Goal: Transaction & Acquisition: Purchase product/service

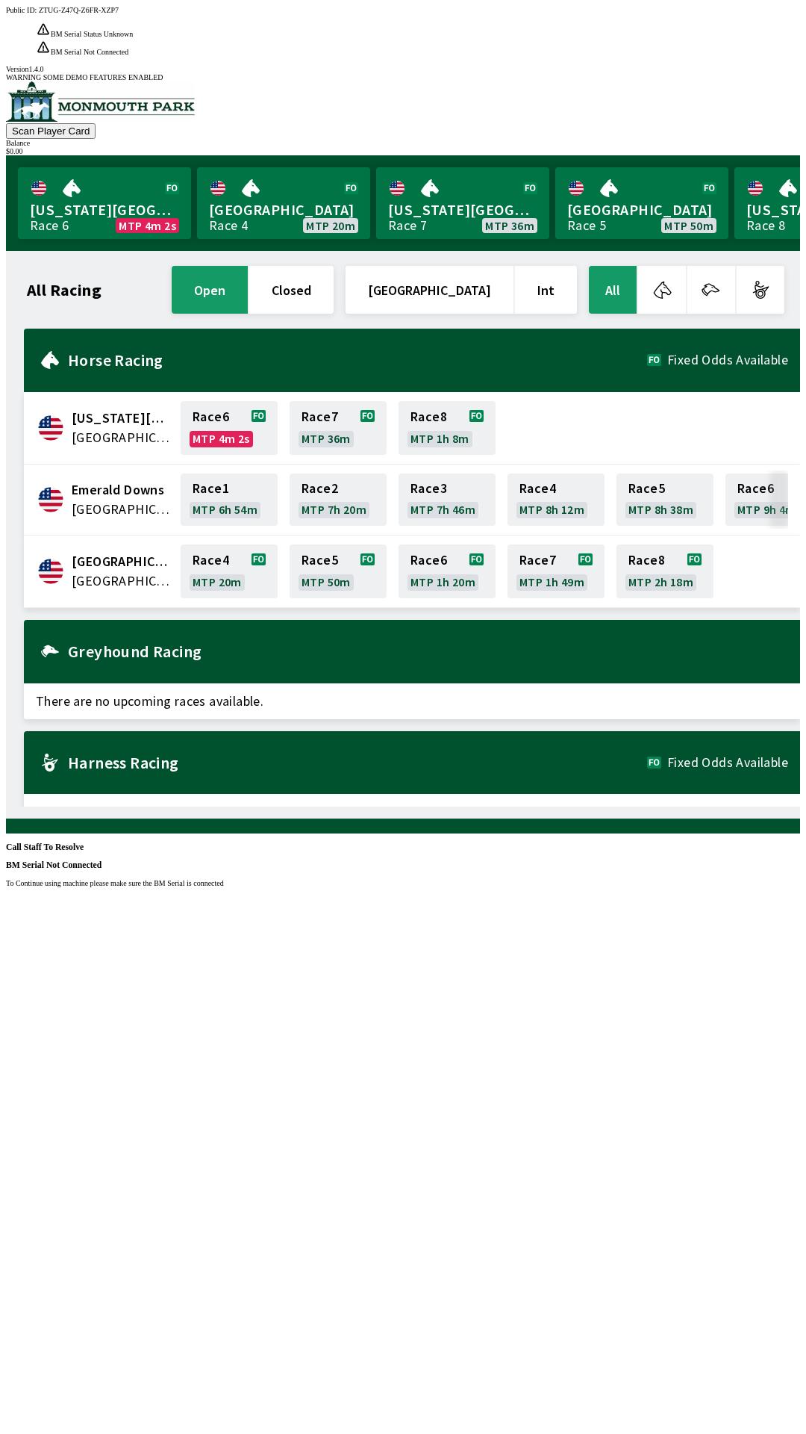
click at [593, 1047] on div "Public ID: ZTUG-Z47Q-Z6FR-XZP7 BM Serial Status Unknown BM Serial Status Read F…" at bounding box center [403, 723] width 795 height 1434
click at [638, 1025] on div "Public ID: ZTUG-Z47Q-Z6FR-XZP7 BM Serial Status Unknown BM Serial Status Read F…" at bounding box center [403, 723] width 795 height 1434
click at [632, 984] on div "Public ID: ZTUG-Z47Q-Z6FR-XZP7 BM Serial Status Unknown BM Serial Status Read F…" at bounding box center [403, 723] width 795 height 1434
click at [632, 1007] on div "Public ID: ZTUG-Z47Q-Z6FR-XZP7 BM Serial Status Unknown BM Serial Status Read F…" at bounding box center [403, 723] width 795 height 1434
click at [629, 1048] on div "Public ID: ZTUG-Z47Q-Z6FR-XZP7 BM Serial Status Unknown BM Serial Status Read F…" at bounding box center [403, 723] width 795 height 1434
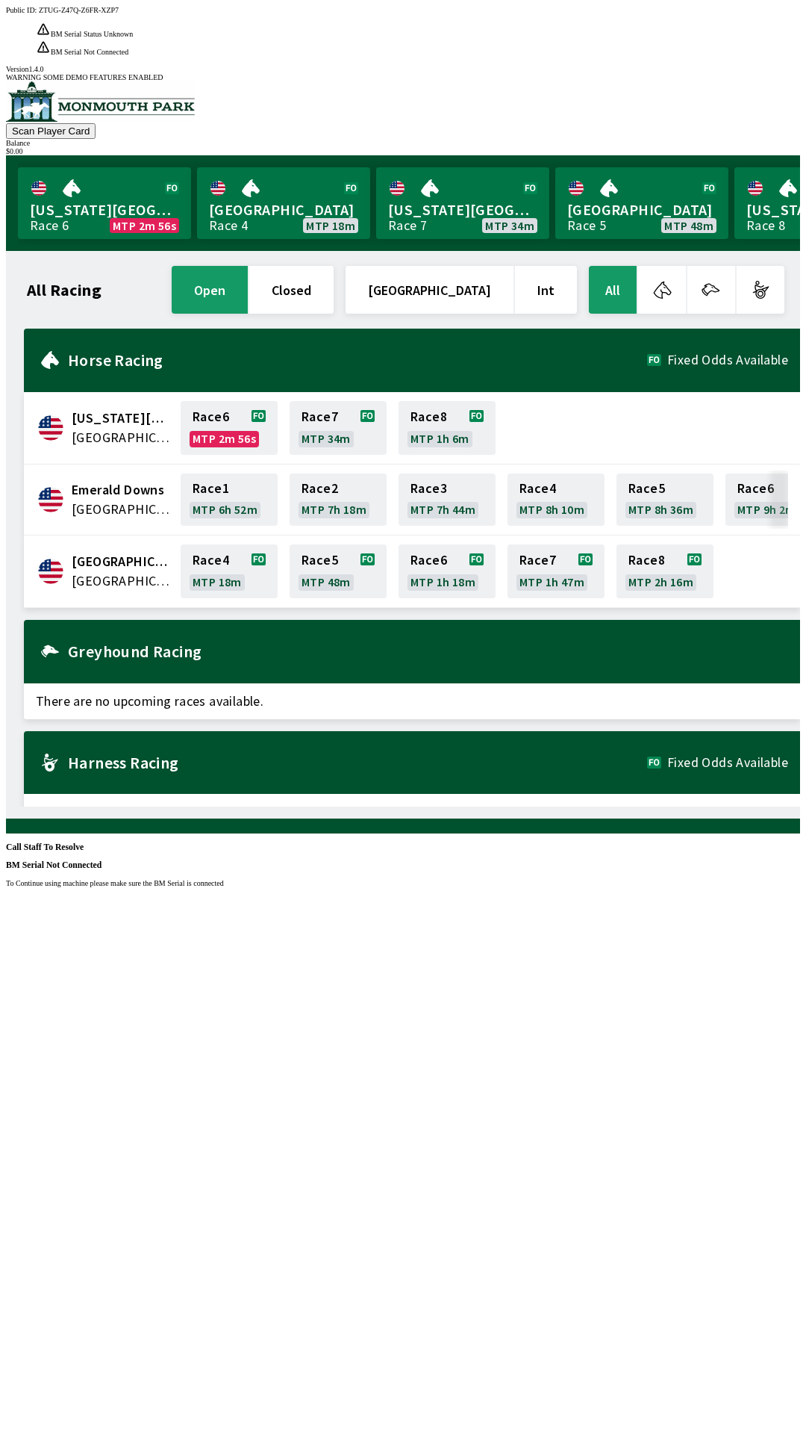
click at [797, 1124] on div "Public ID: ZTUG-Z47Q-Z6FR-XZP7 BM Serial Status Unknown BM Serial Status Read F…" at bounding box center [403, 723] width 795 height 1434
click at [797, 1125] on div "Public ID: ZTUG-Z47Q-Z6FR-XZP7 BM Serial Status Unknown BM Serial Status Read F…" at bounding box center [403, 723] width 795 height 1434
click at [656, 1028] on div "Public ID: ZTUG-Z47Q-Z6FR-XZP7 BM Serial Status Unknown BM Serial Status Read F…" at bounding box center [403, 723] width 795 height 1434
click at [289, 1002] on div "Public ID: ZTUG-Z47Q-Z6FR-XZP7 BM Serial Status Unknown BM Serial Status Read F…" at bounding box center [403, 723] width 795 height 1434
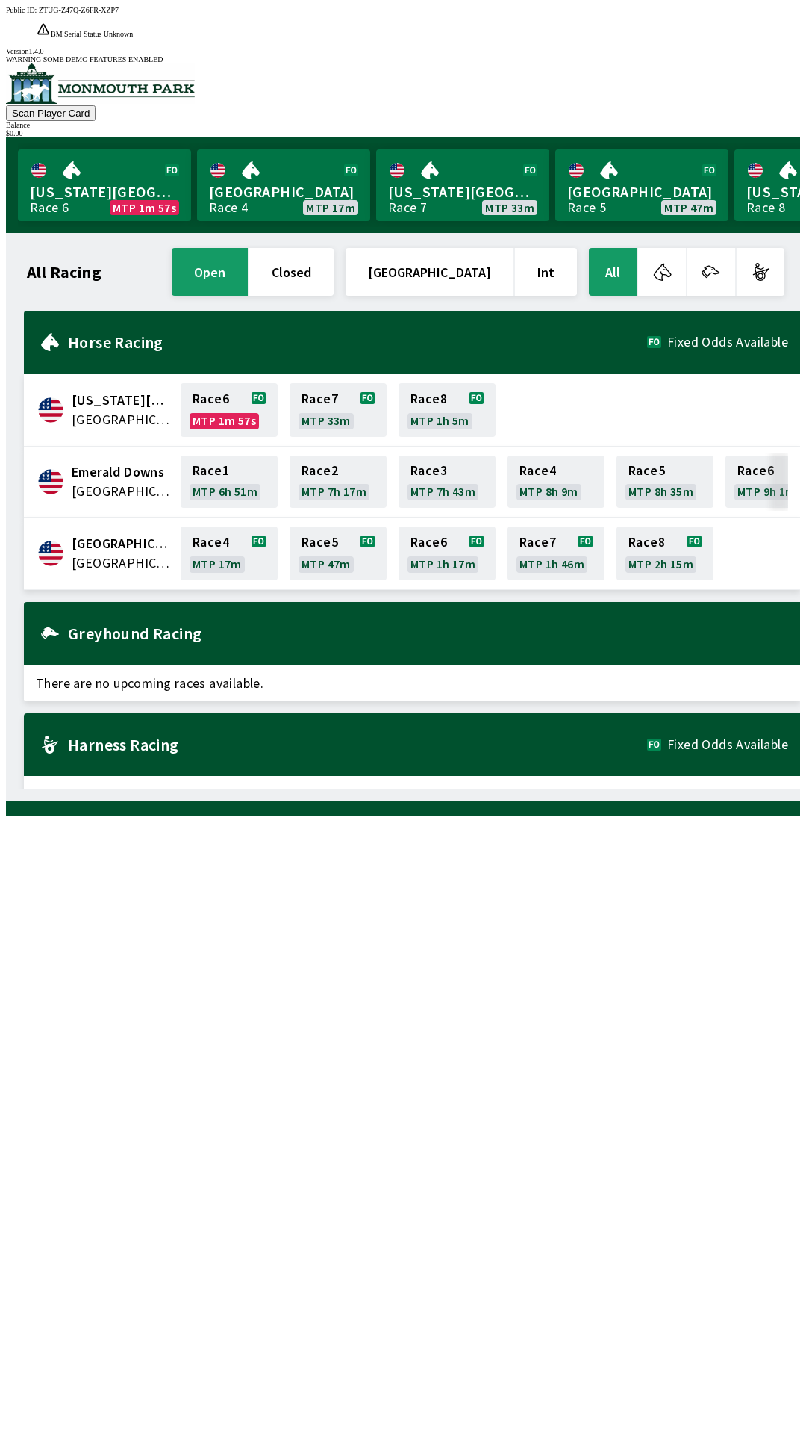
click at [800, 789] on div "All Racing open closed [GEOGRAPHIC_DATA] Int All [US_STATE][GEOGRAPHIC_DATA] [G…" at bounding box center [409, 517] width 783 height 544
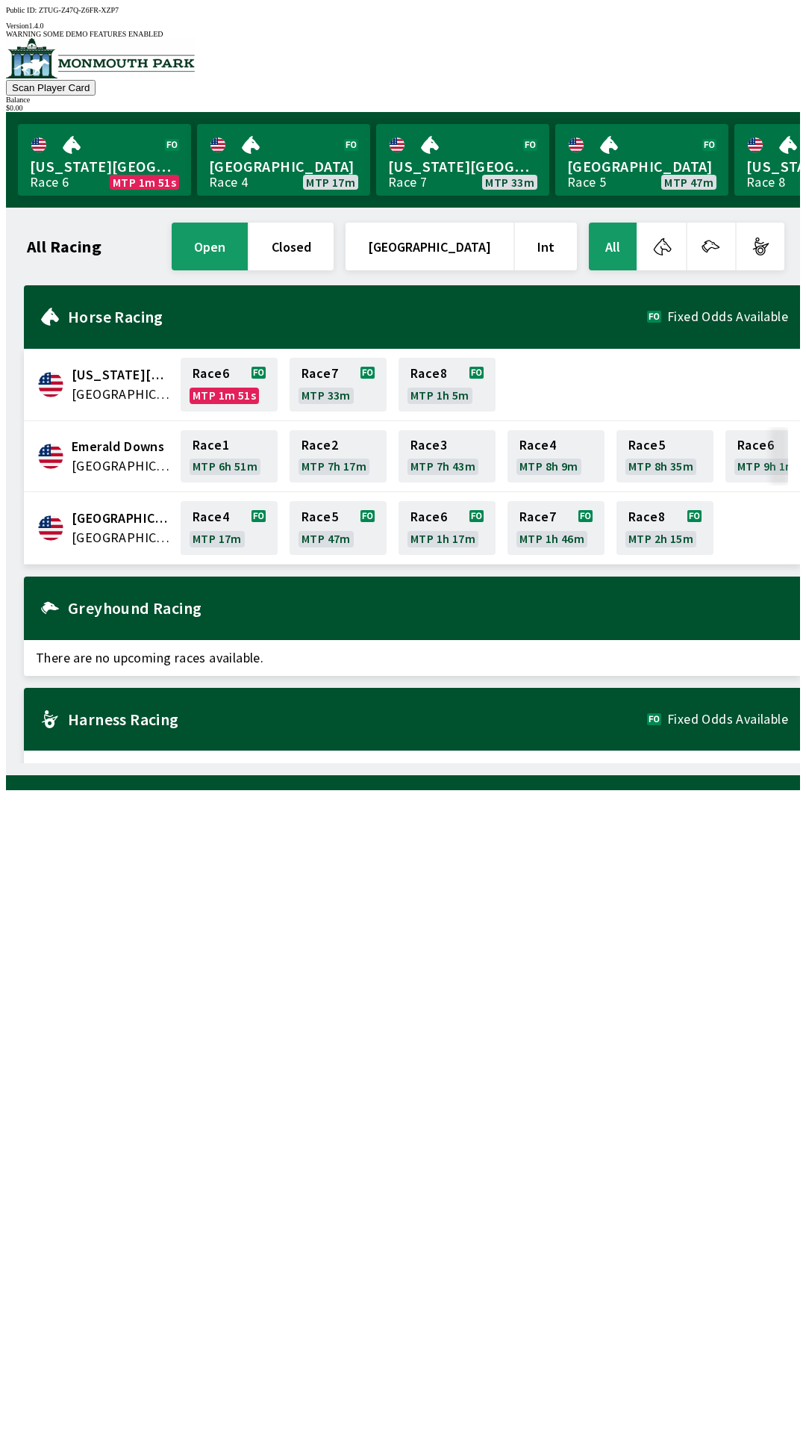
click at [251, 763] on div "All Racing open closed [GEOGRAPHIC_DATA] Int All [US_STATE][GEOGRAPHIC_DATA] [G…" at bounding box center [409, 492] width 783 height 544
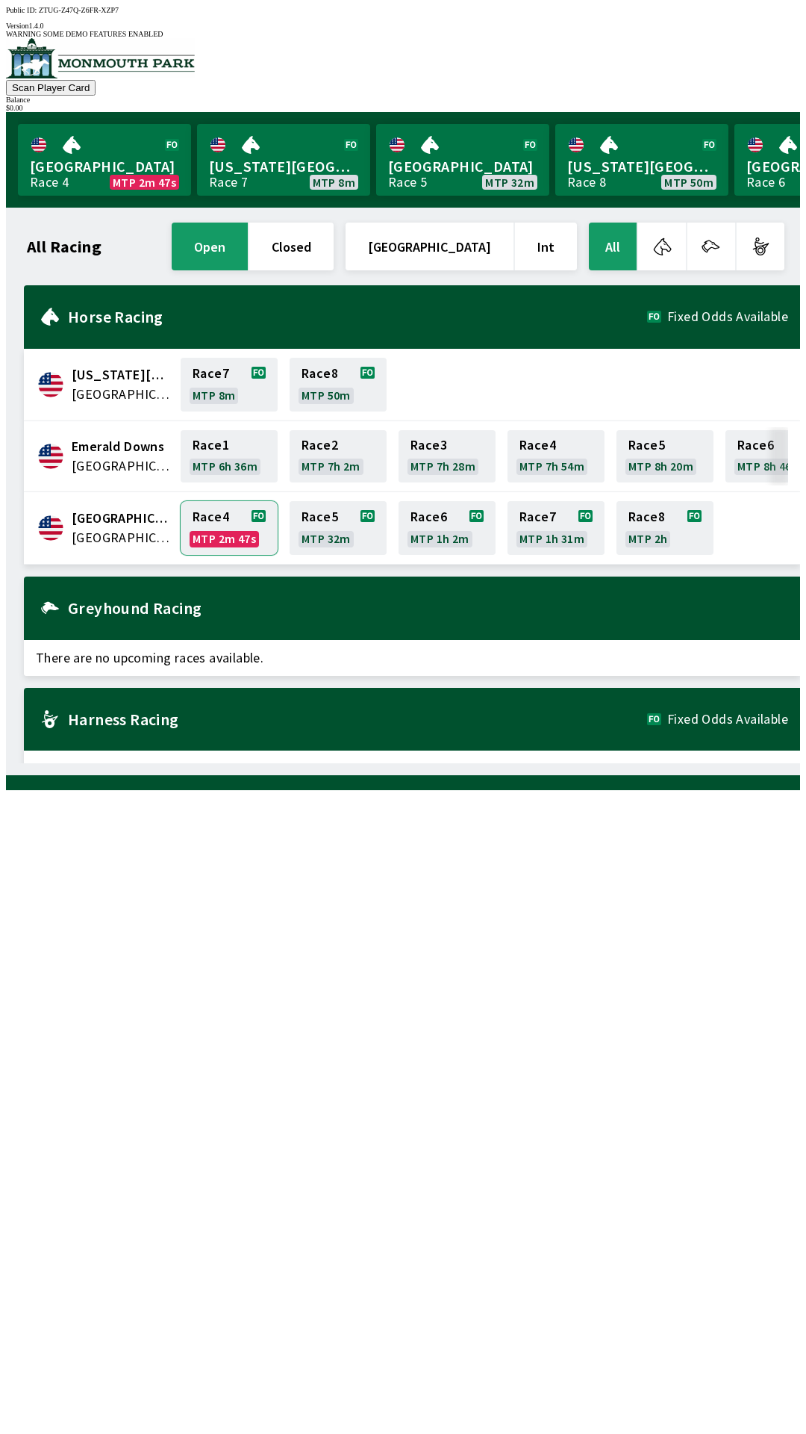
click at [227, 514] on link "Race 4 MTP 2m 47s" at bounding box center [229, 528] width 97 height 54
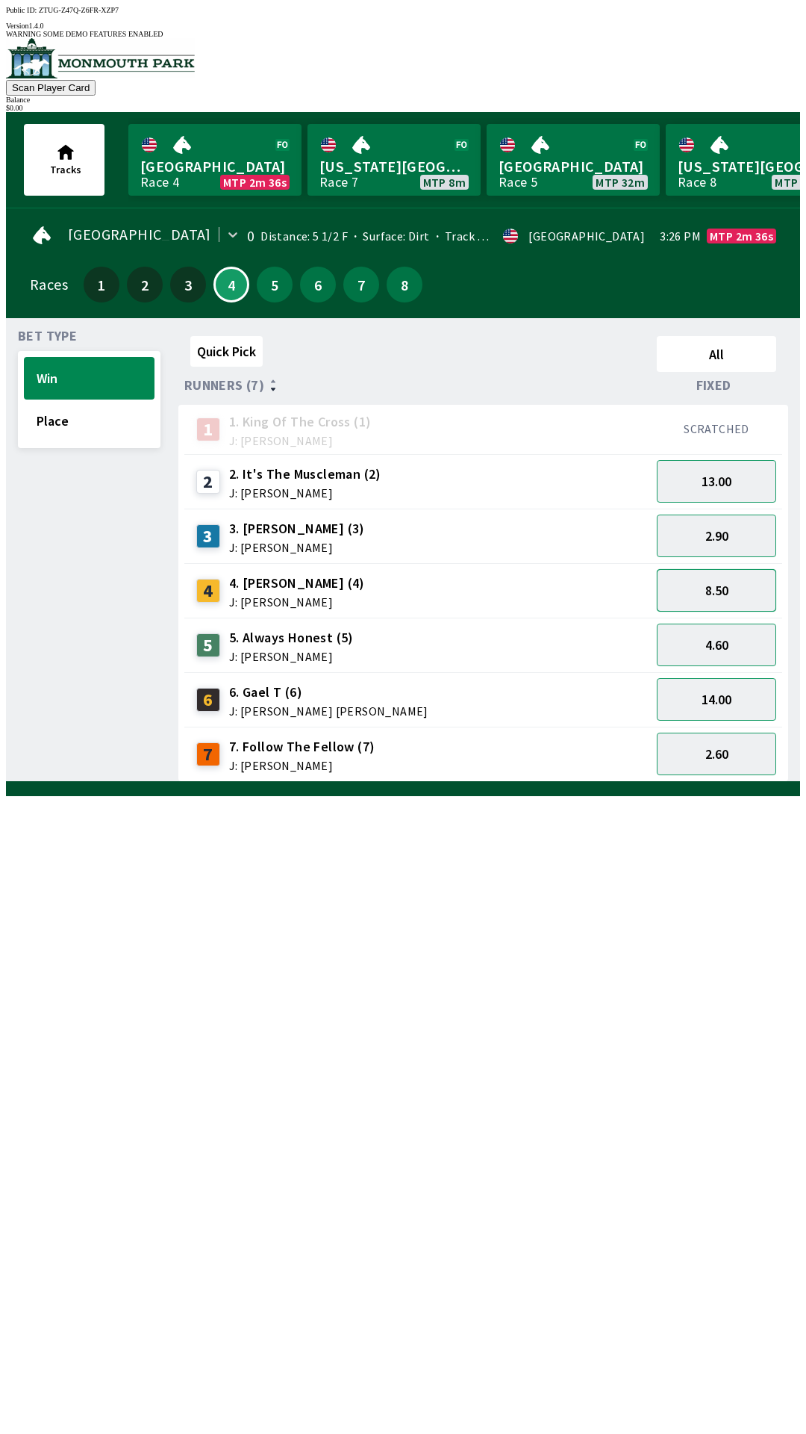
click at [697, 583] on button "8.50" at bounding box center [716, 590] width 119 height 43
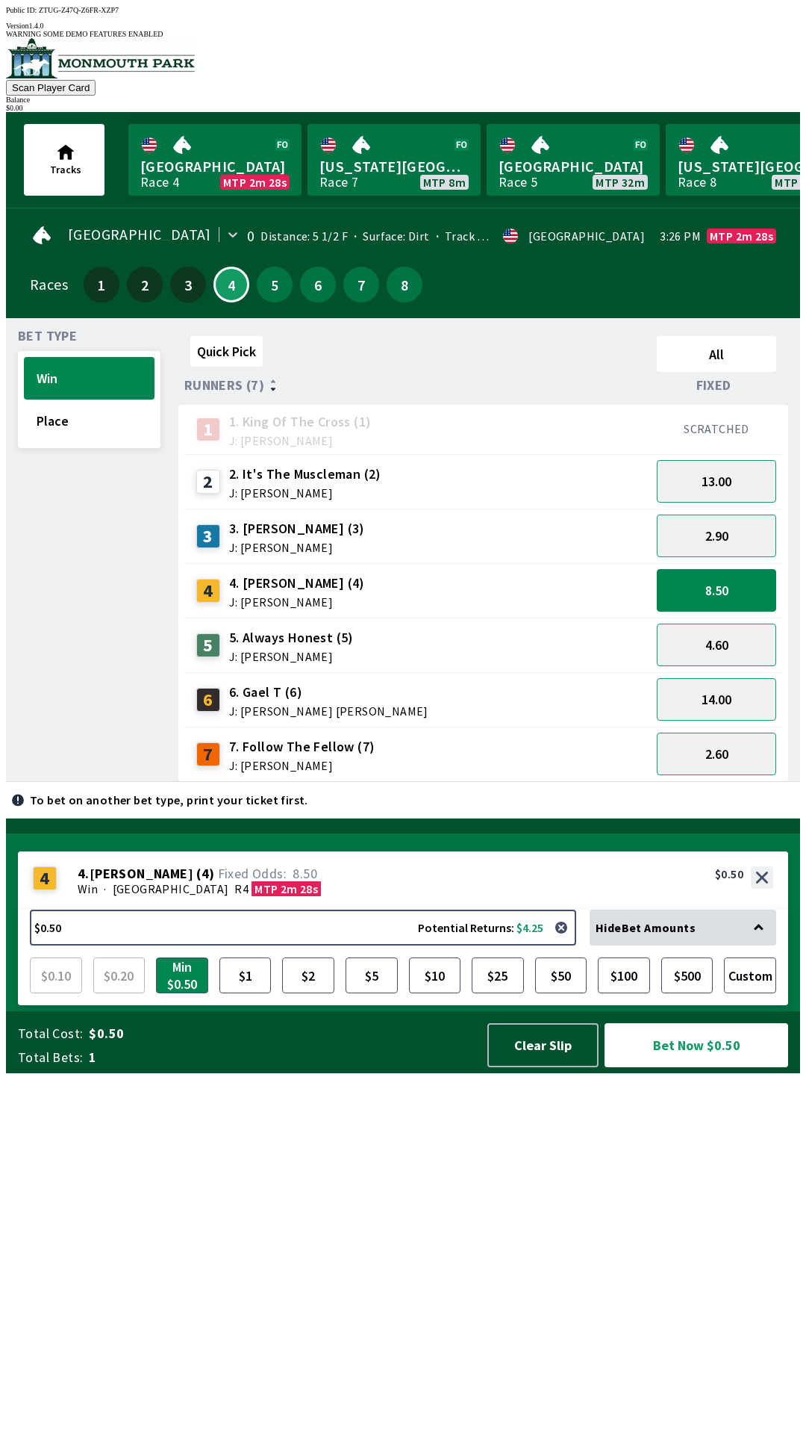
click at [727, 104] on div "$ 0.00" at bounding box center [403, 108] width 795 height 8
click at [746, 112] on div "Tracks [GEOGRAPHIC_DATA] Race 4 MTP 2m 27s [US_STATE][GEOGRAPHIC_DATA] Race 7 M…" at bounding box center [409, 160] width 783 height 96
click at [729, 1067] on button "Bet Now $0.50" at bounding box center [697, 1045] width 184 height 44
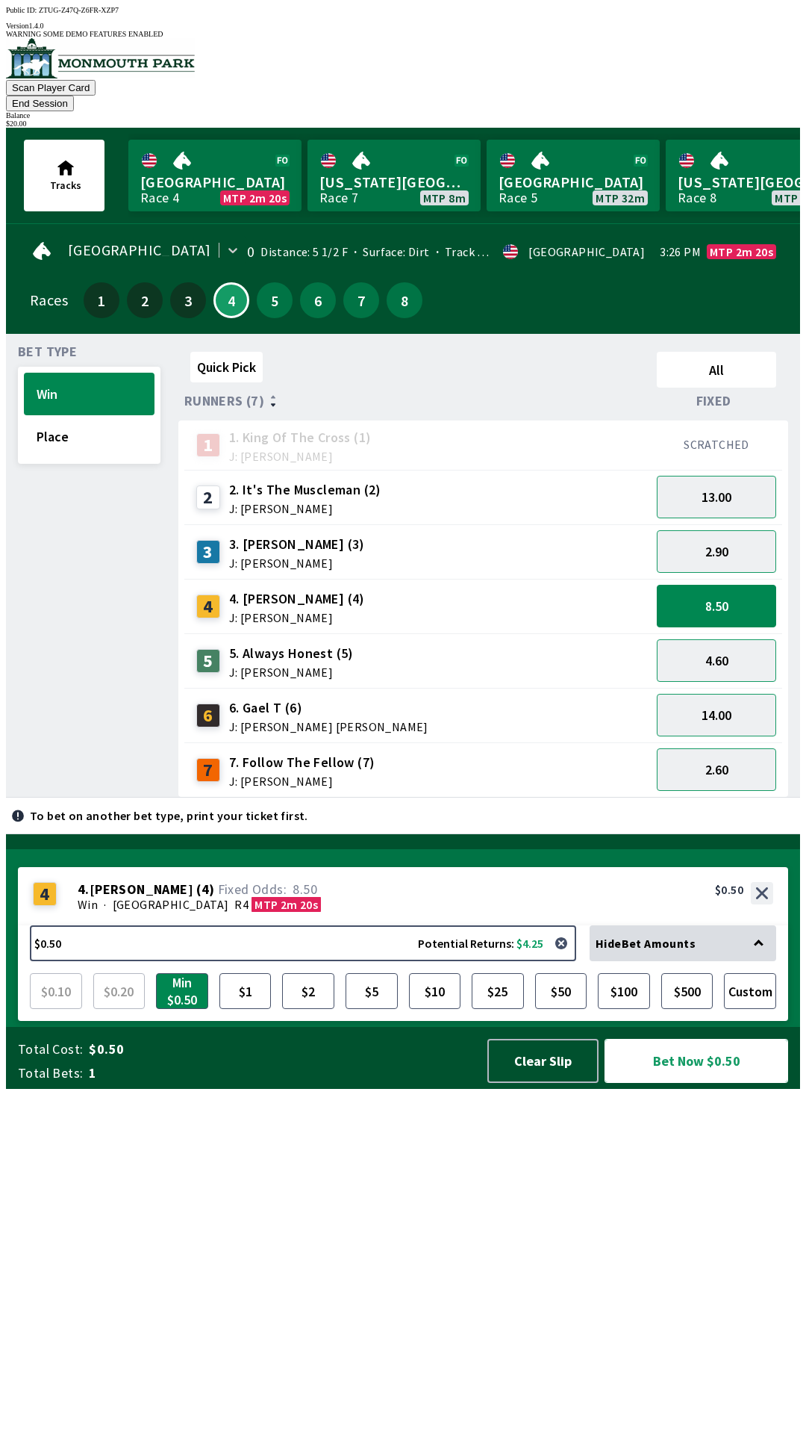
click at [742, 1083] on button "Bet Now $0.50" at bounding box center [697, 1061] width 184 height 44
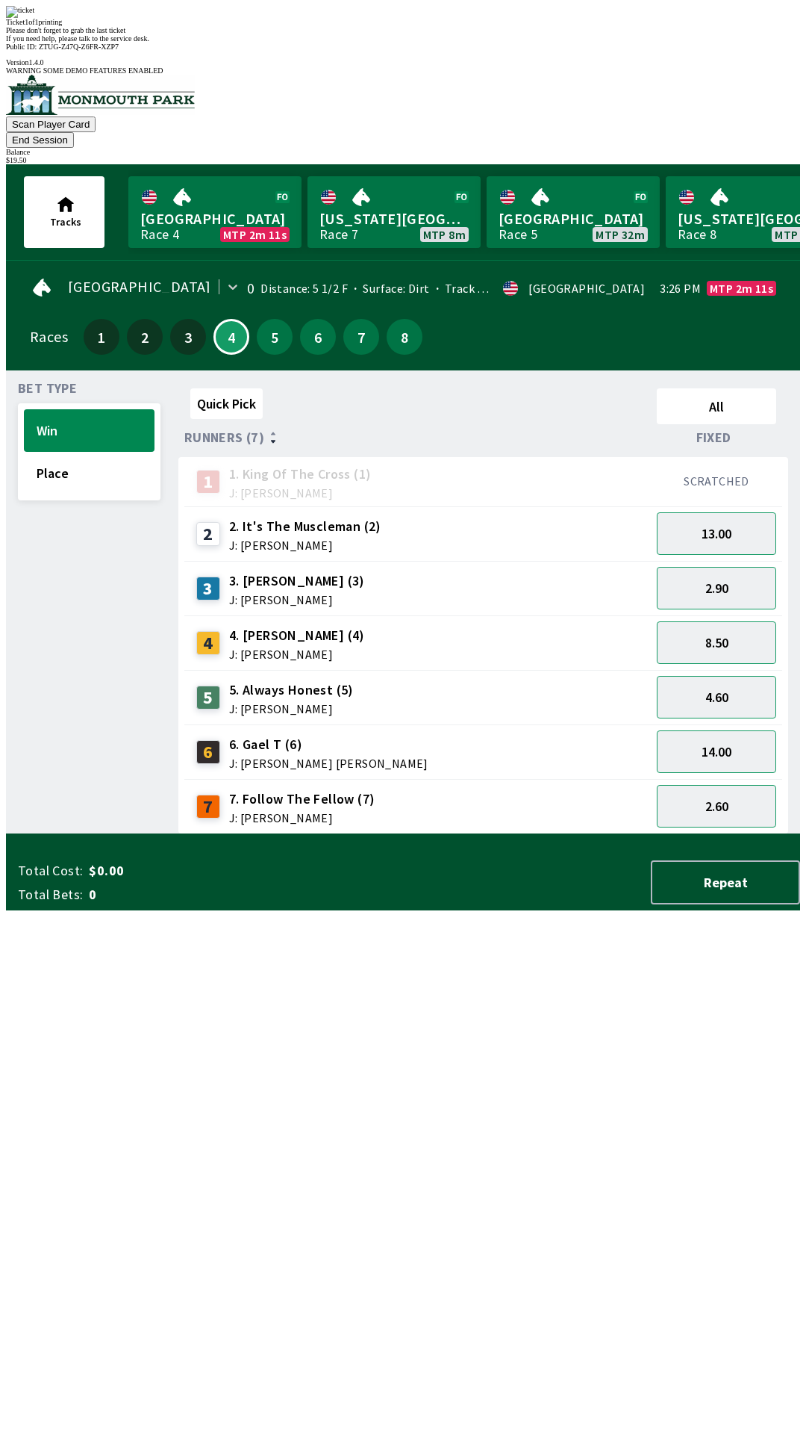
click at [306, 834] on div "Quick Pick All Runners (7) Fixed 1 1. King Of The Cross (1) J: [PERSON_NAME] SC…" at bounding box center [489, 608] width 622 height 452
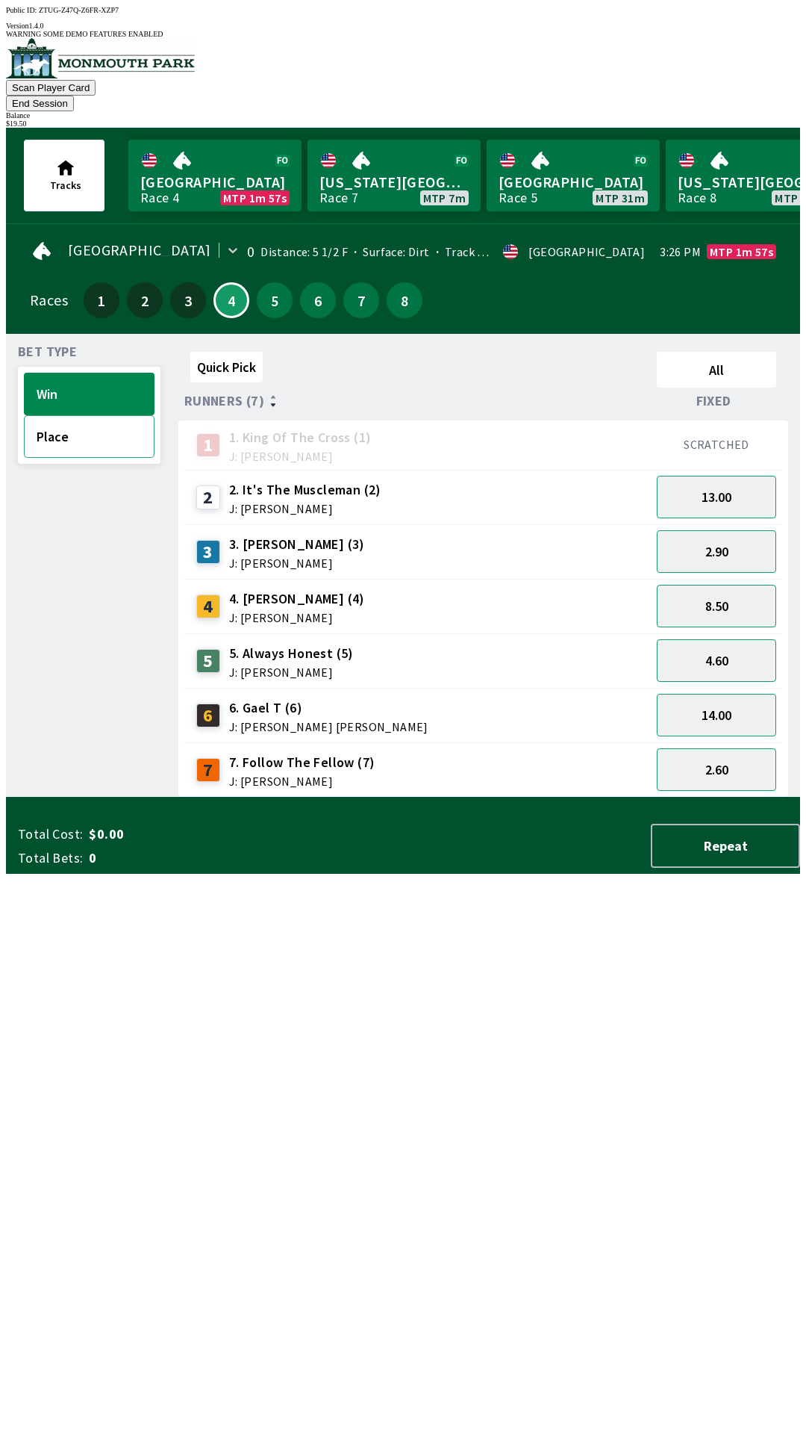
click at [78, 417] on button "Place" at bounding box center [89, 436] width 131 height 43
click at [735, 639] on button "2.10" at bounding box center [716, 660] width 119 height 43
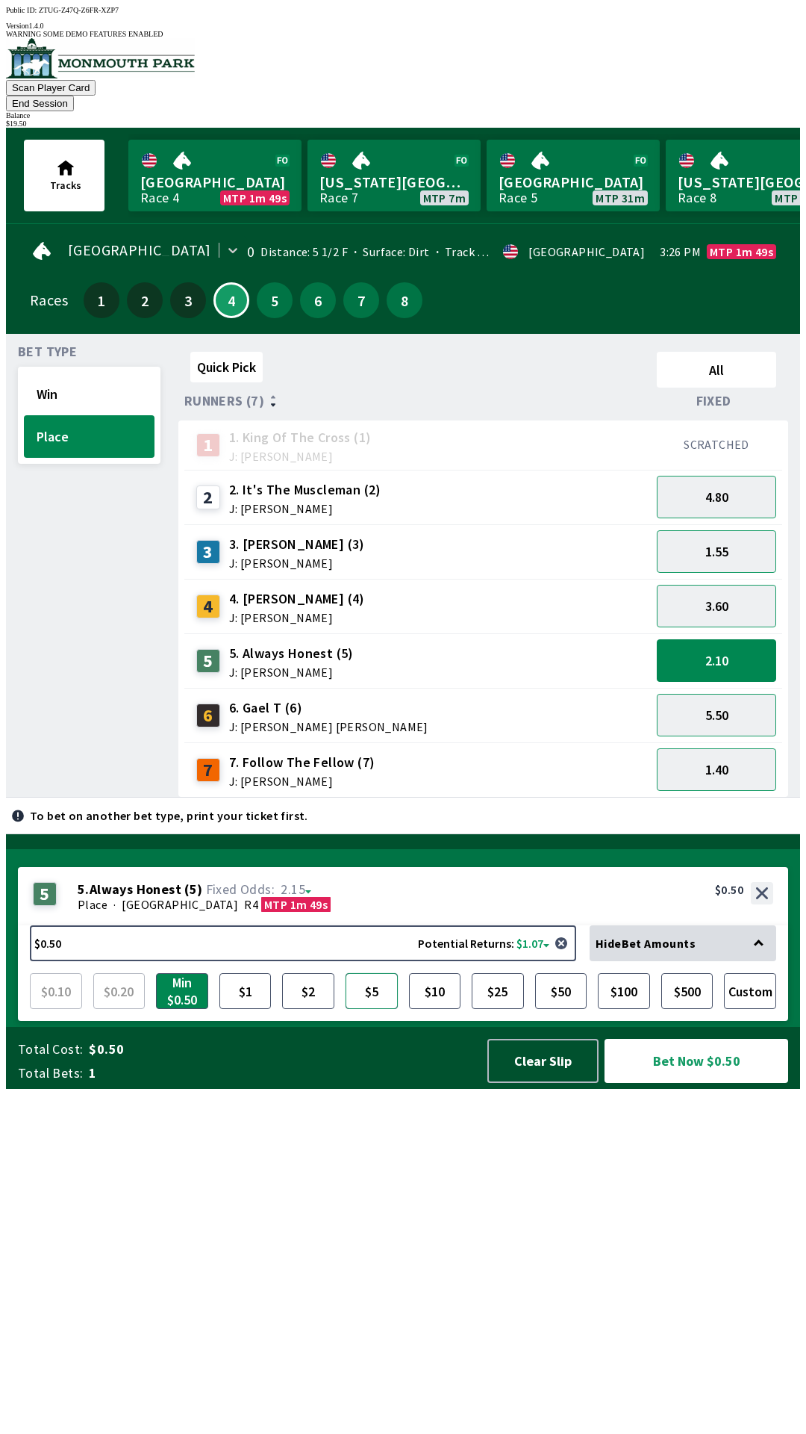
click at [378, 1009] on button "$5" at bounding box center [372, 991] width 52 height 36
click at [711, 1083] on button "Bet Now $5.00" at bounding box center [697, 1061] width 184 height 44
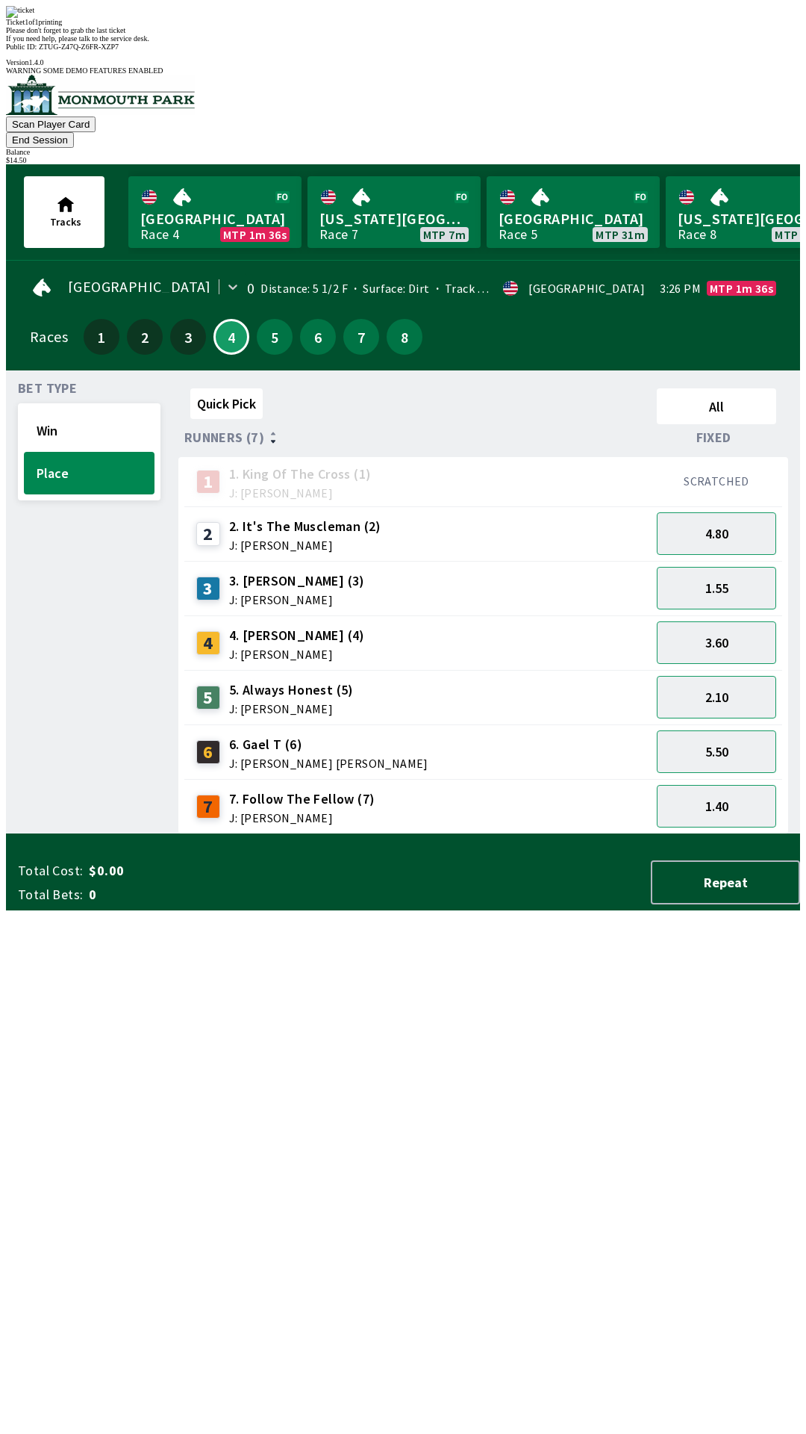
click at [537, 834] on div "Quick Pick All Runners (7) Fixed 1 1. King Of The Cross (1) J: [PERSON_NAME] SC…" at bounding box center [489, 608] width 622 height 452
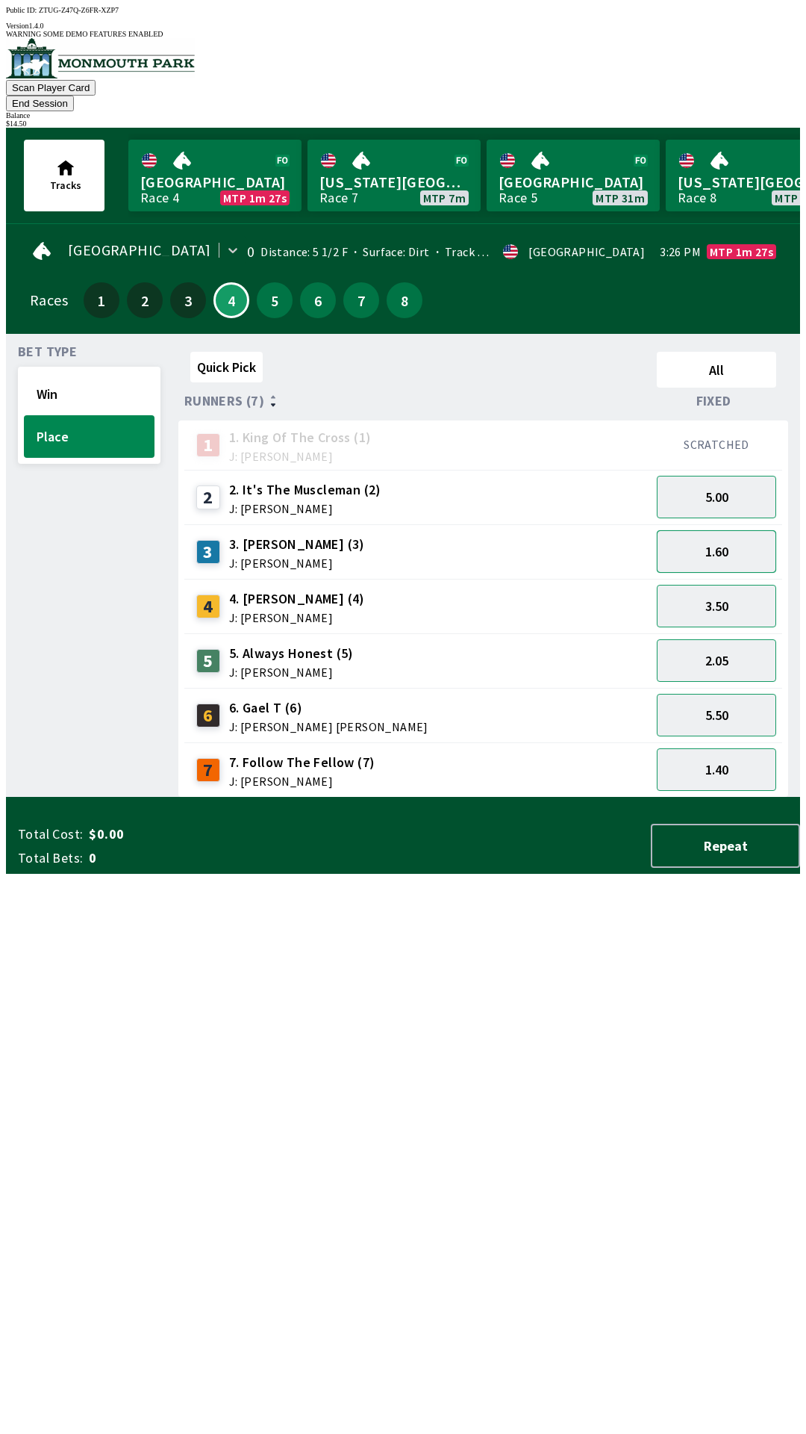
click at [753, 531] on button "1.60" at bounding box center [716, 551] width 119 height 43
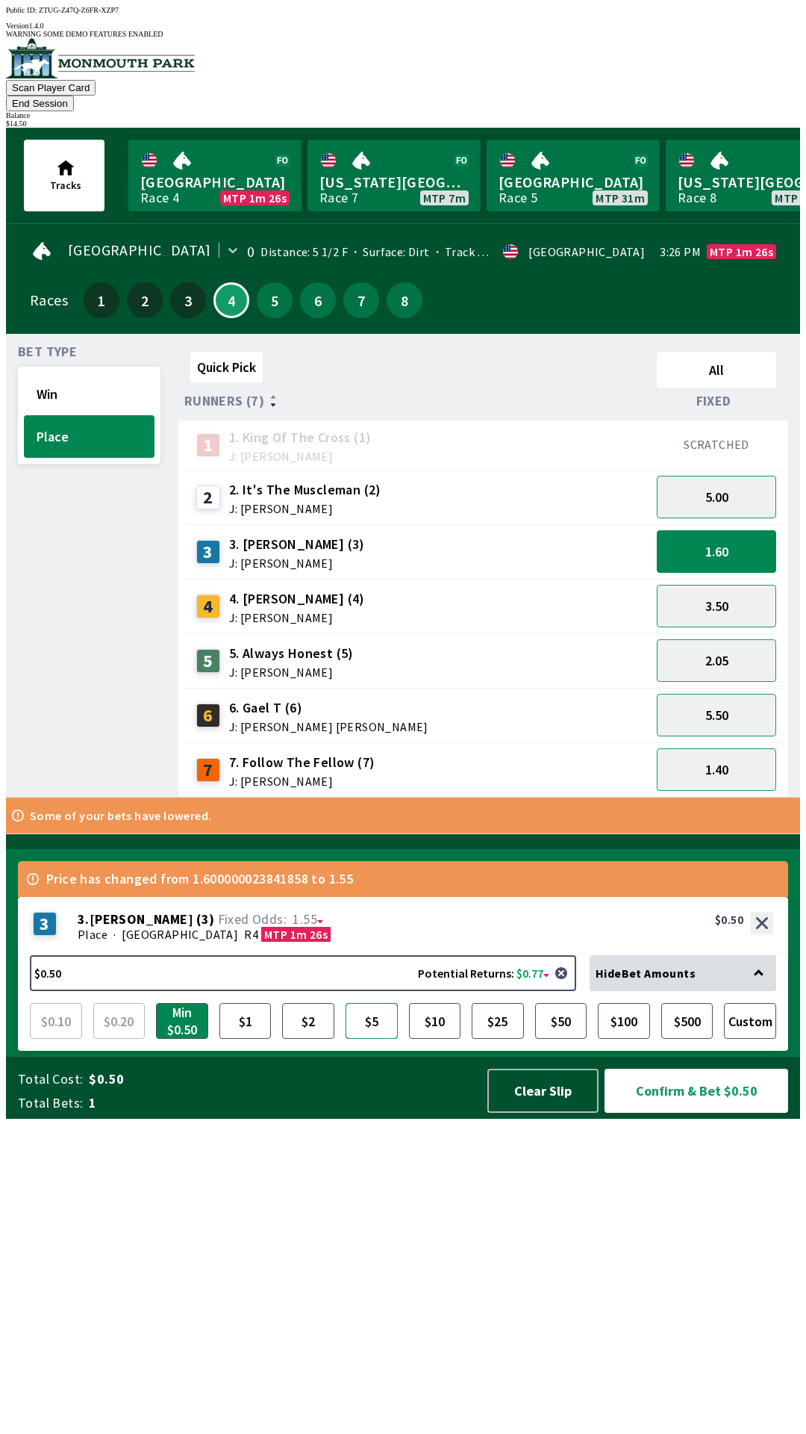
click at [379, 1039] on button "$5" at bounding box center [372, 1021] width 52 height 36
click at [699, 1113] on button "Confirm & Bet $5.00" at bounding box center [697, 1091] width 184 height 44
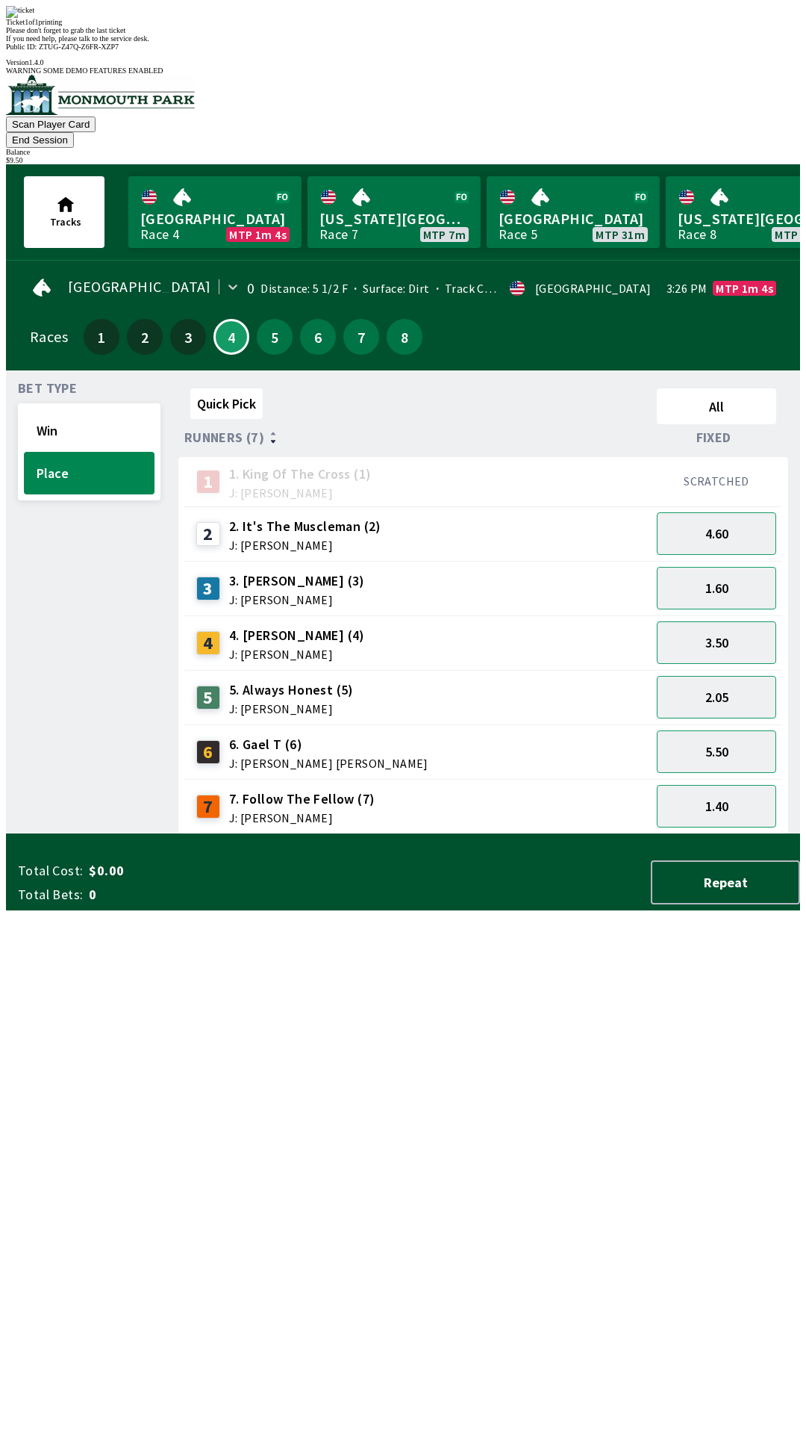
click at [519, 834] on div "Quick Pick All Runners (7) Fixed 1 1. King Of The Cross (1) J: [PERSON_NAME] SC…" at bounding box center [489, 608] width 622 height 452
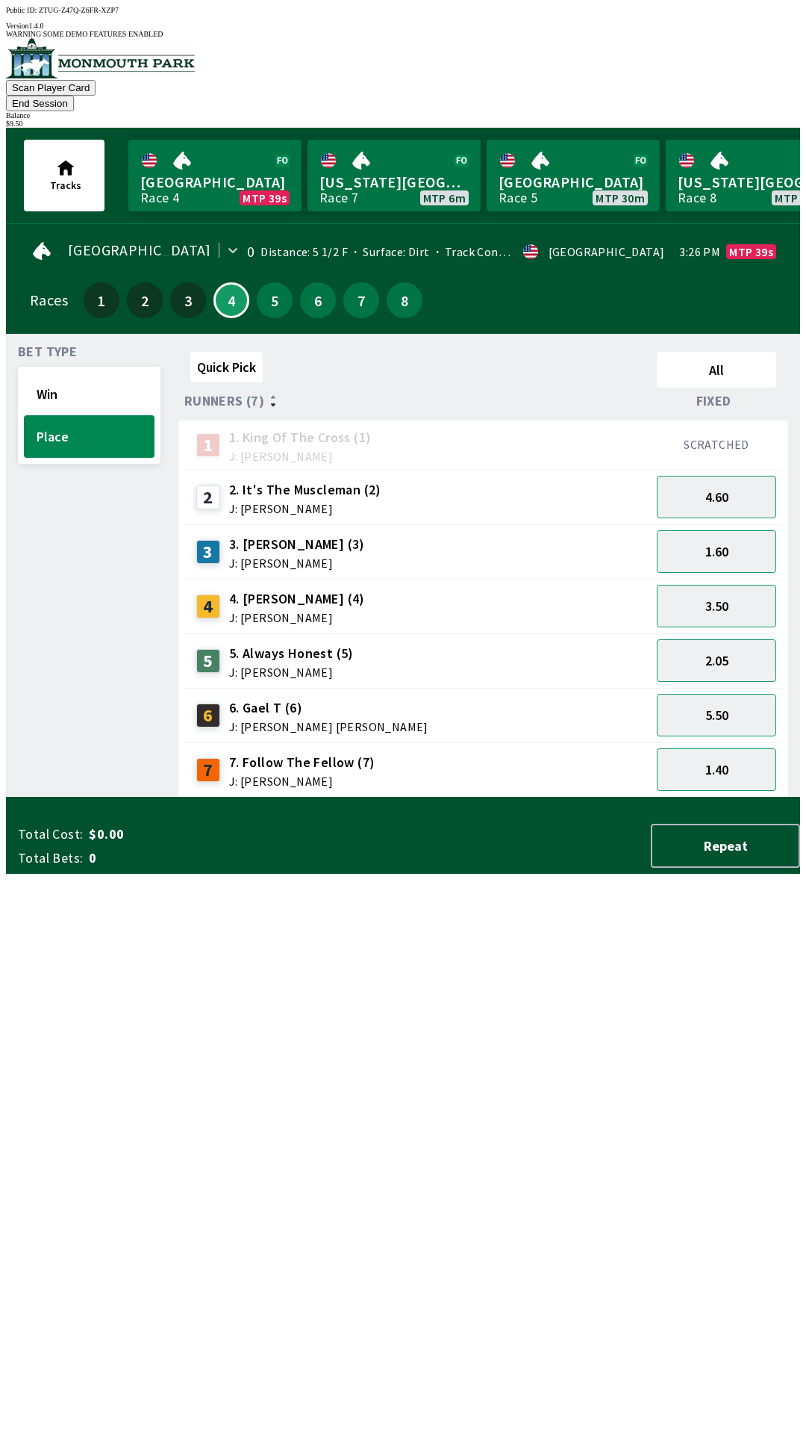
click at [74, 96] on button "End Session" at bounding box center [40, 104] width 68 height 16
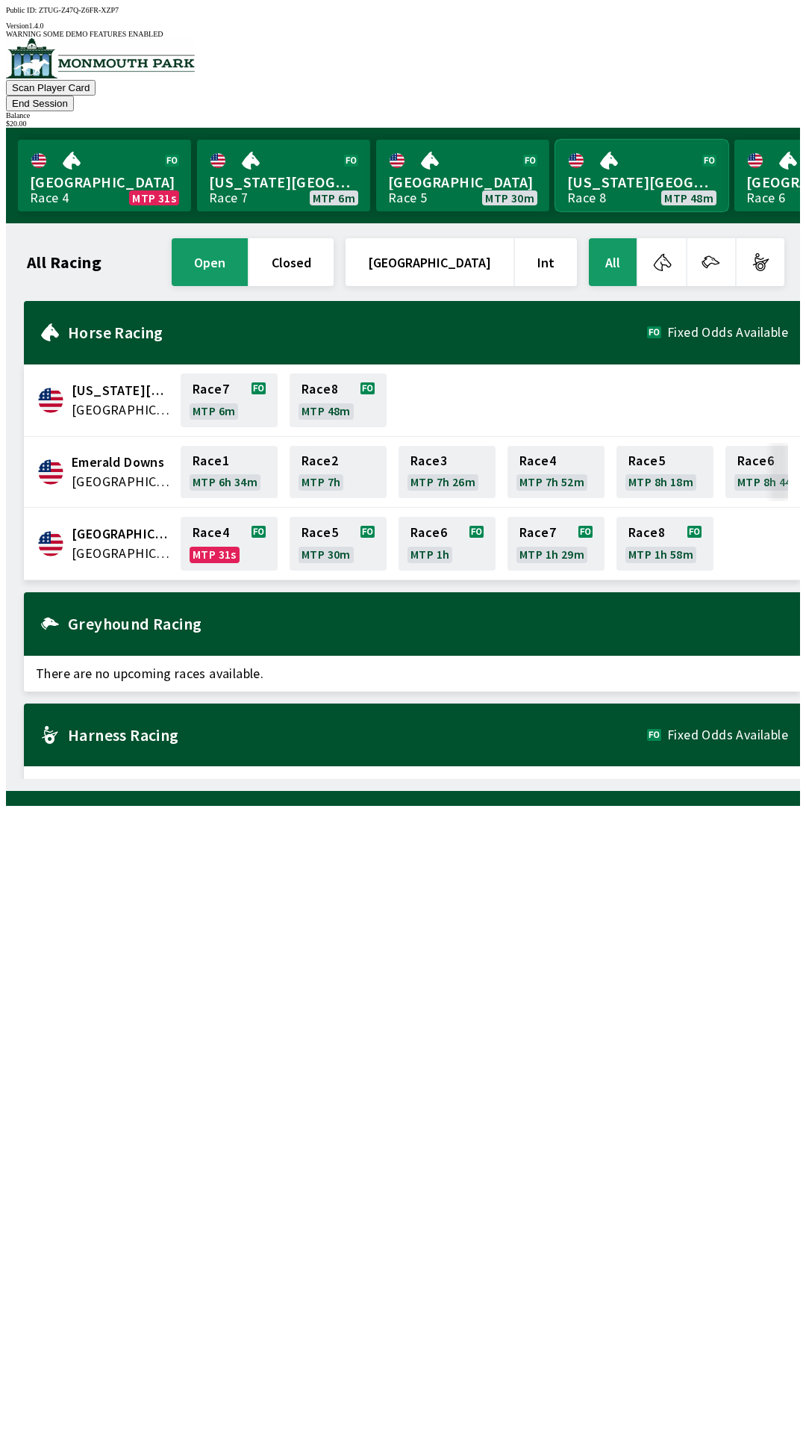
click at [608, 140] on link "[US_STATE] Park Race 8 MTP 48m" at bounding box center [642, 176] width 173 height 72
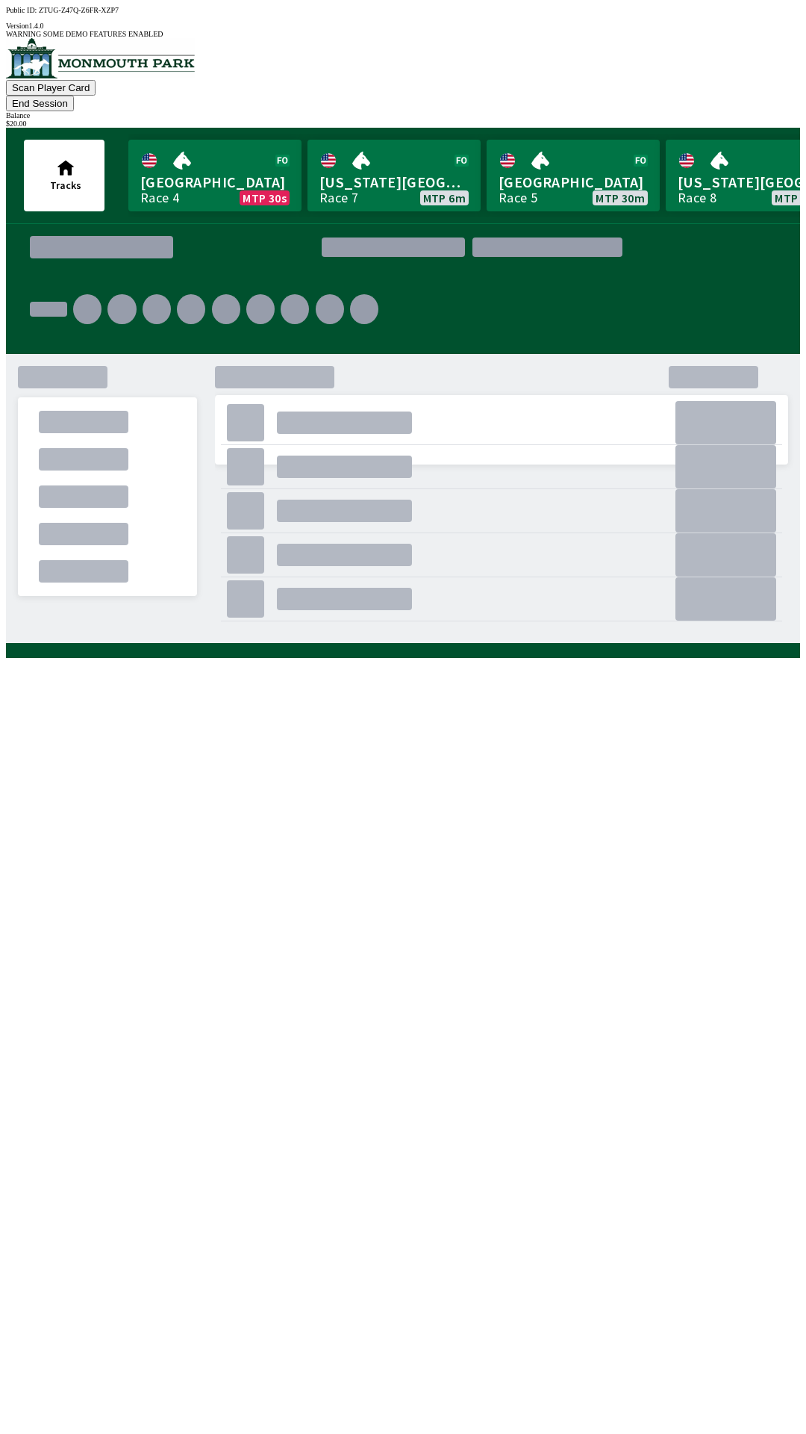
click at [74, 96] on button "End Session" at bounding box center [40, 104] width 68 height 16
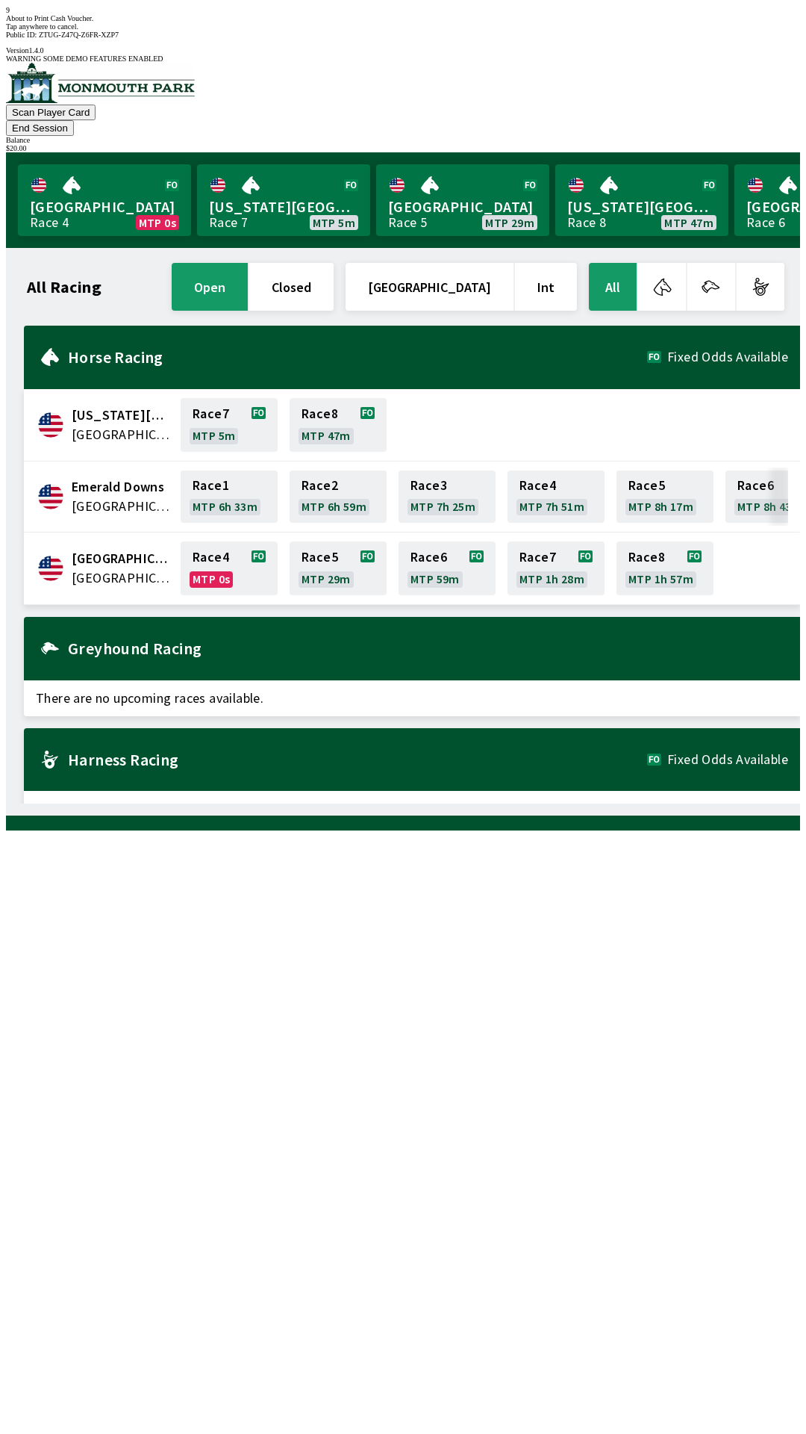
click at [550, 803] on div "All Racing open closed United States Int All [US_STATE][GEOGRAPHIC_DATA] [GEOGR…" at bounding box center [409, 532] width 783 height 544
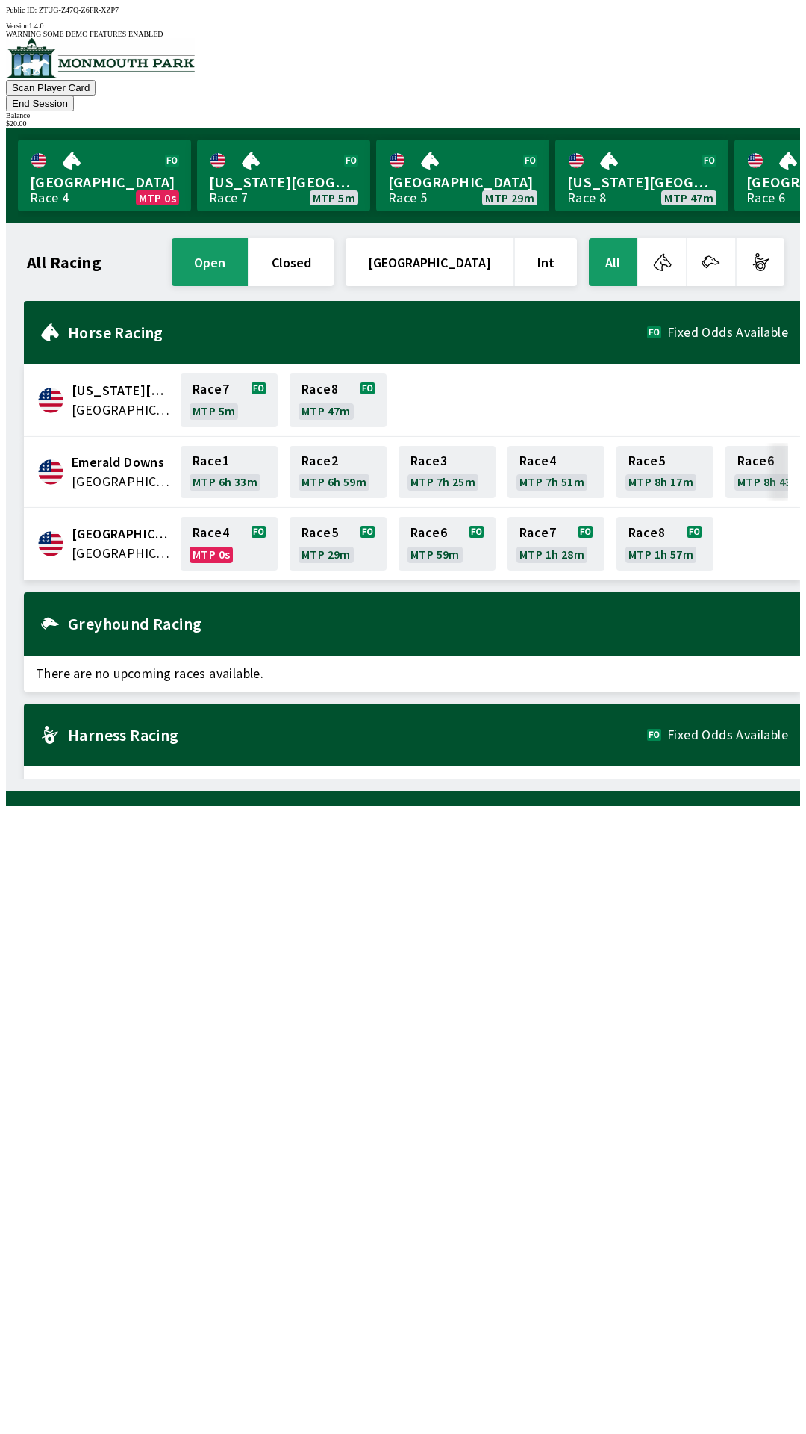
click at [688, 779] on div "All Racing open closed United States Int All [US_STATE][GEOGRAPHIC_DATA] [GEOGR…" at bounding box center [409, 507] width 783 height 544
click at [74, 96] on button "End Session" at bounding box center [40, 104] width 68 height 16
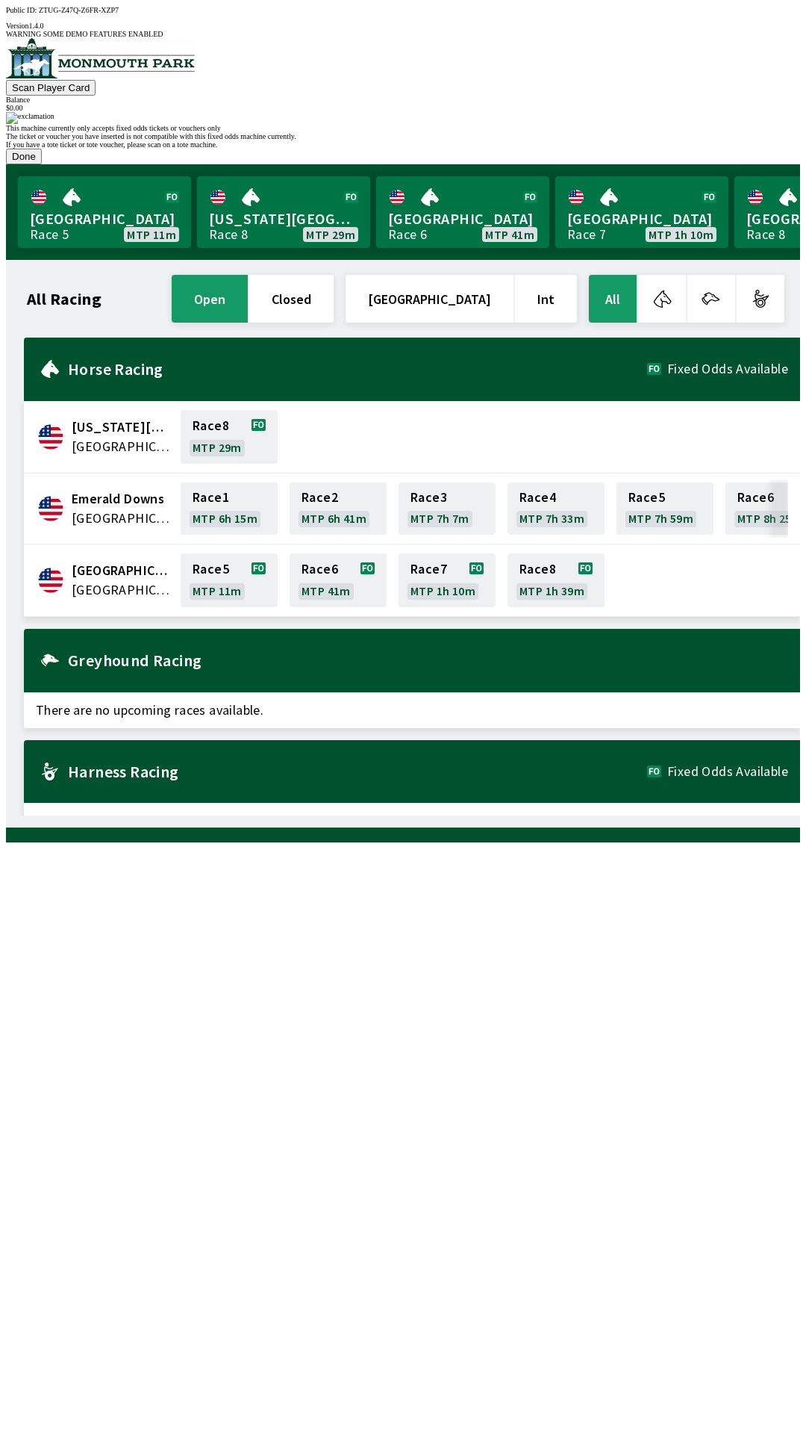
click at [42, 164] on button "Done" at bounding box center [24, 157] width 36 height 16
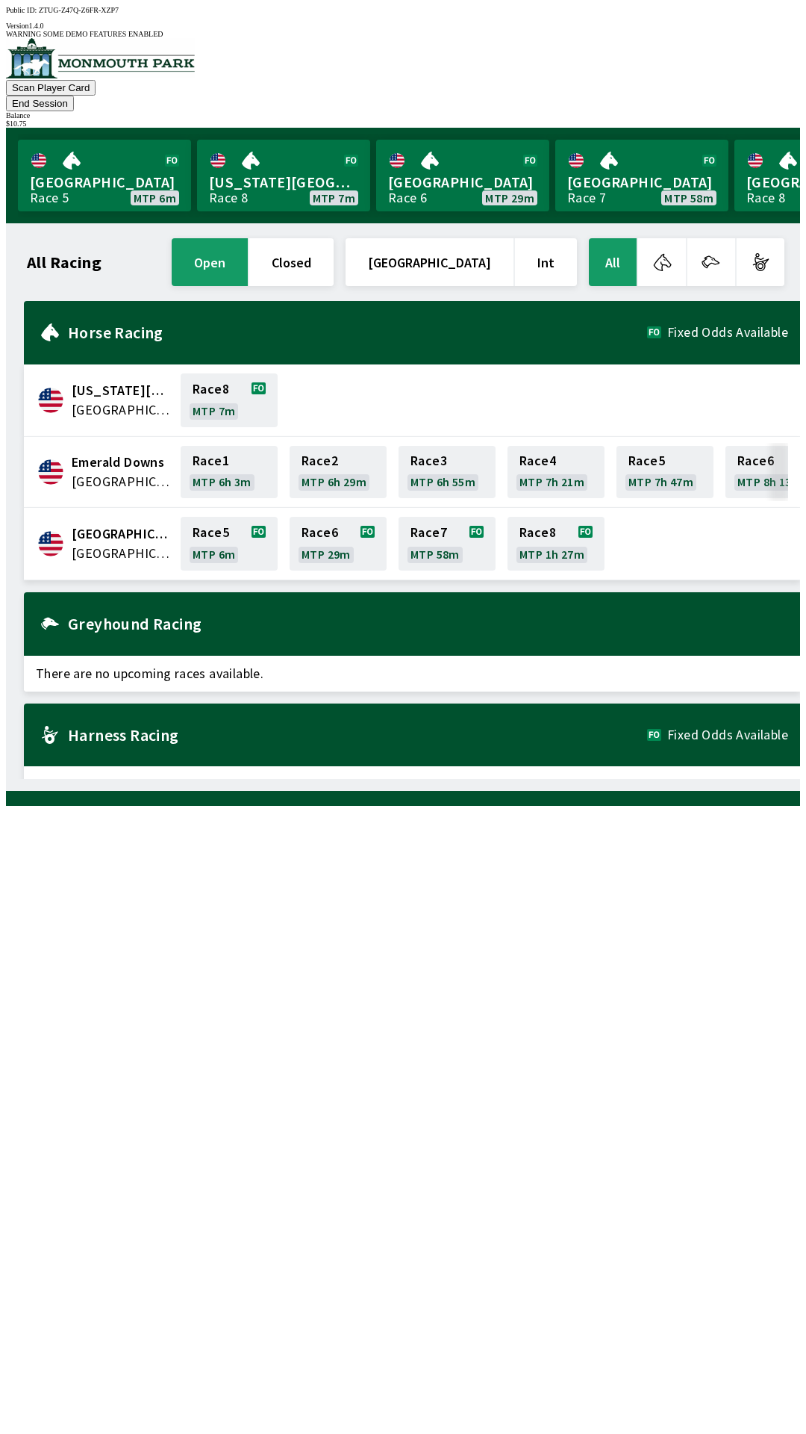
click at [547, 779] on div "All Racing open closed United States Int All [US_STATE][GEOGRAPHIC_DATA] [GEOGR…" at bounding box center [409, 507] width 783 height 544
click at [211, 517] on link "Race 5 MTP 5m" at bounding box center [229, 544] width 97 height 54
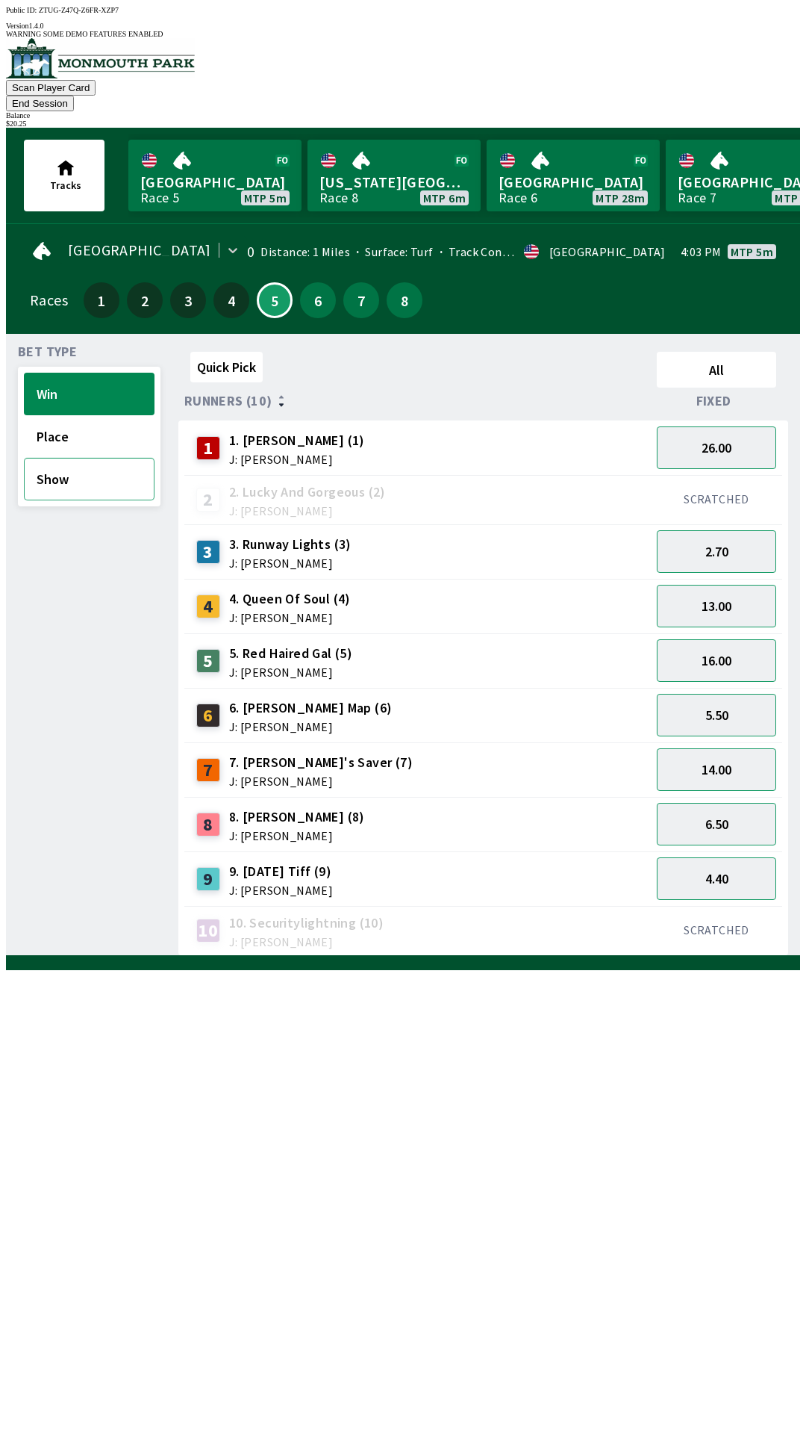
click at [96, 458] on button "Show" at bounding box center [89, 479] width 131 height 43
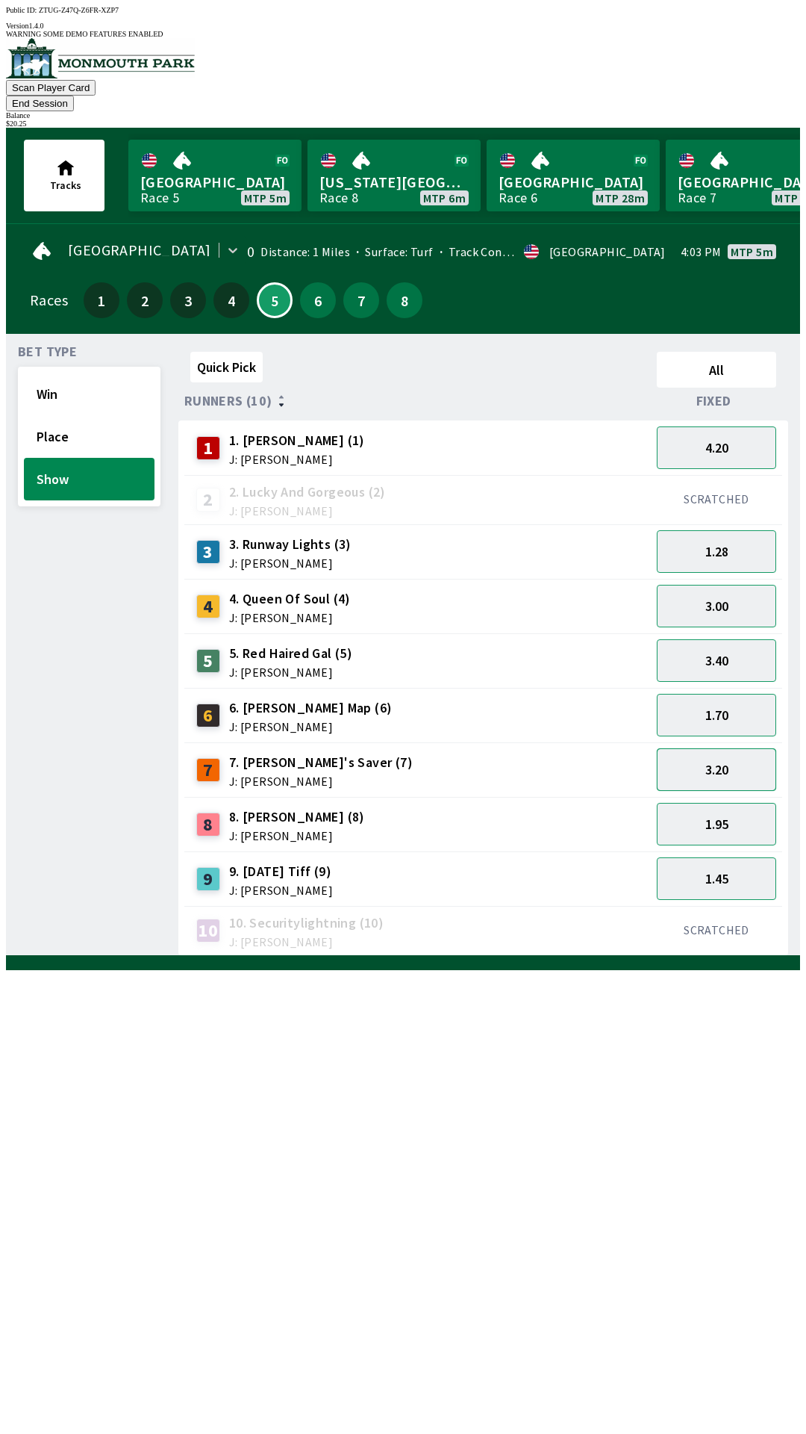
click at [731, 748] on button "3.20" at bounding box center [716, 769] width 119 height 43
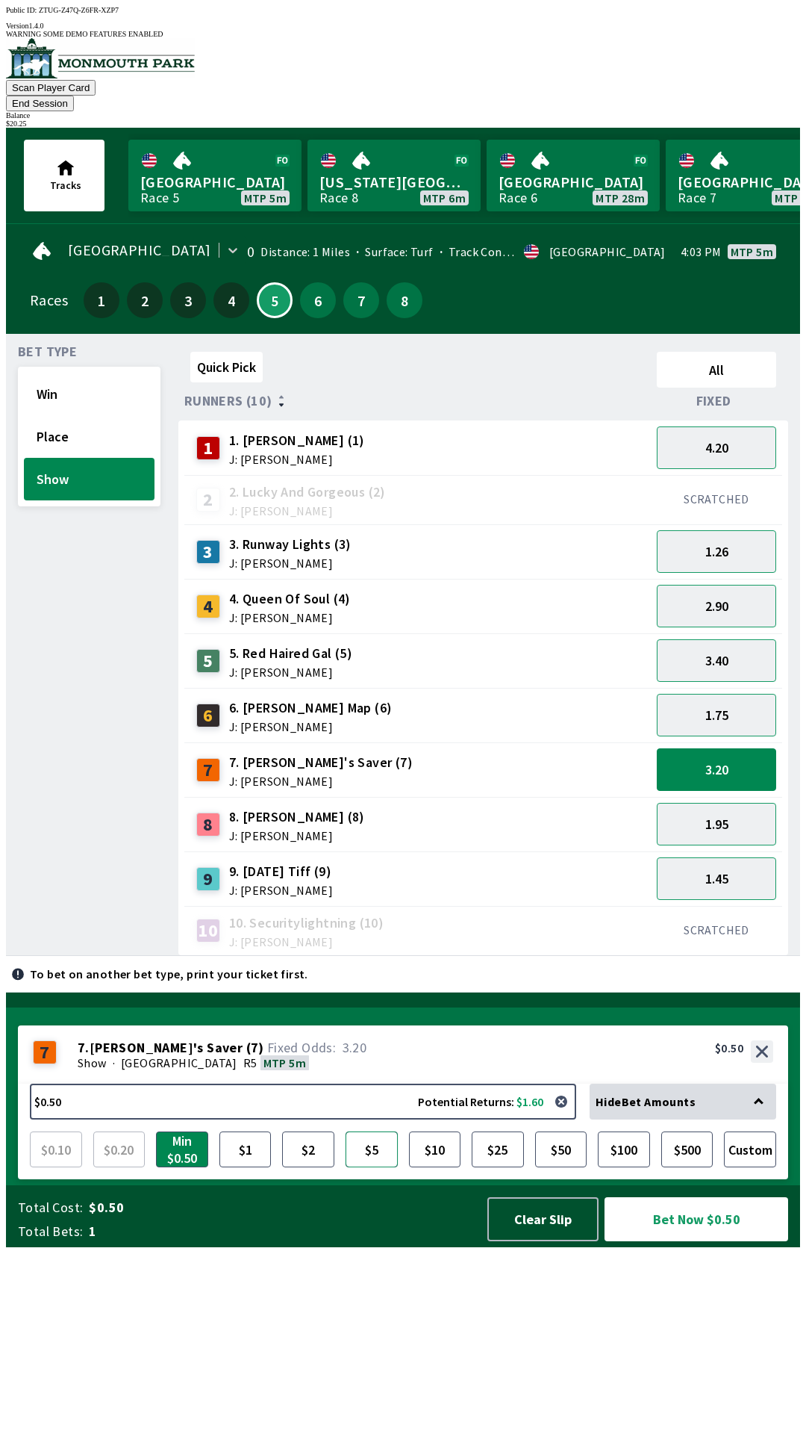
click at [372, 1167] on button "$5" at bounding box center [372, 1149] width 52 height 36
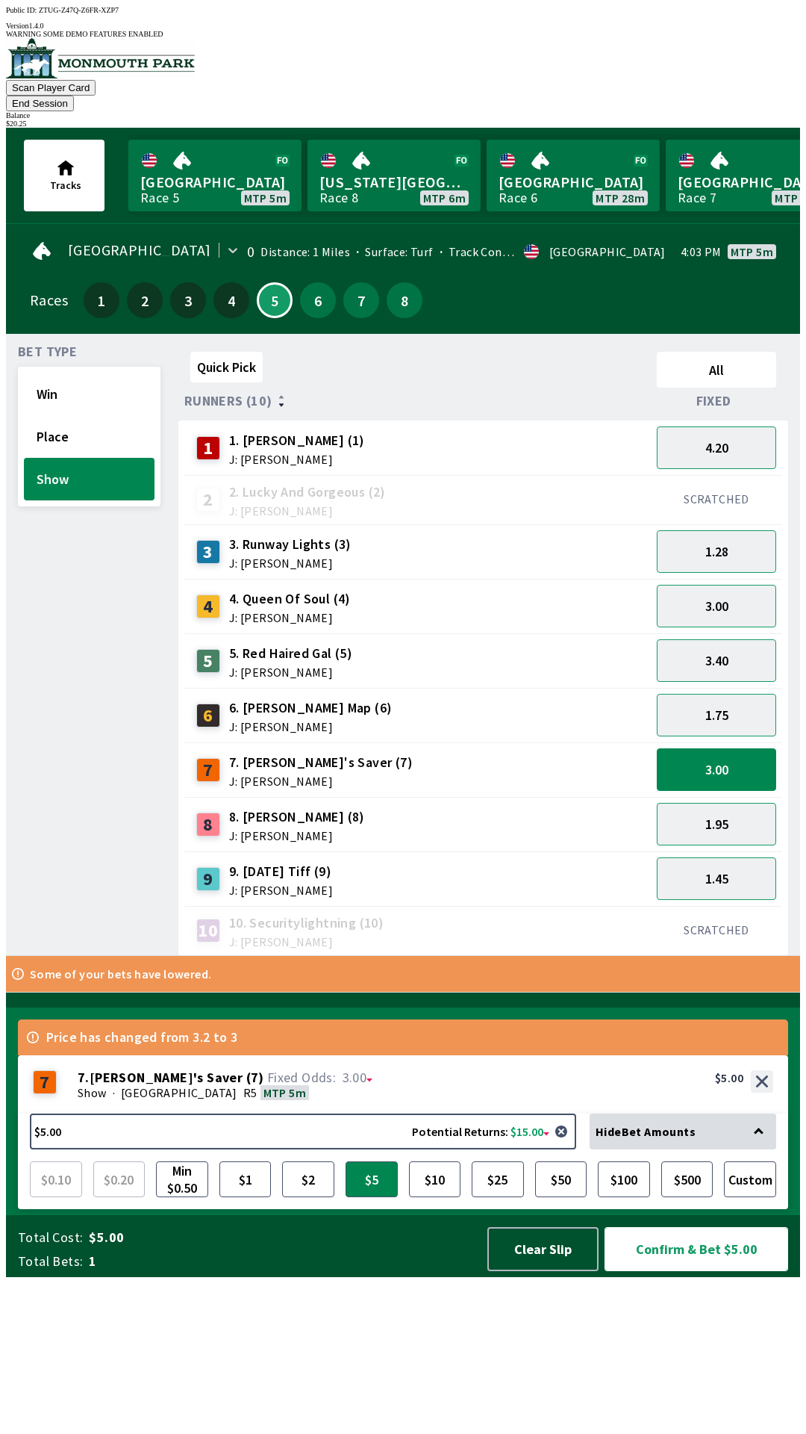
click at [704, 1271] on button "Confirm & Bet $5.00" at bounding box center [697, 1249] width 184 height 44
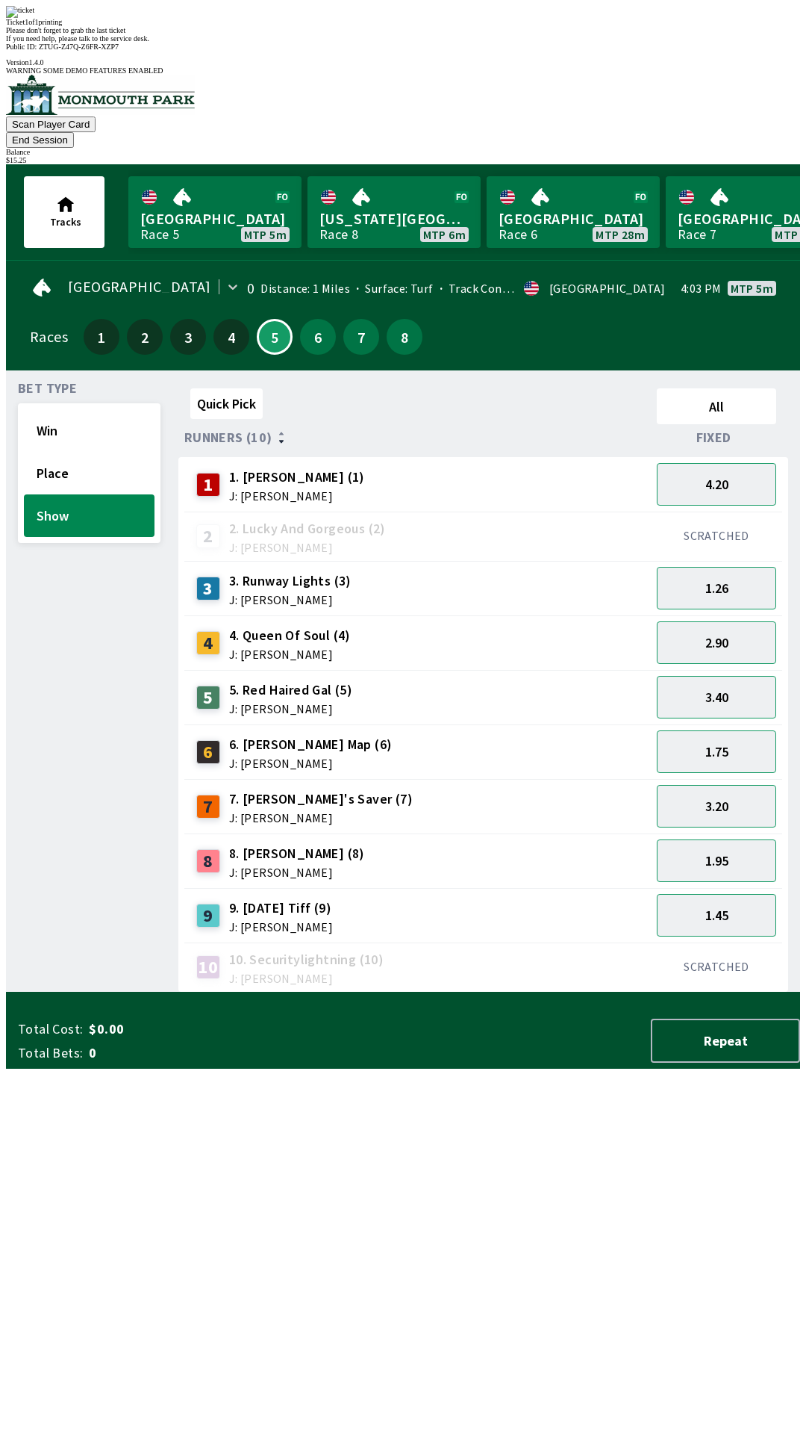
click at [484, 992] on div "Quick Pick All Runners (10) Fixed 1 1. [PERSON_NAME] (1) J: [PERSON_NAME] 4.20 …" at bounding box center [489, 687] width 622 height 610
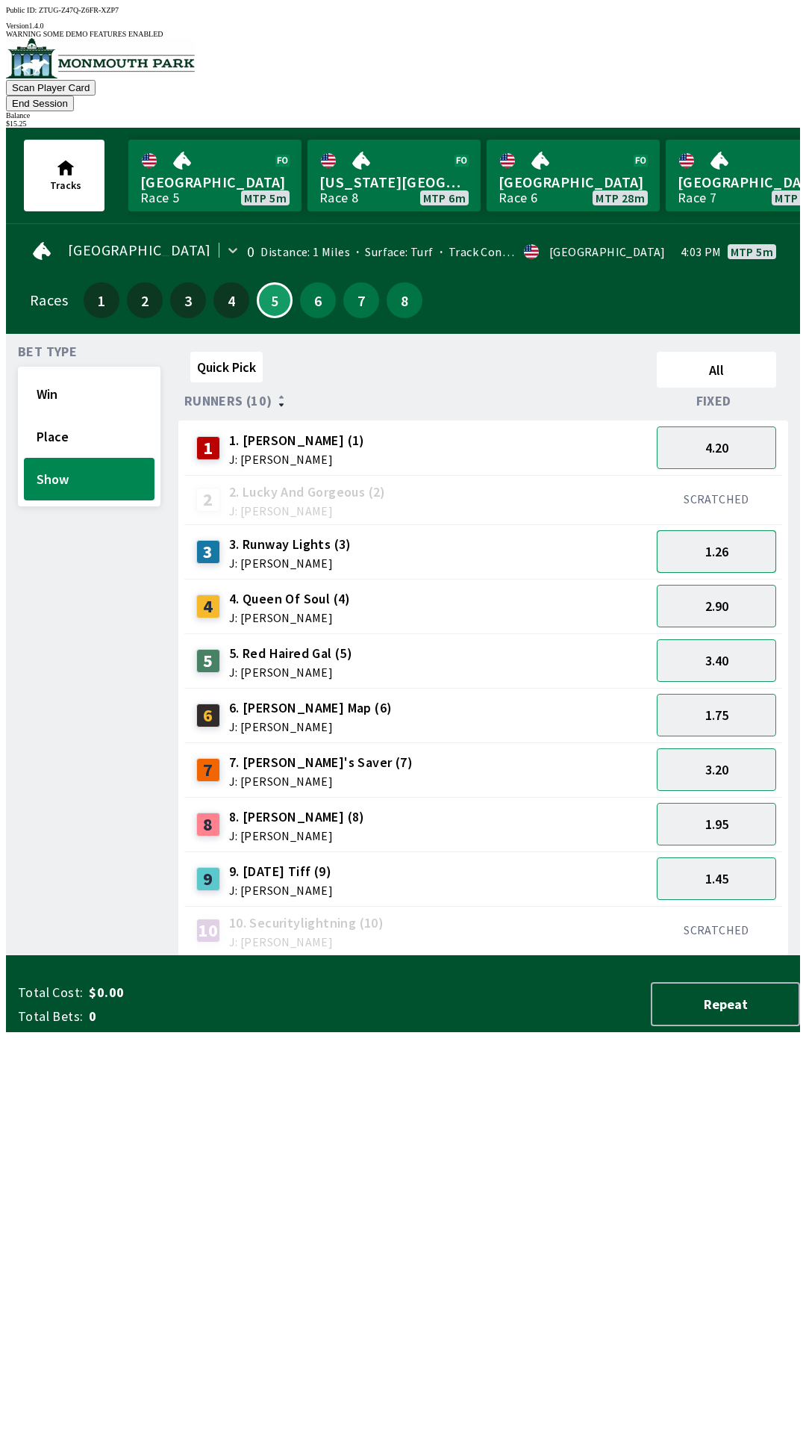
click at [741, 530] on button "1.26" at bounding box center [716, 551] width 119 height 43
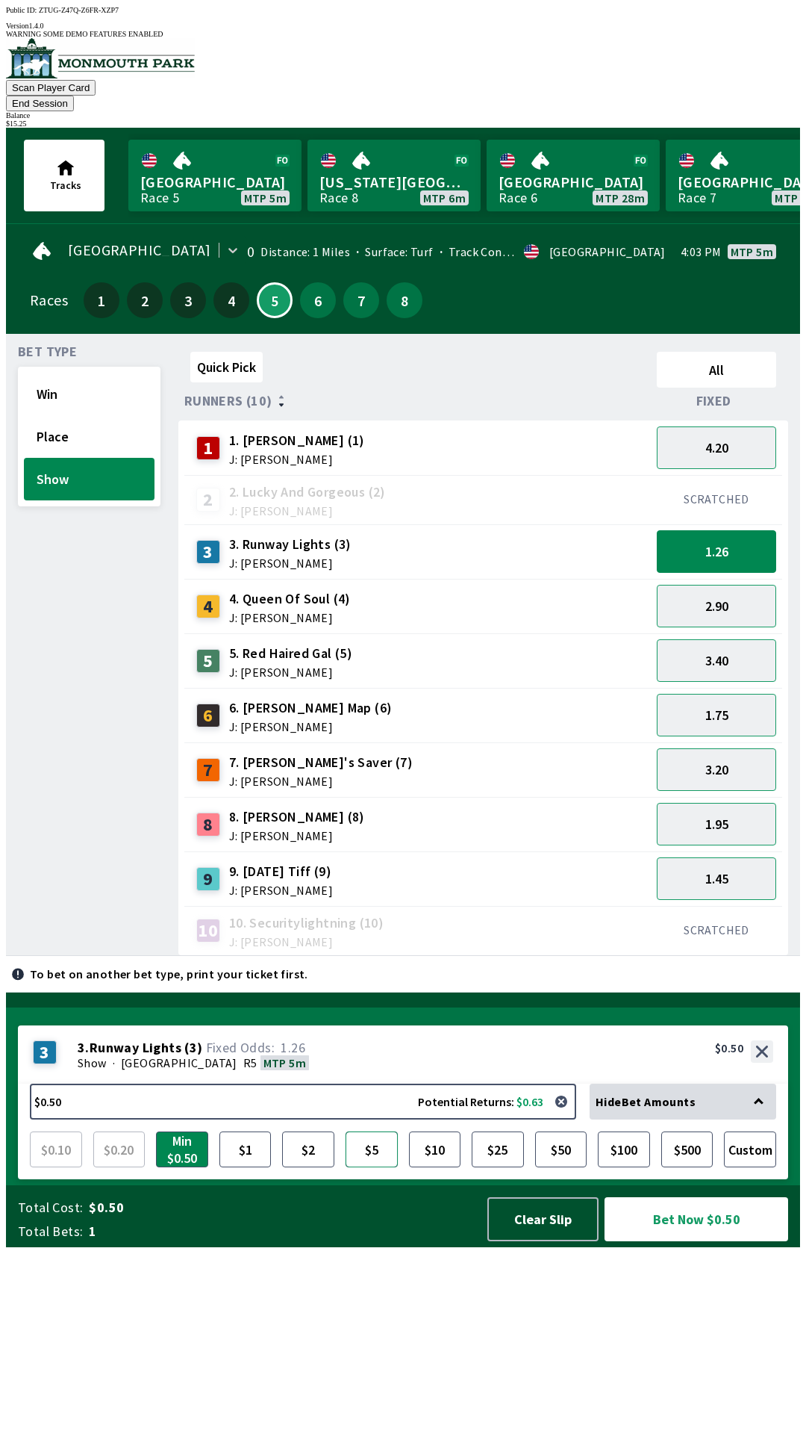
click at [376, 1167] on button "$5" at bounding box center [372, 1149] width 52 height 36
click at [700, 1241] on button "Bet Now $5.00" at bounding box center [697, 1219] width 184 height 44
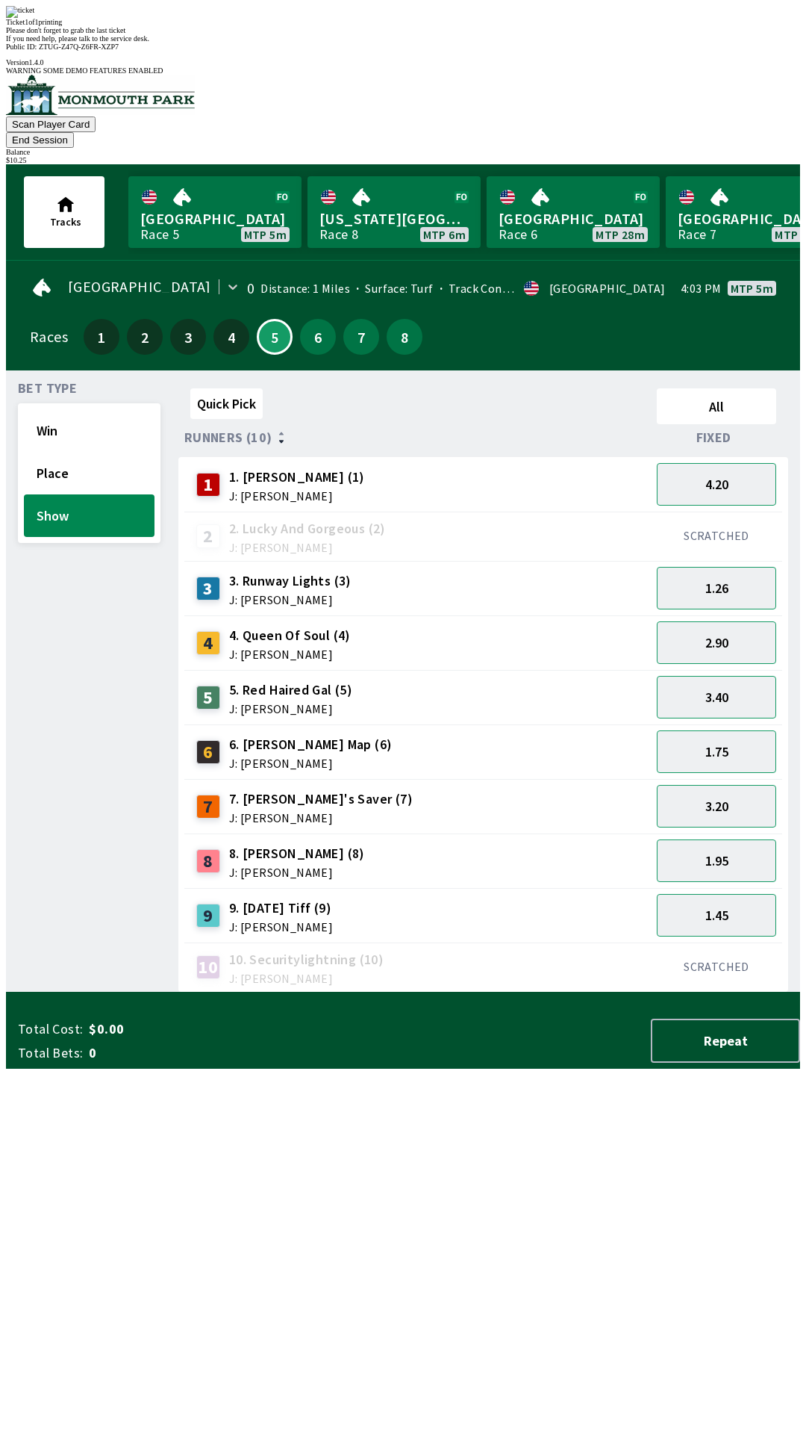
click at [476, 992] on div "Quick Pick All Runners (10) Fixed 1 1. [PERSON_NAME] (1) J: [PERSON_NAME] 4.20 …" at bounding box center [489, 687] width 622 height 610
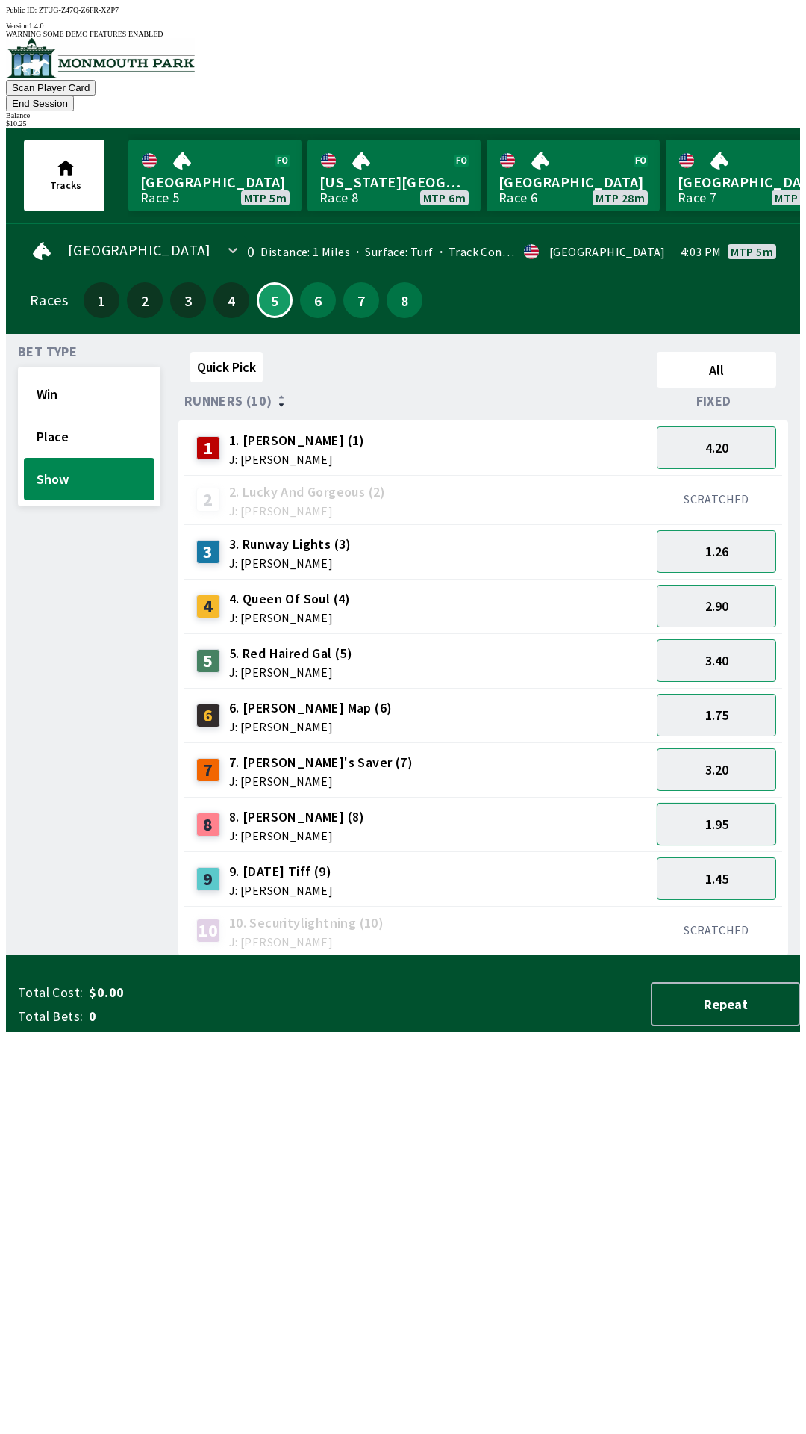
click at [735, 803] on button "1.95" at bounding box center [716, 824] width 119 height 43
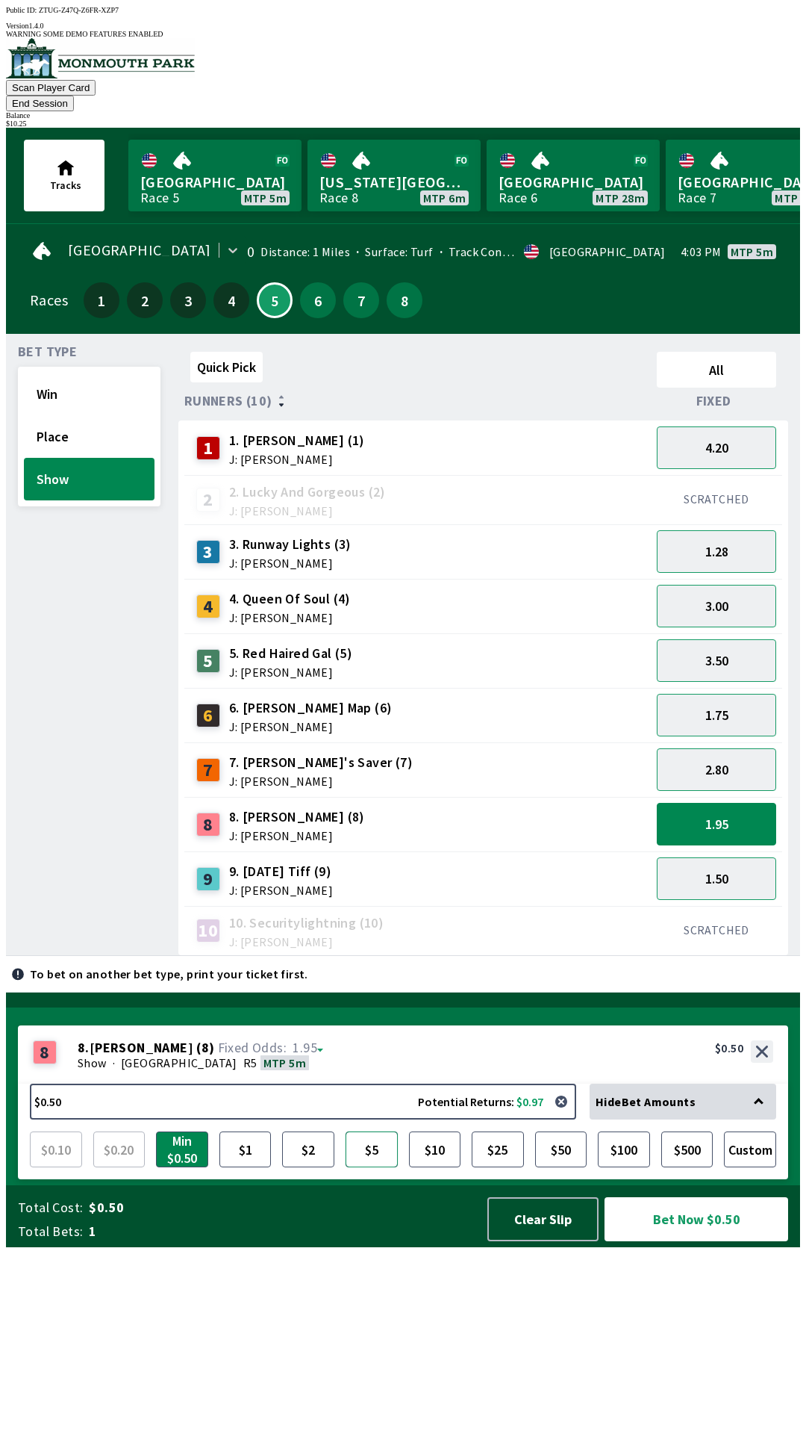
click at [375, 1167] on button "$5" at bounding box center [372, 1149] width 52 height 36
click at [438, 1167] on button "$10" at bounding box center [435, 1149] width 52 height 36
click at [364, 1167] on button "$5" at bounding box center [372, 1149] width 52 height 36
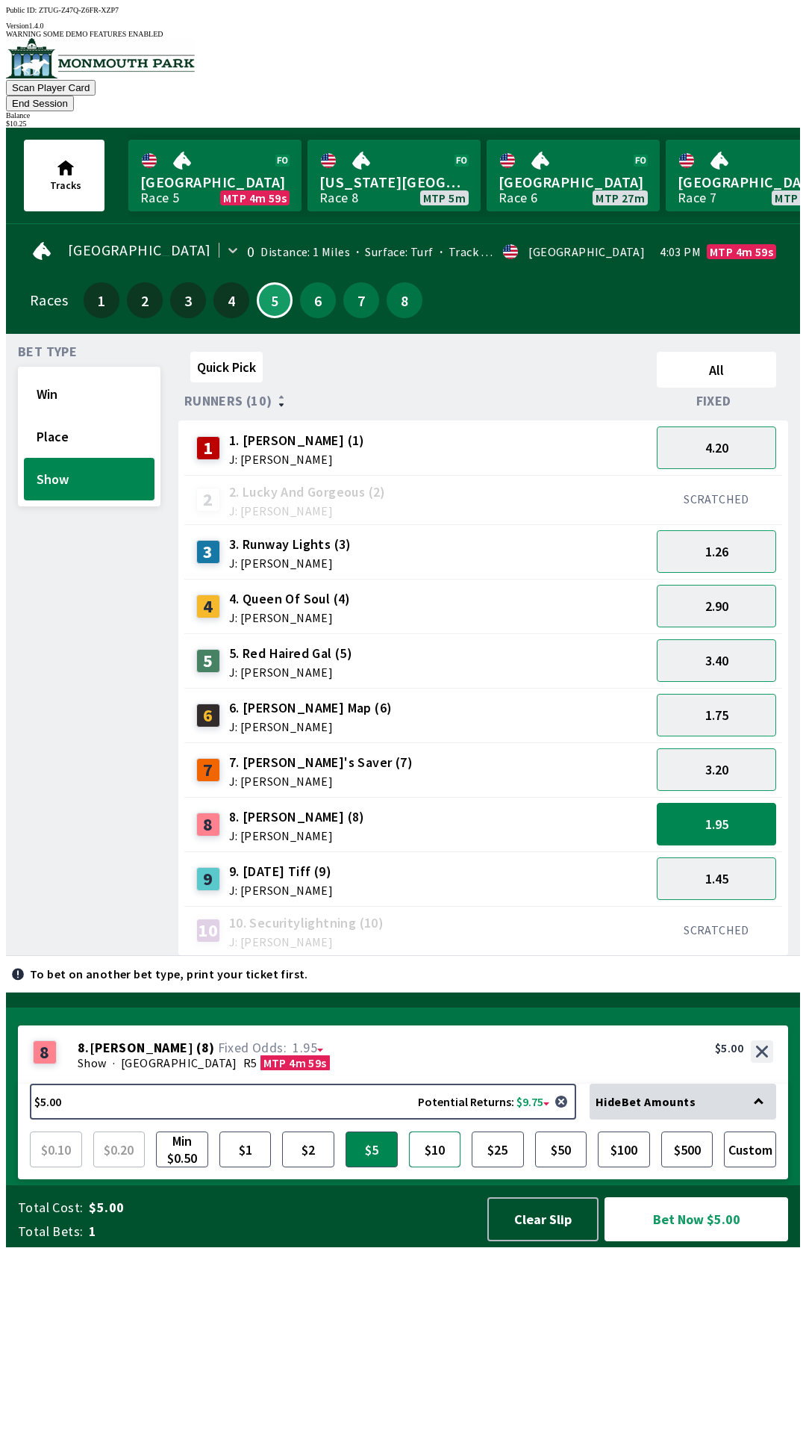
click at [422, 1167] on button "$10" at bounding box center [435, 1149] width 52 height 36
click at [376, 1167] on button "$5" at bounding box center [372, 1149] width 52 height 36
click at [694, 1241] on button "Bet Now $5.00" at bounding box center [697, 1219] width 184 height 44
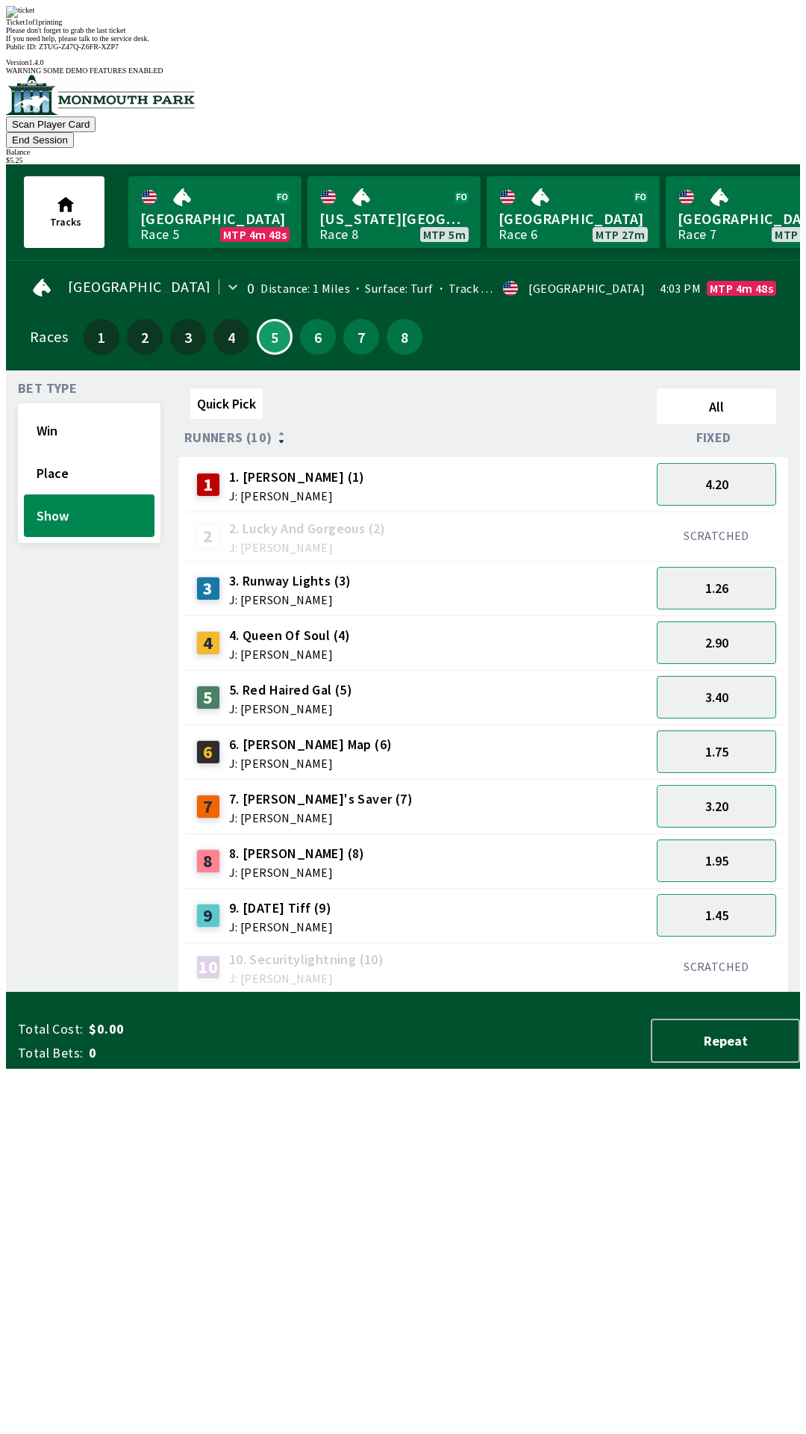
click at [501, 992] on div "Quick Pick All Runners (10) Fixed 1 1. [PERSON_NAME] (1) J: [PERSON_NAME] 4.20 …" at bounding box center [489, 687] width 622 height 610
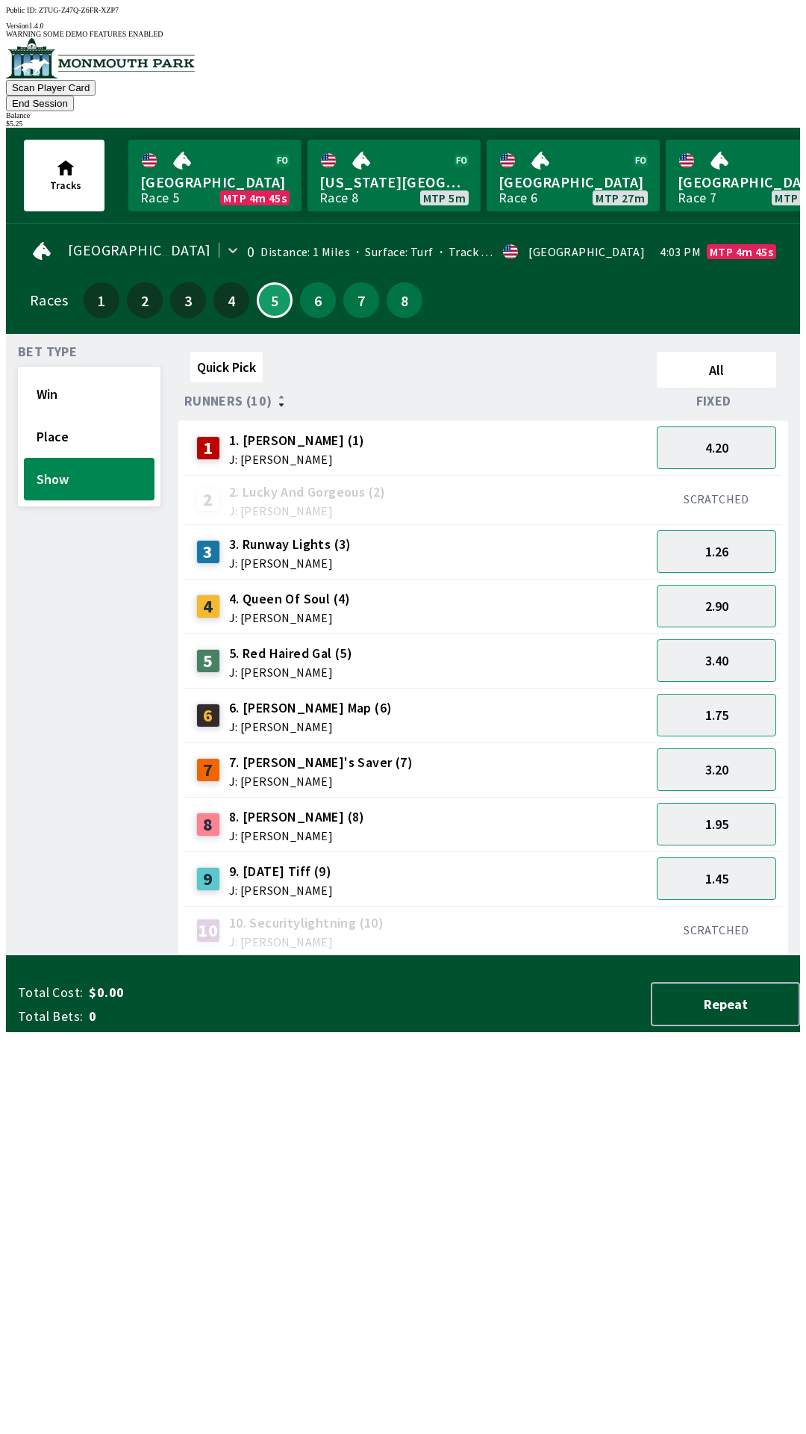
click at [74, 96] on button "End Session" at bounding box center [40, 104] width 68 height 16
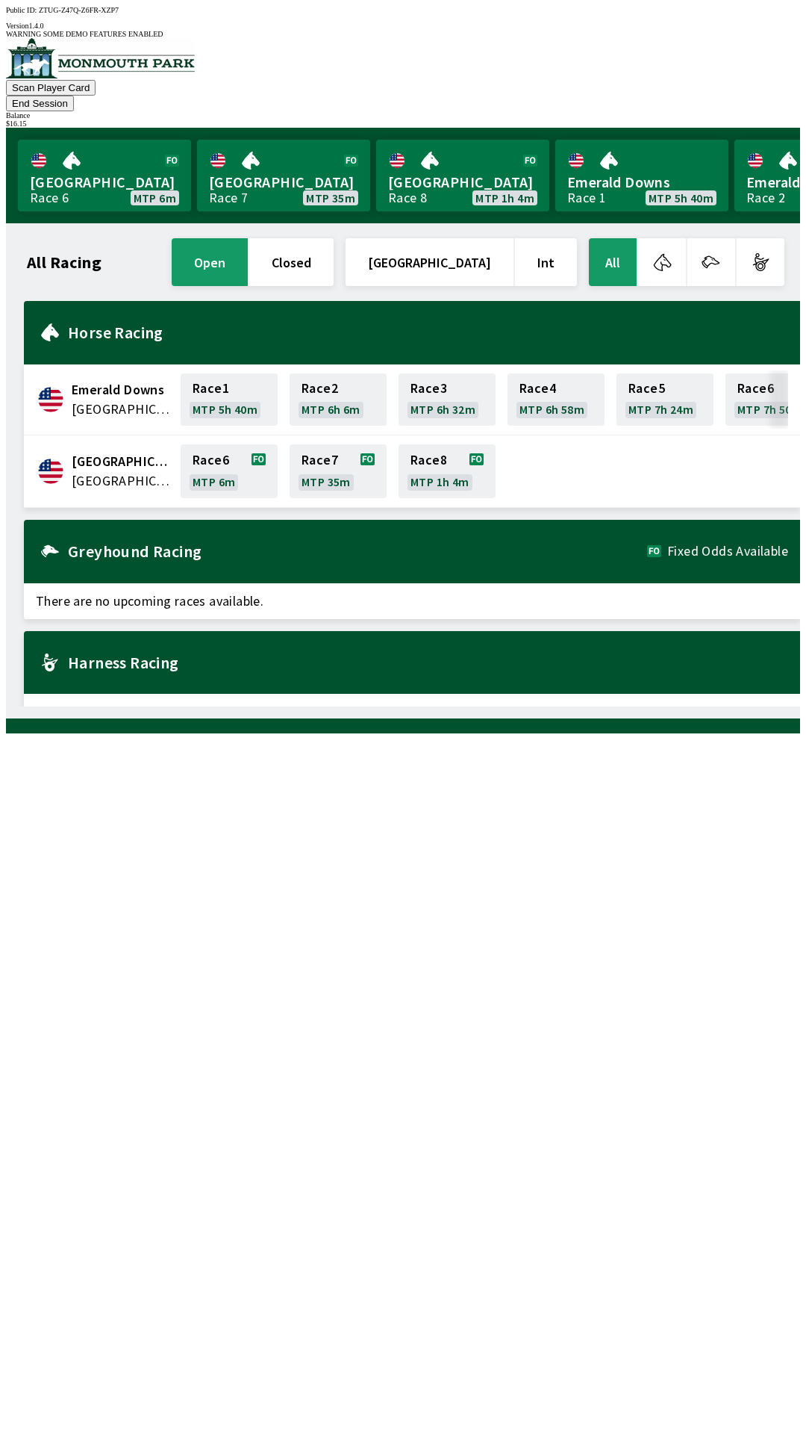
click at [74, 96] on button "End Session" at bounding box center [40, 104] width 68 height 16
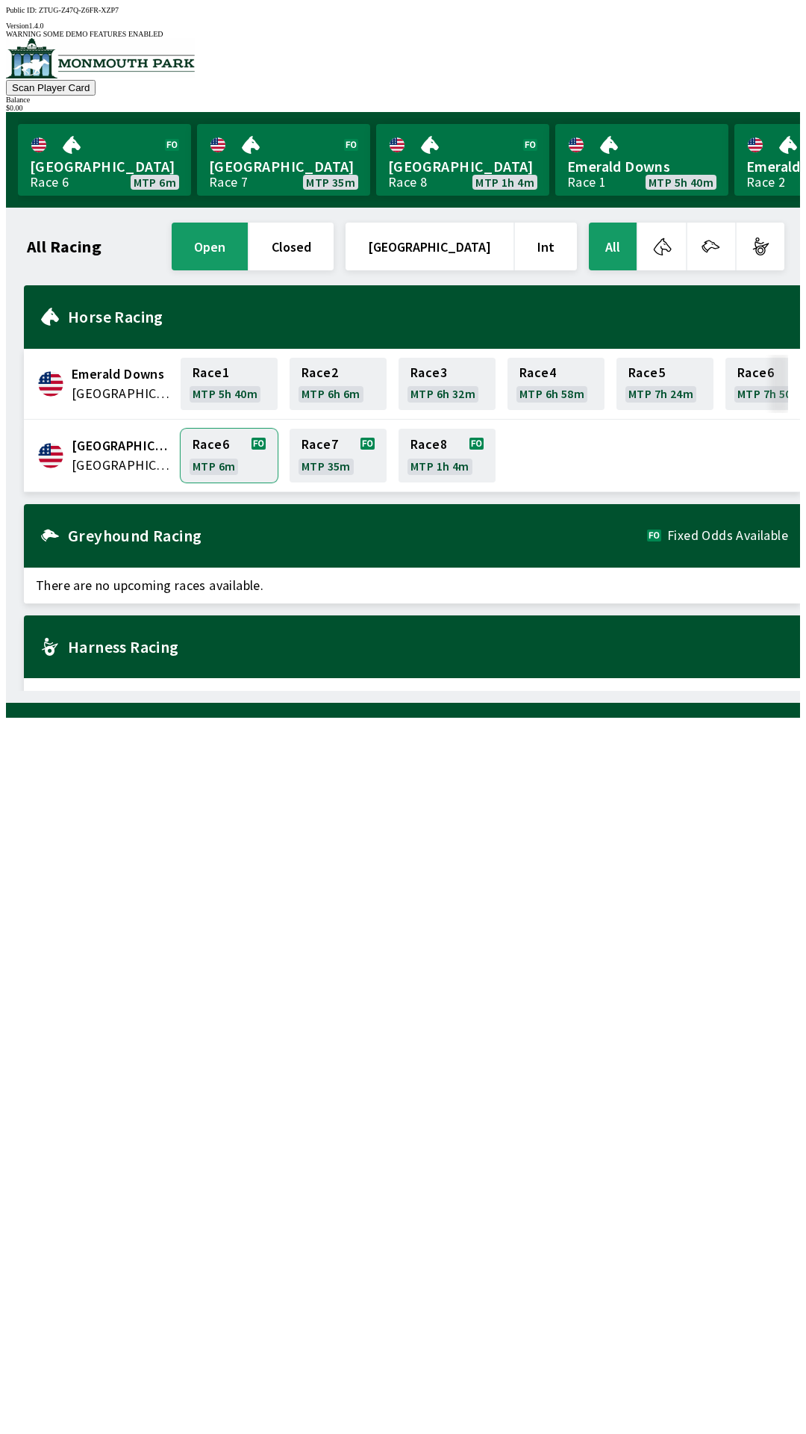
click at [225, 455] on link "Race 6 MTP 6m" at bounding box center [229, 456] width 97 height 54
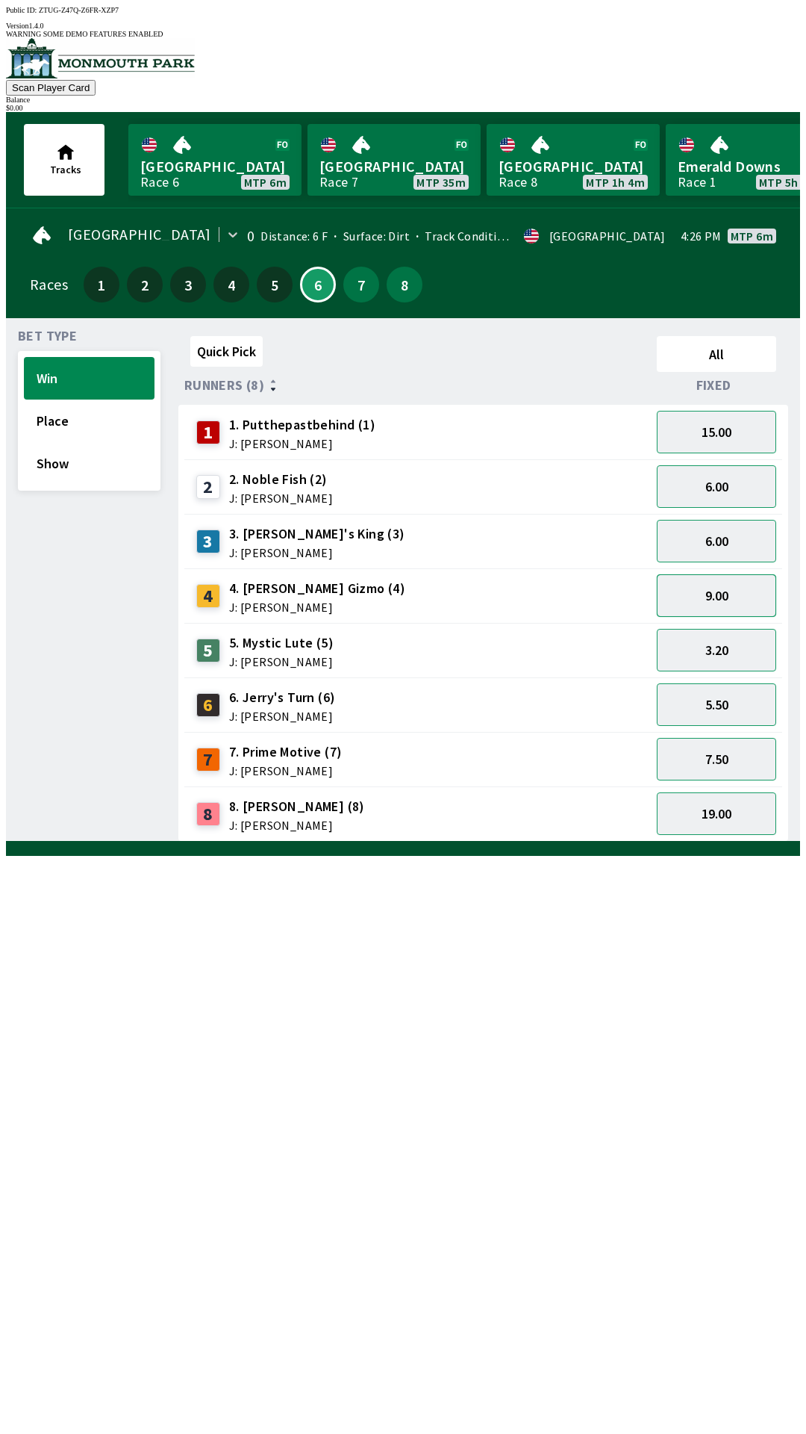
click at [736, 582] on button "9.00" at bounding box center [716, 595] width 119 height 43
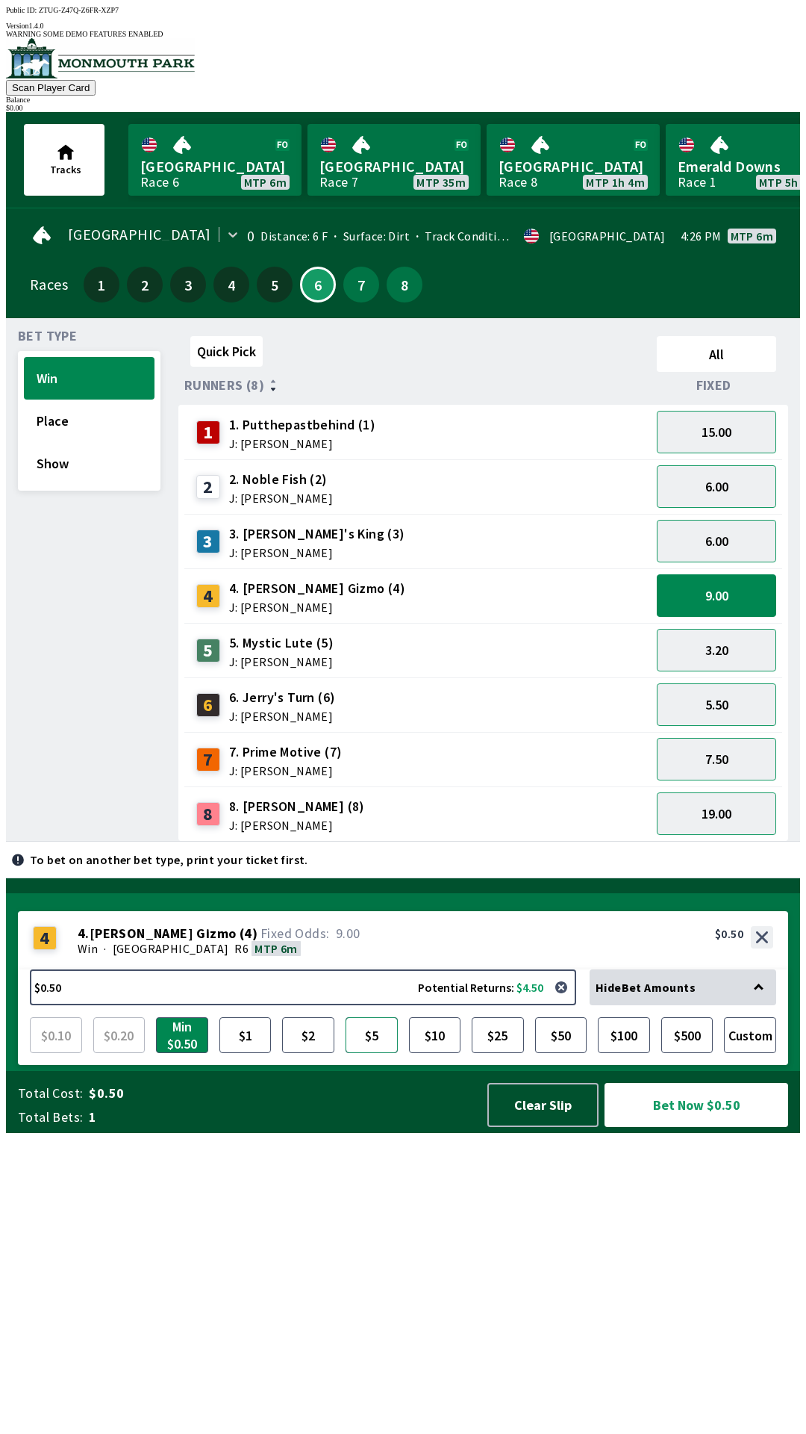
click at [376, 1053] on button "$5" at bounding box center [372, 1035] width 52 height 36
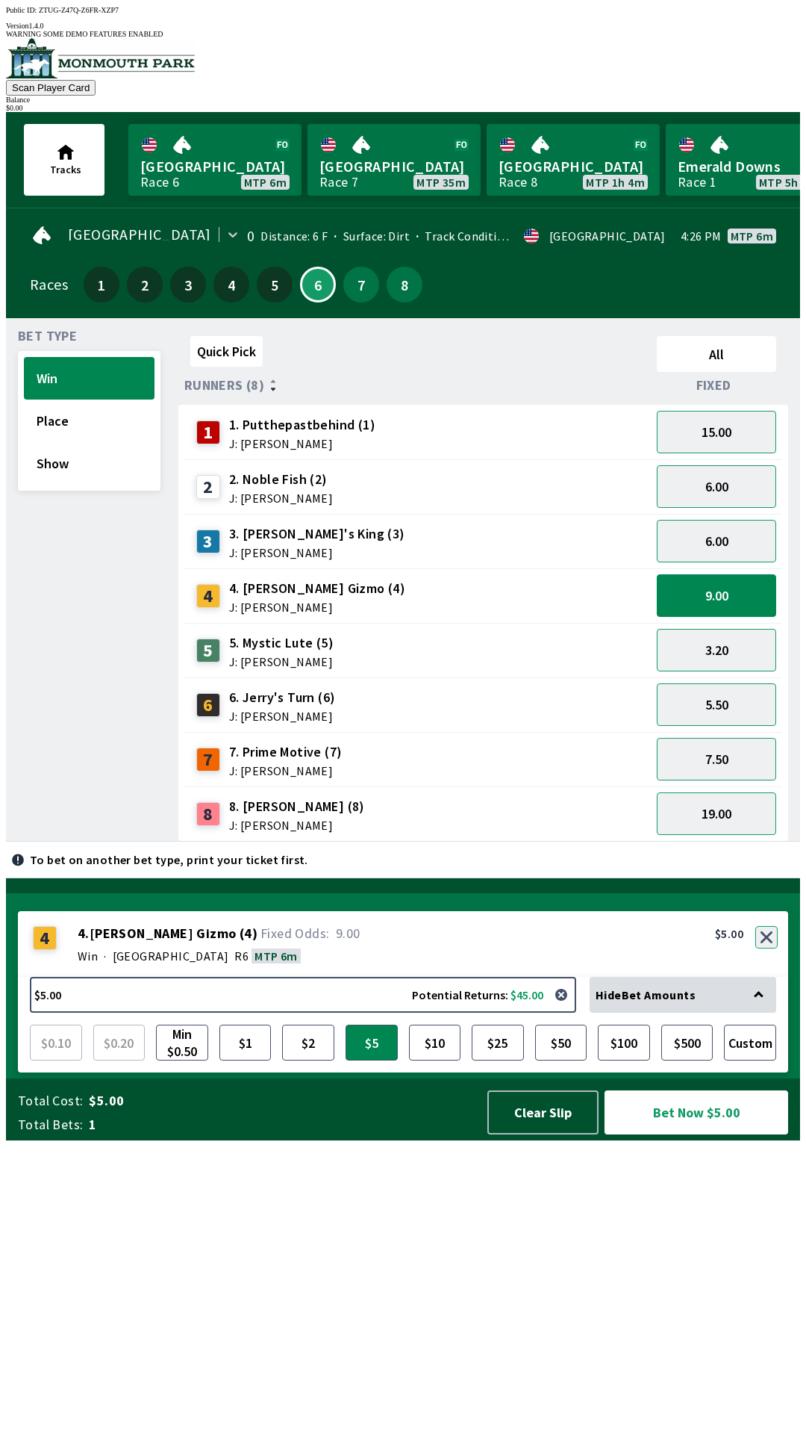
click at [765, 977] on div "4 4 . [PERSON_NAME] Gizmo ( 4 ) Win · [STREET_ADDRESS]. [PERSON_NAME] Gizmo (4)…" at bounding box center [403, 944] width 771 height 66
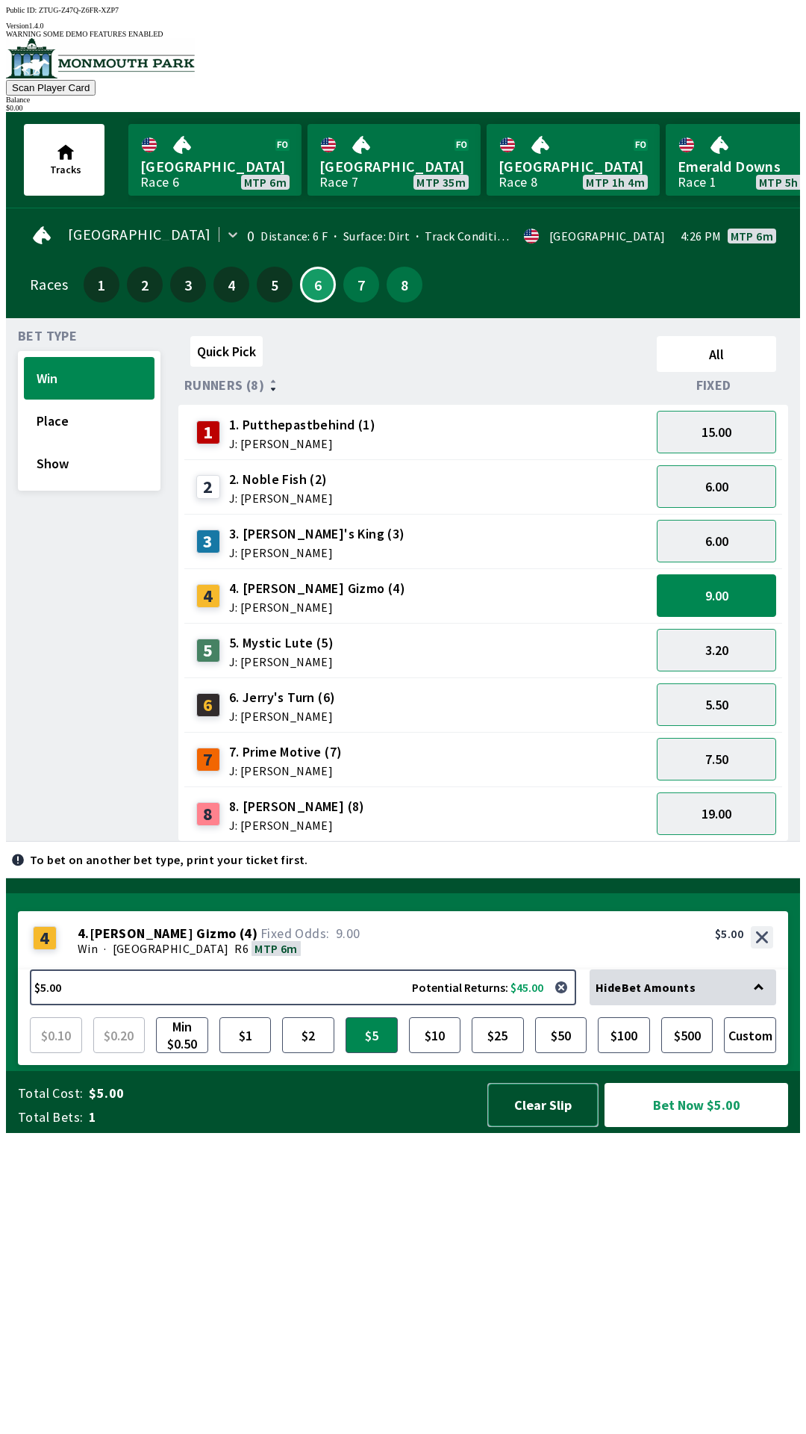
click at [550, 1127] on button "Clear Slip" at bounding box center [543, 1105] width 111 height 44
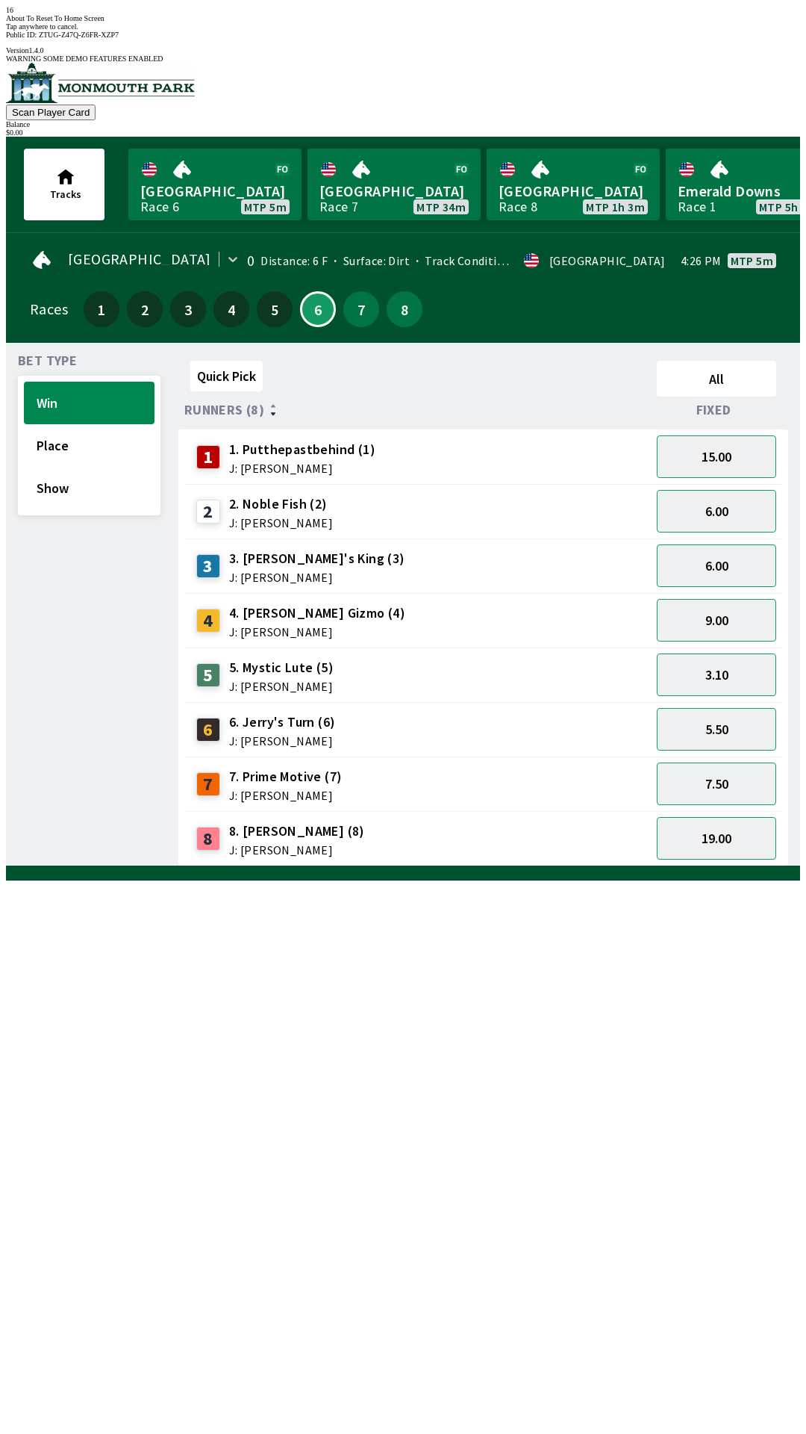
click at [619, 866] on div "Quick Pick All Runners (8) Fixed 1 1. Putthepastbehind (1) J: [PERSON_NAME] 15.…" at bounding box center [489, 611] width 622 height 512
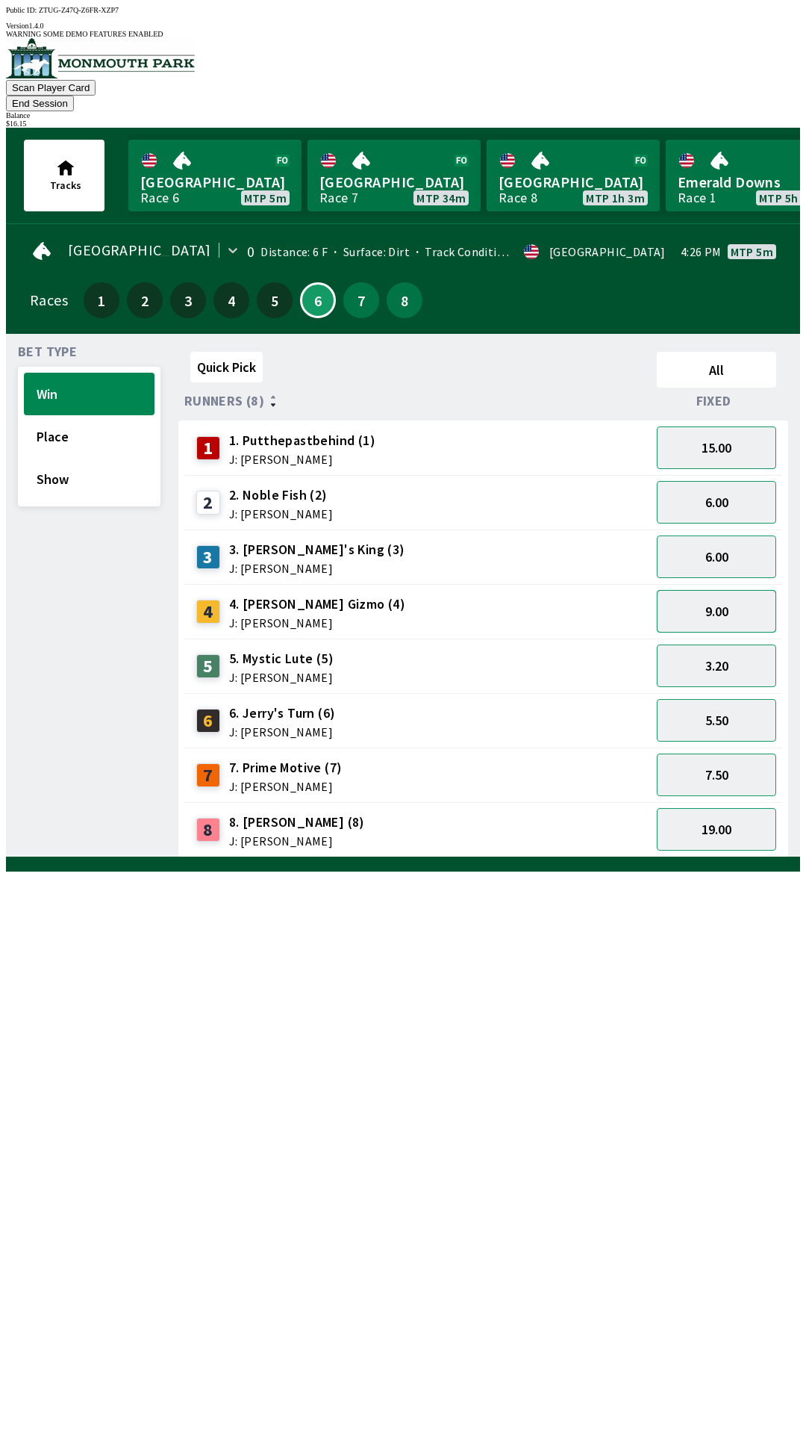
click at [743, 590] on button "9.00" at bounding box center [716, 611] width 119 height 43
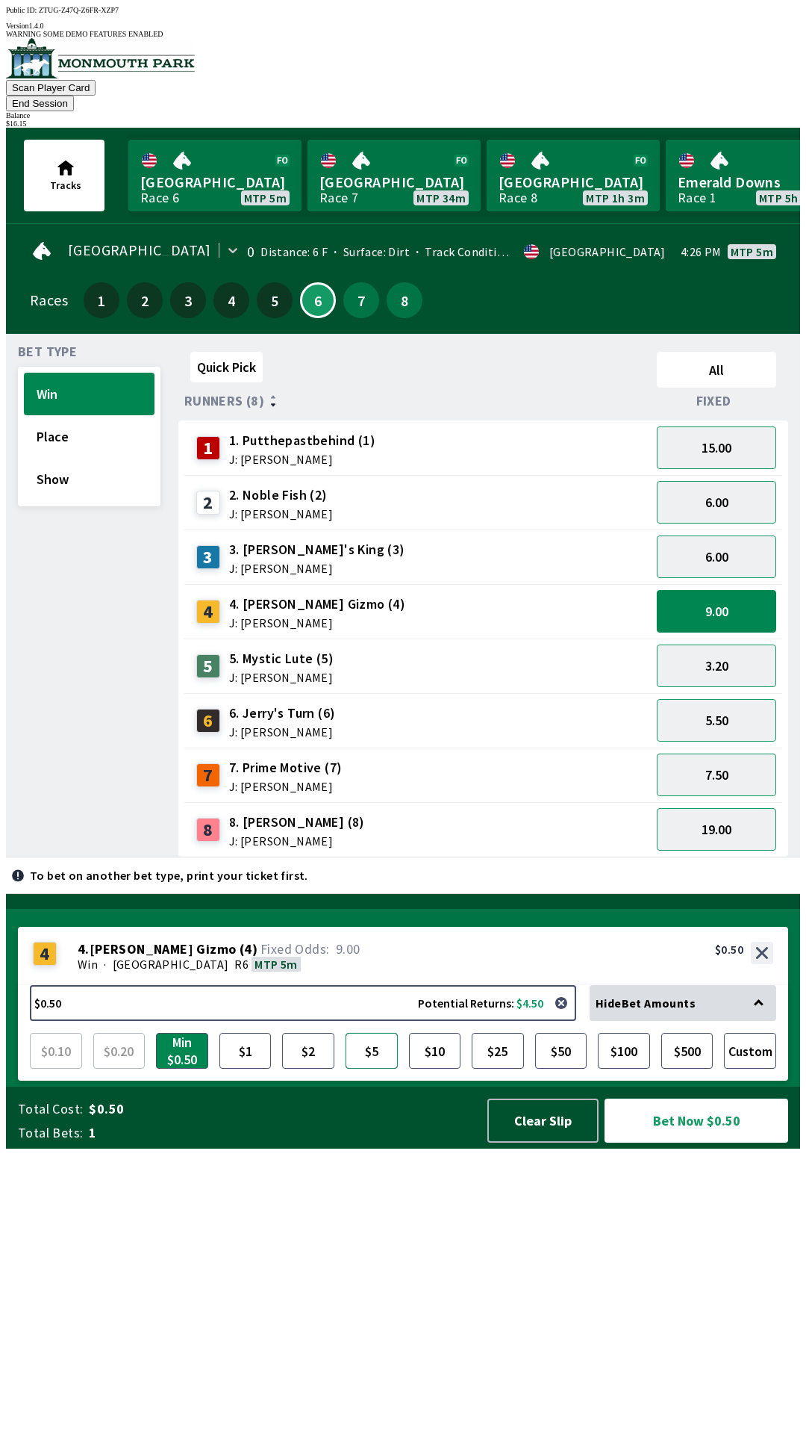
click at [372, 1069] on button "$5" at bounding box center [372, 1051] width 52 height 36
click at [81, 458] on button "Show" at bounding box center [89, 479] width 131 height 43
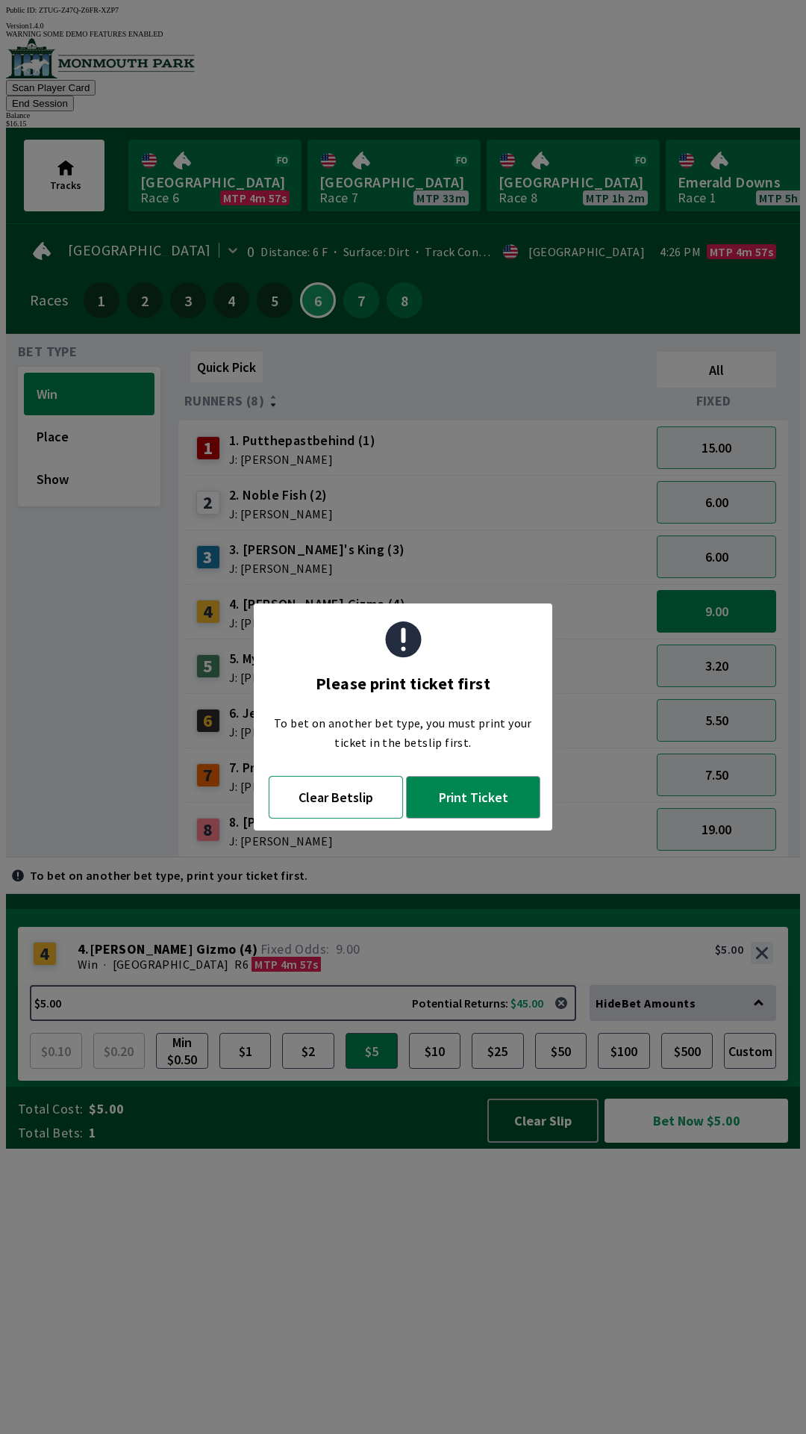
click at [359, 788] on button "Clear Betslip" at bounding box center [336, 797] width 134 height 43
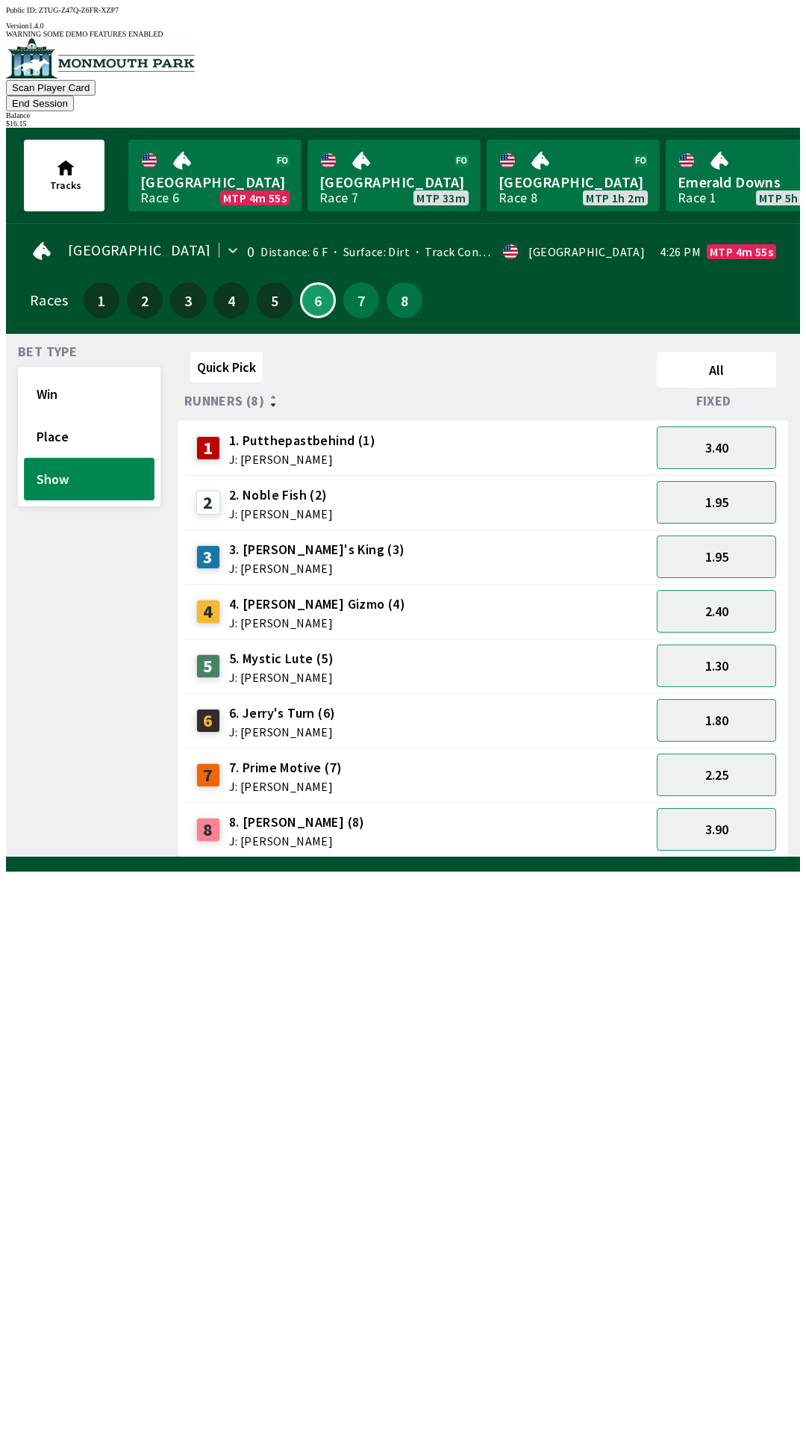
click at [87, 458] on button "Show" at bounding box center [89, 479] width 131 height 43
click at [761, 597] on button "2.40" at bounding box center [716, 611] width 119 height 43
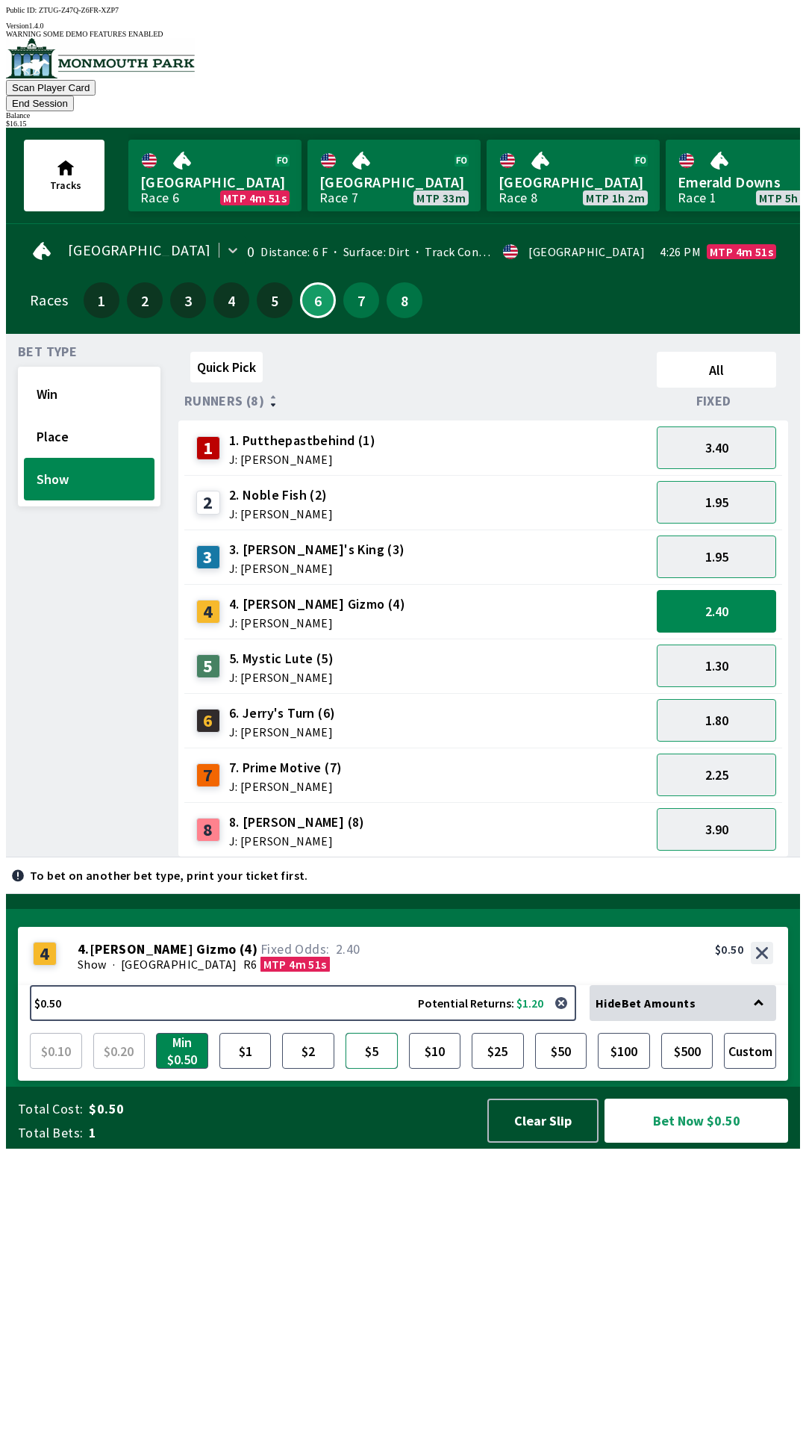
click at [372, 1069] on button "$5" at bounding box center [372, 1051] width 52 height 36
click at [708, 1142] on button "Bet Now $5.00" at bounding box center [697, 1120] width 184 height 44
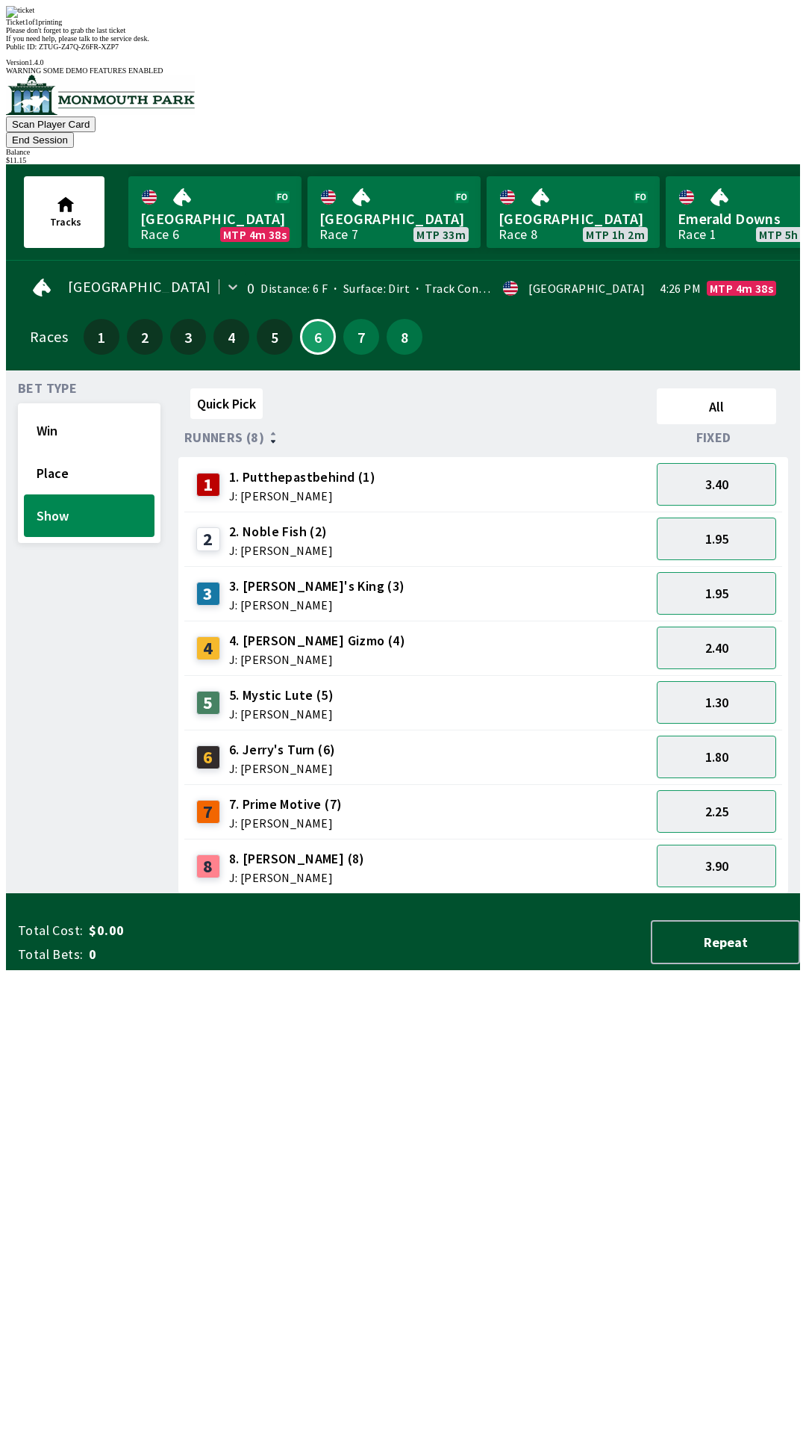
click at [524, 894] on div "Quick Pick All Runners (8) Fixed 1 1. Putthepastbehind (1) J: [PERSON_NAME] 3.4…" at bounding box center [489, 638] width 622 height 512
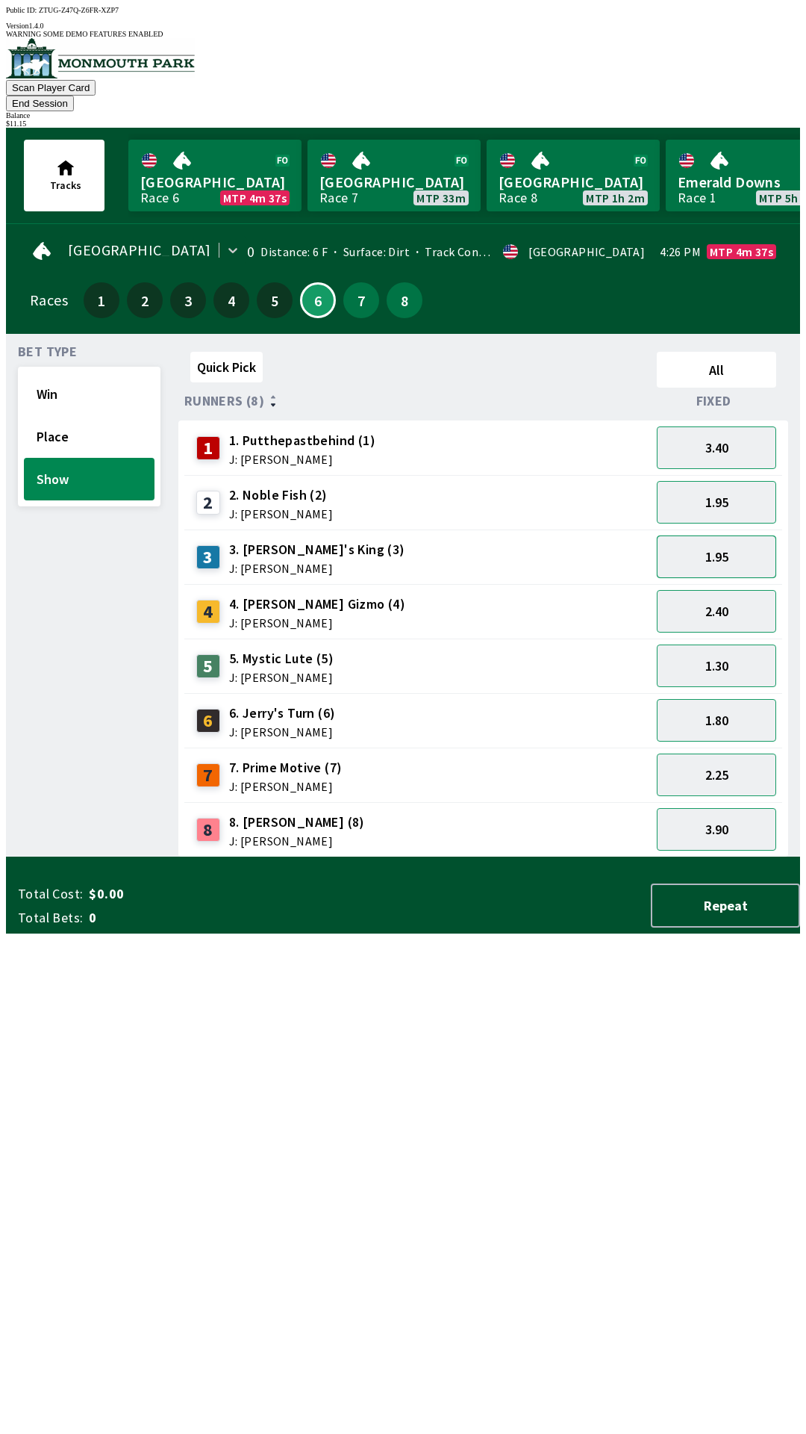
click at [745, 535] on button "1.95" at bounding box center [716, 556] width 119 height 43
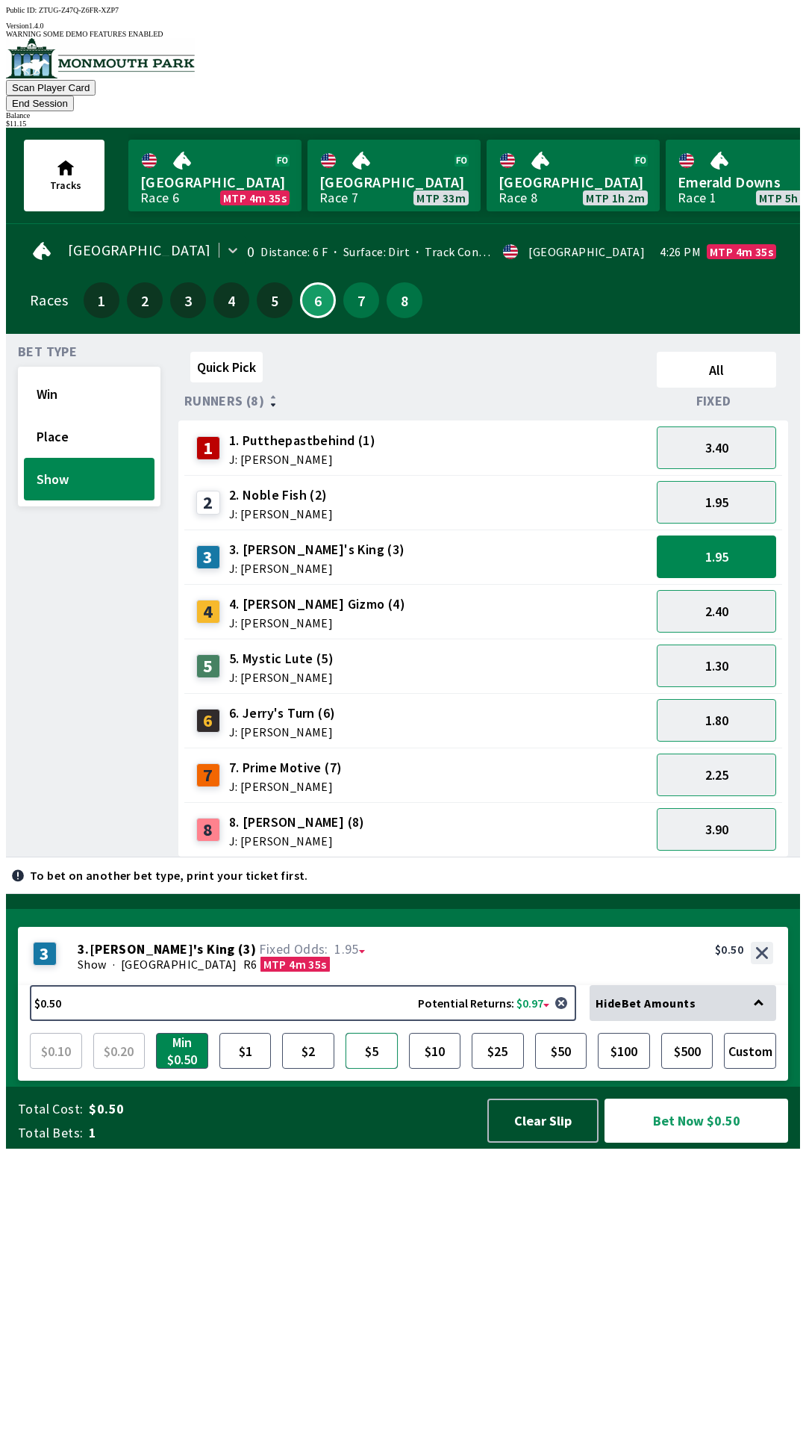
click at [371, 1069] on button "$5" at bounding box center [372, 1051] width 52 height 36
click at [697, 1142] on button "Bet Now $5.00" at bounding box center [697, 1120] width 184 height 44
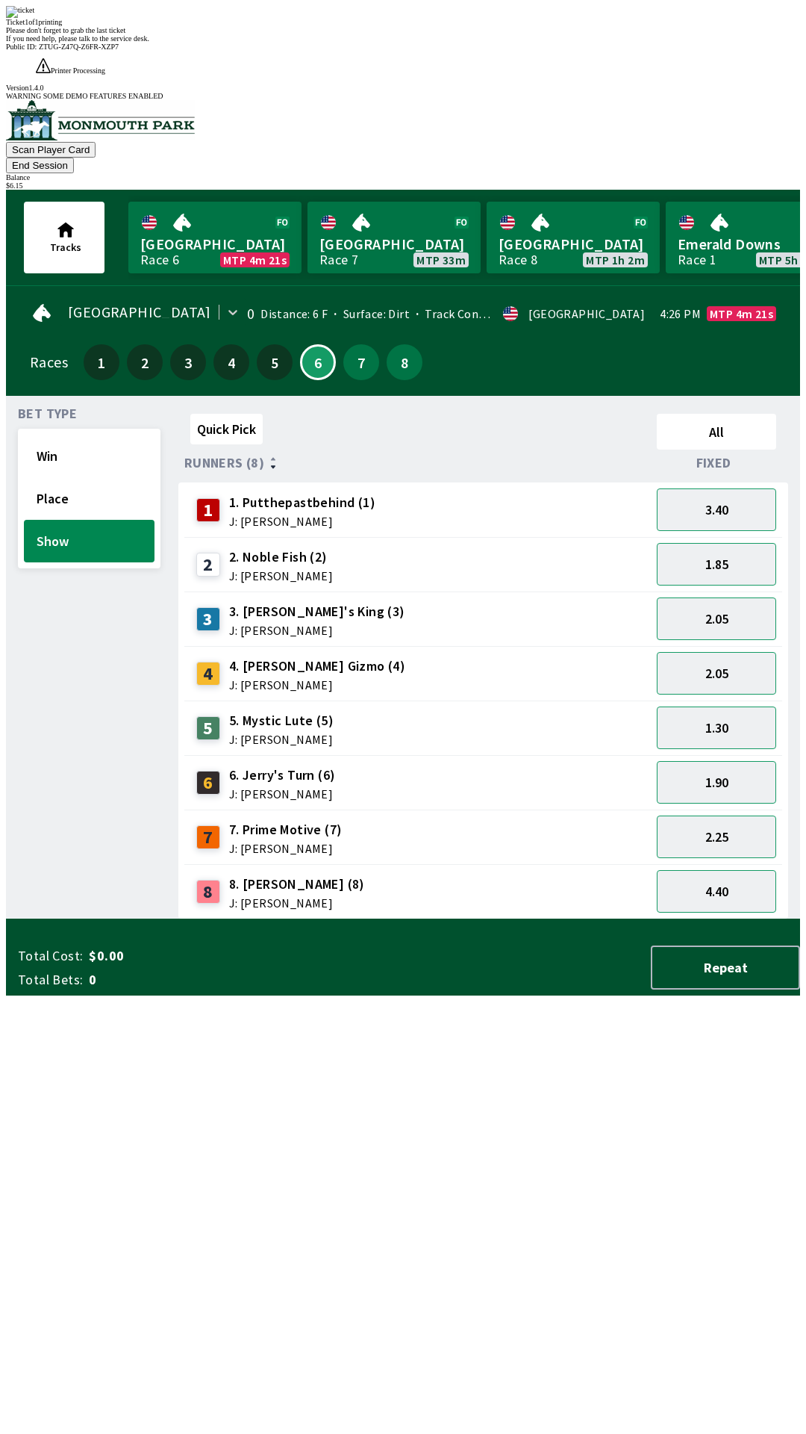
click at [565, 919] on div "Quick Pick All Runners (8) Fixed 1 1. Putthepastbehind (1) J: [PERSON_NAME] 3.4…" at bounding box center [489, 664] width 622 height 512
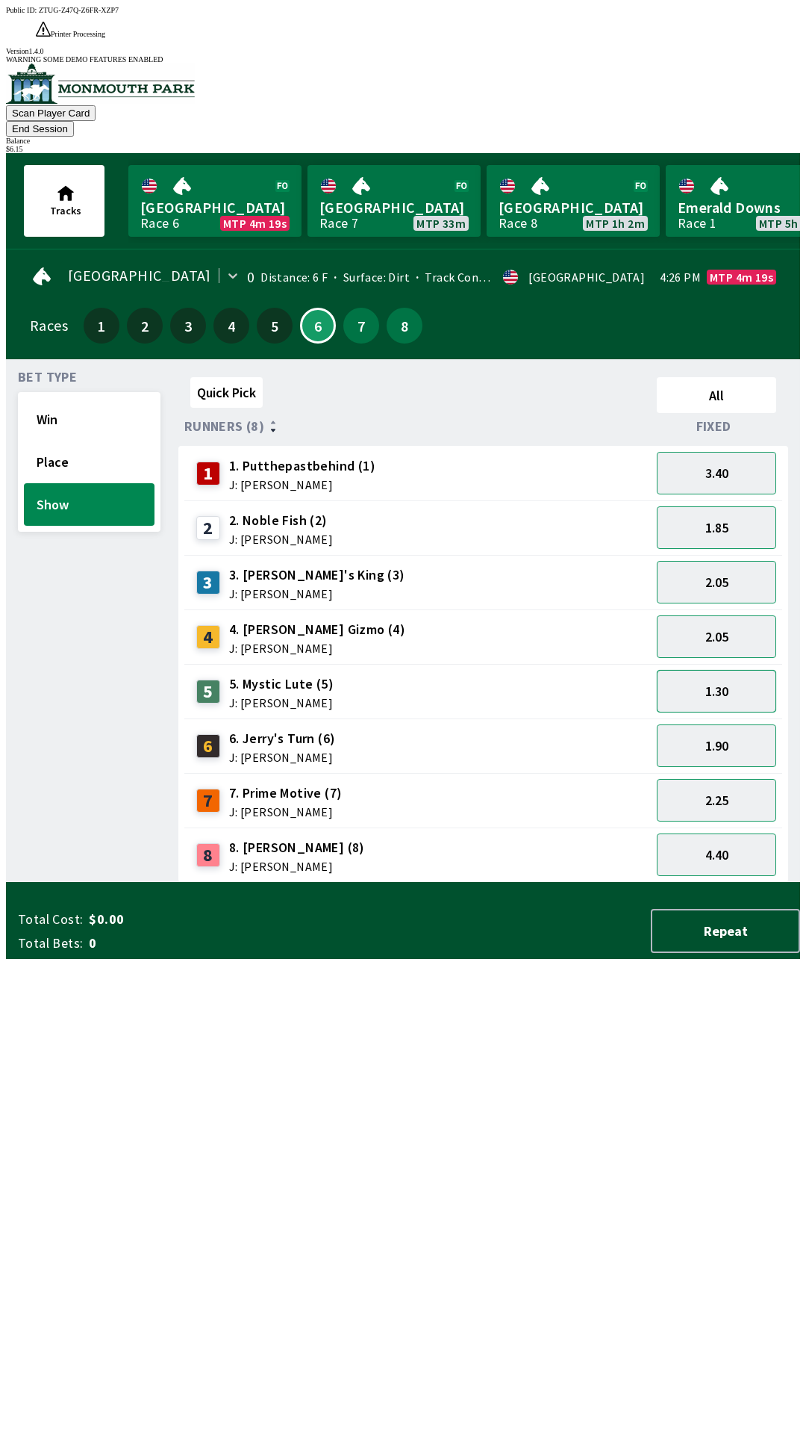
click at [742, 670] on button "1.30" at bounding box center [716, 691] width 119 height 43
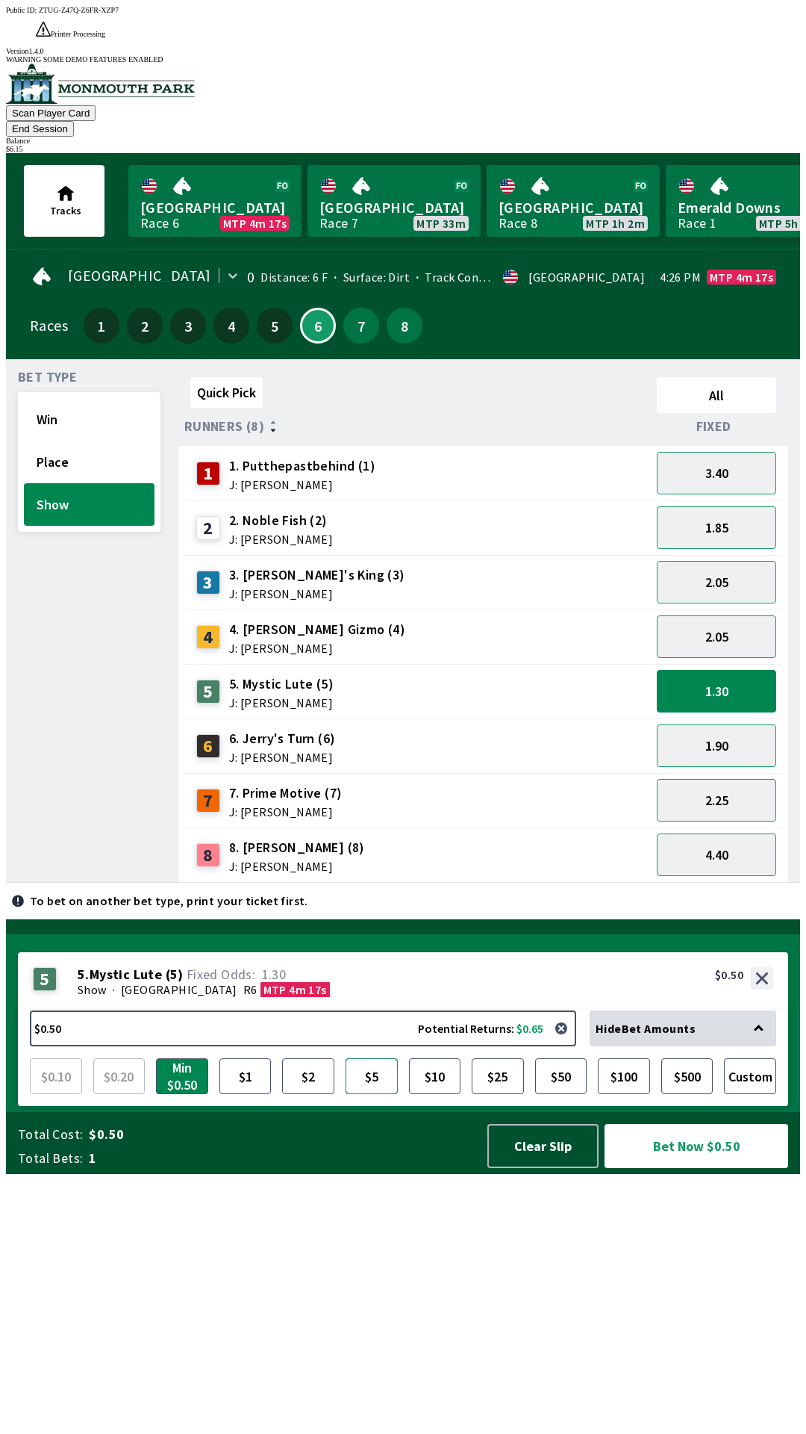
click at [379, 1094] on button "$5" at bounding box center [372, 1076] width 52 height 36
click at [687, 1168] on button "Bet Now $5.00" at bounding box center [697, 1146] width 184 height 44
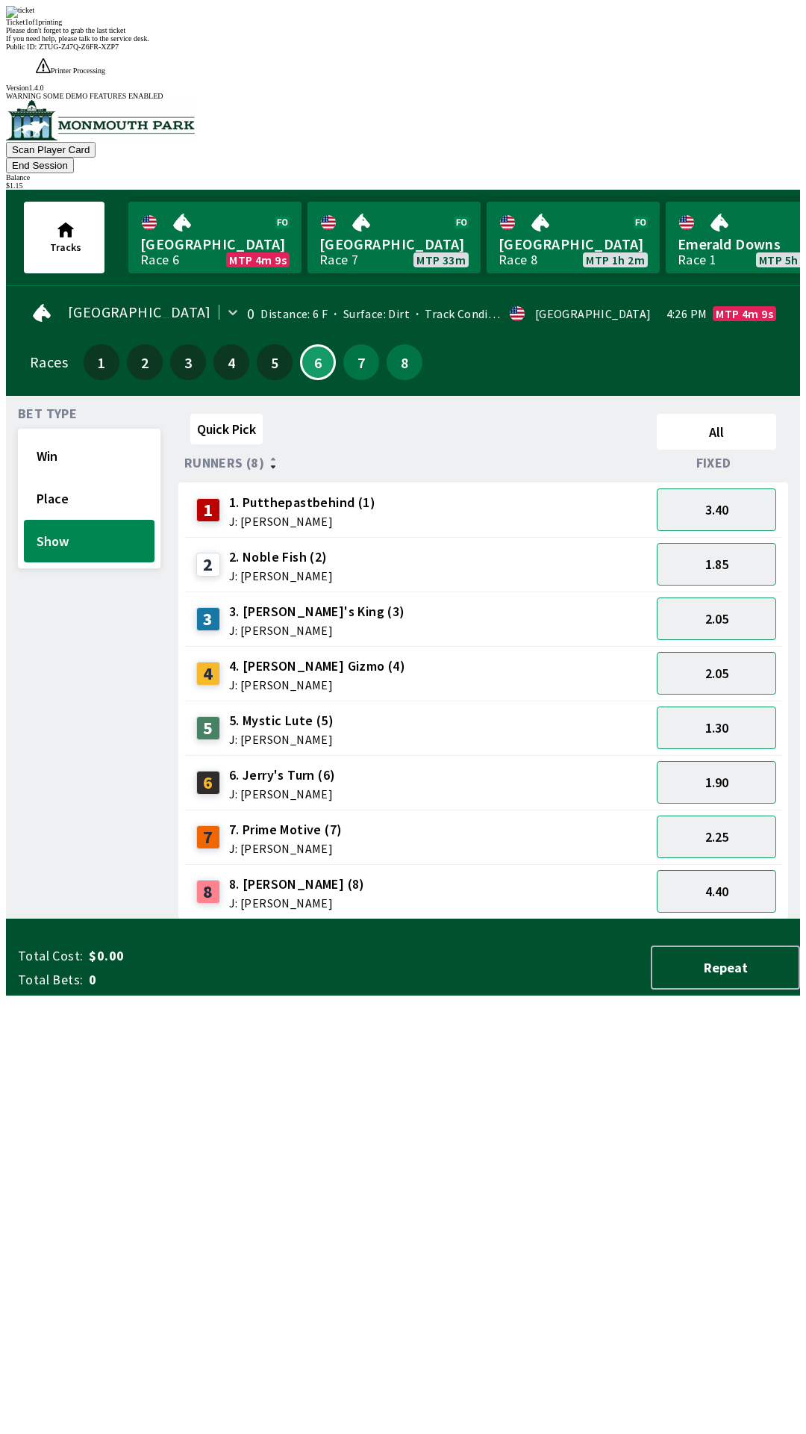
click at [473, 919] on div "Quick Pick All Runners (8) Fixed 1 1. Putthepastbehind (1) J: [PERSON_NAME] 3.4…" at bounding box center [489, 664] width 622 height 512
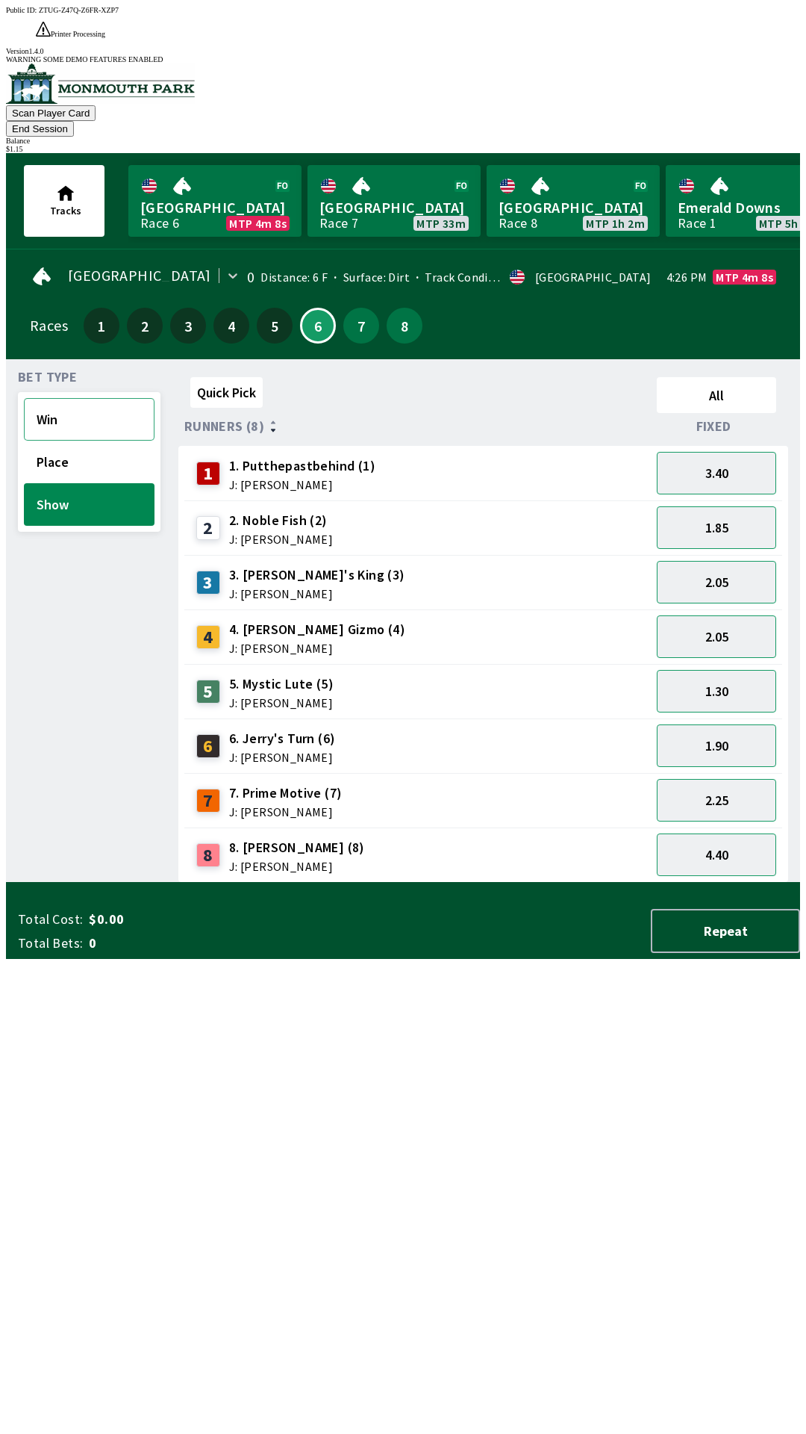
click at [84, 398] on button "Win" at bounding box center [89, 419] width 131 height 43
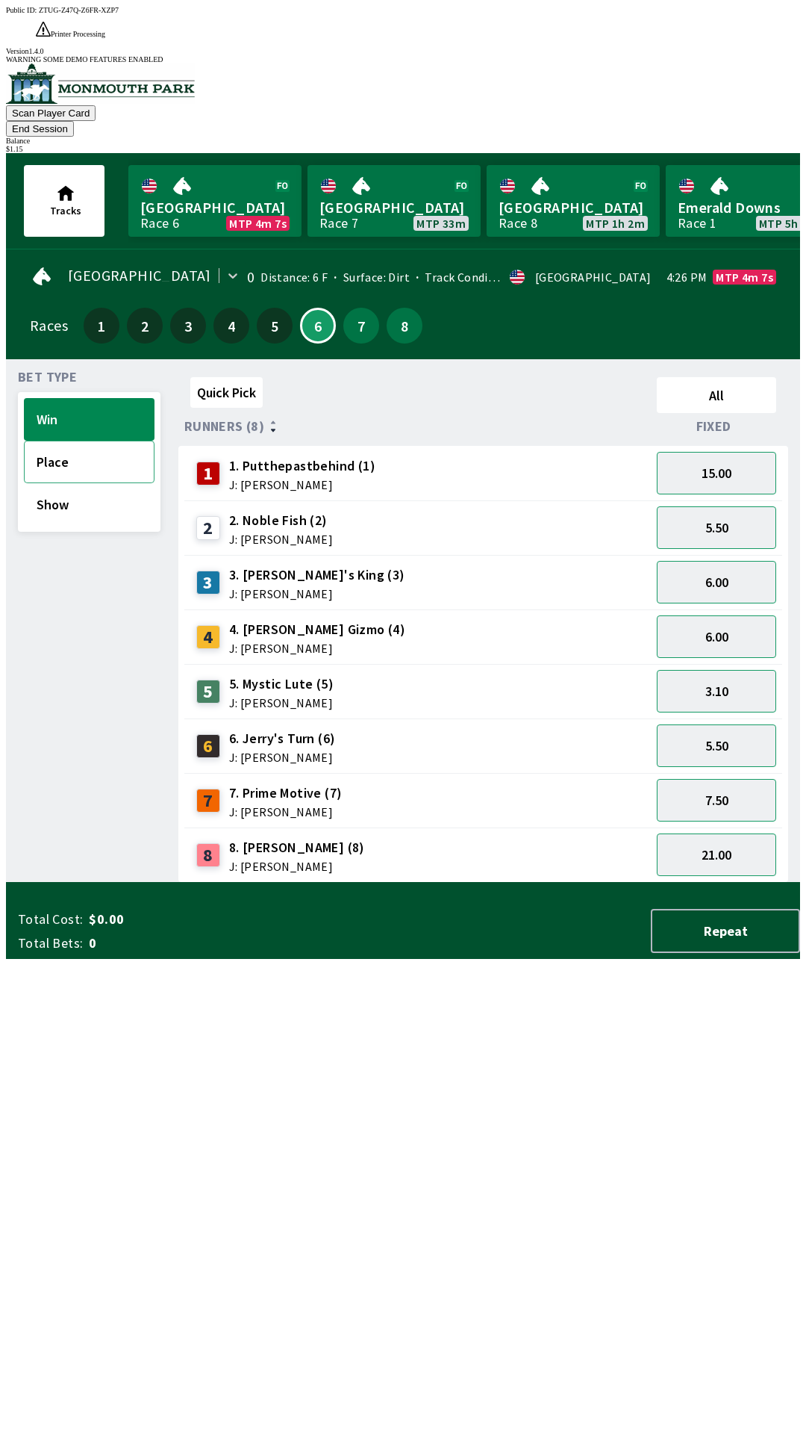
click at [93, 441] on button "Place" at bounding box center [89, 462] width 131 height 43
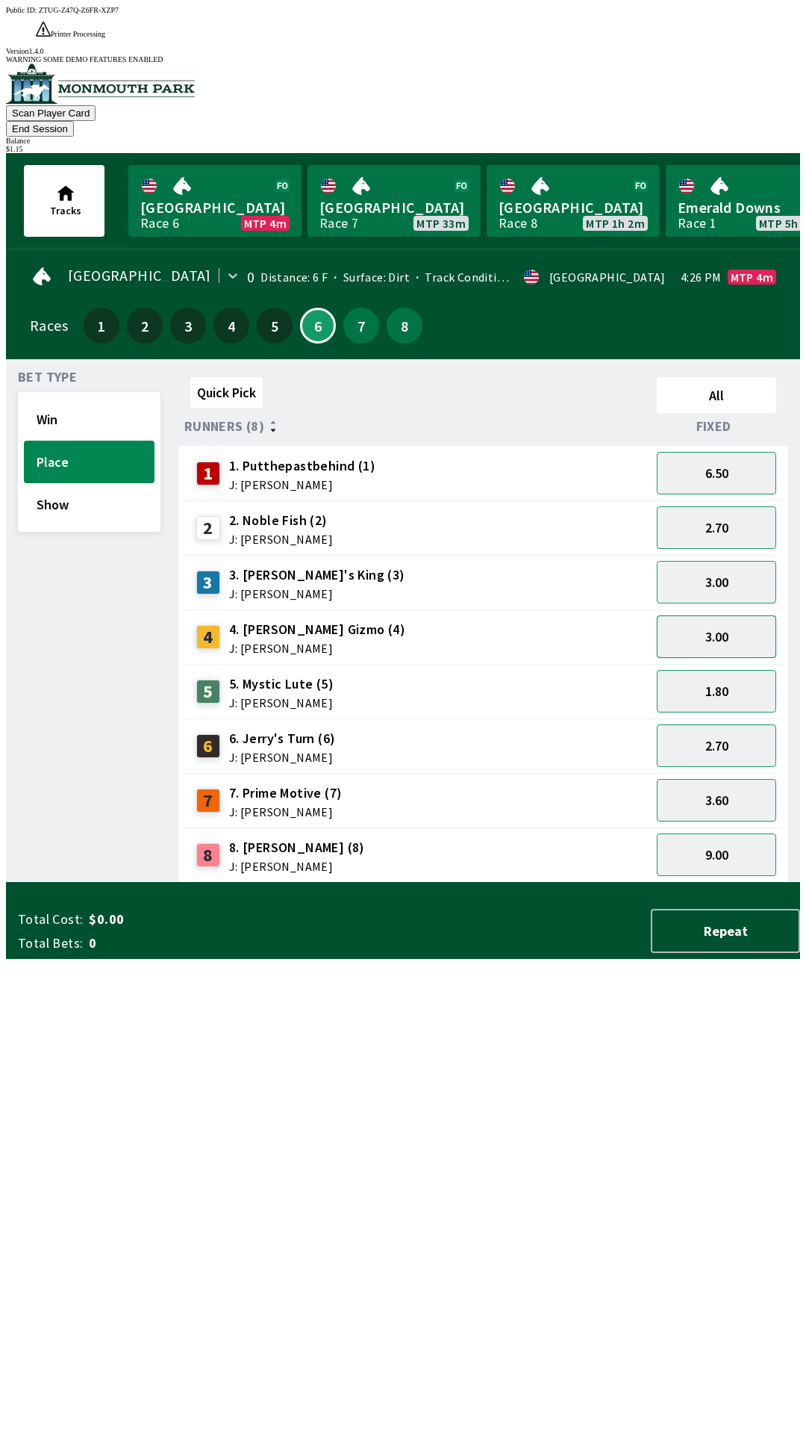
click at [747, 615] on button "3.00" at bounding box center [716, 636] width 119 height 43
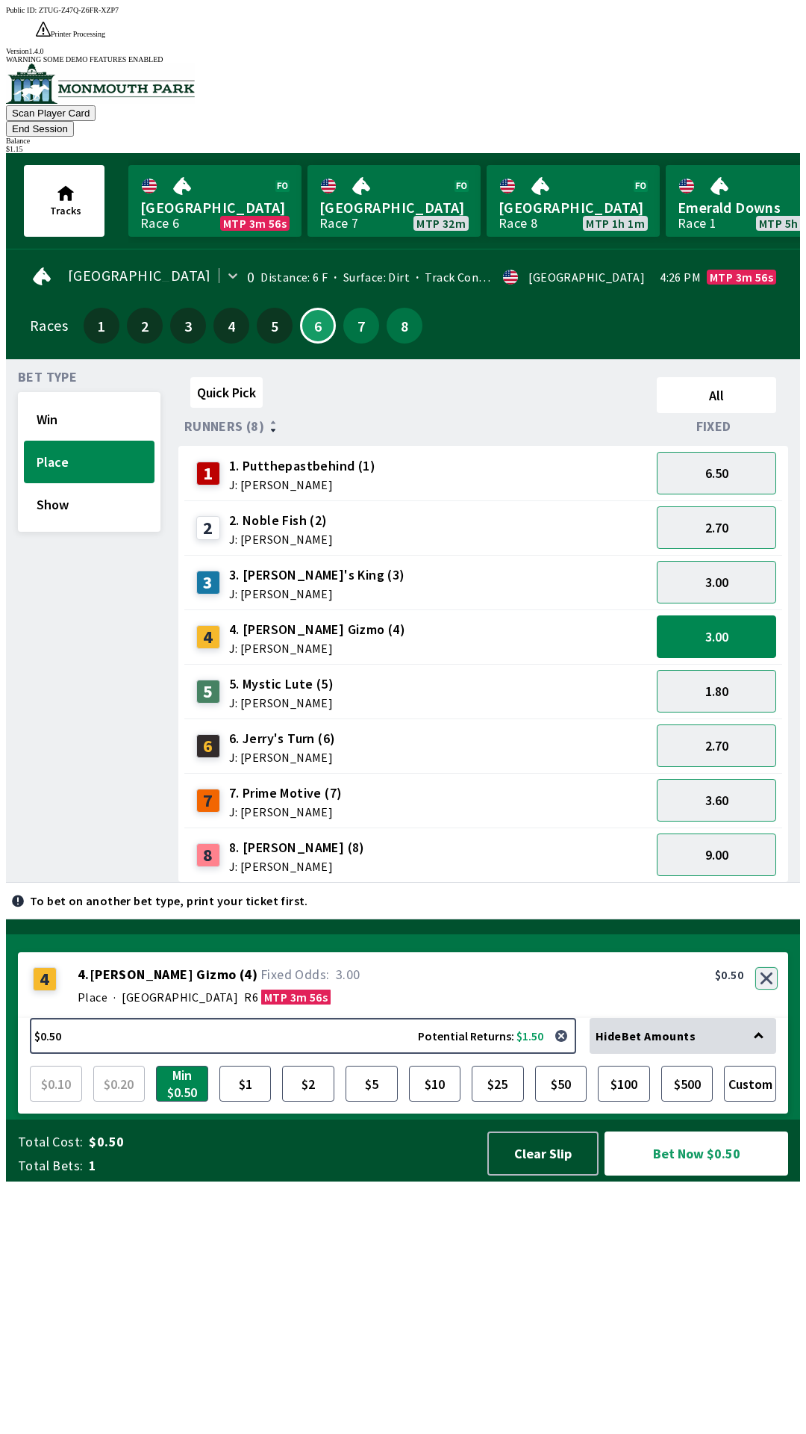
click at [770, 989] on button "button" at bounding box center [767, 978] width 22 height 22
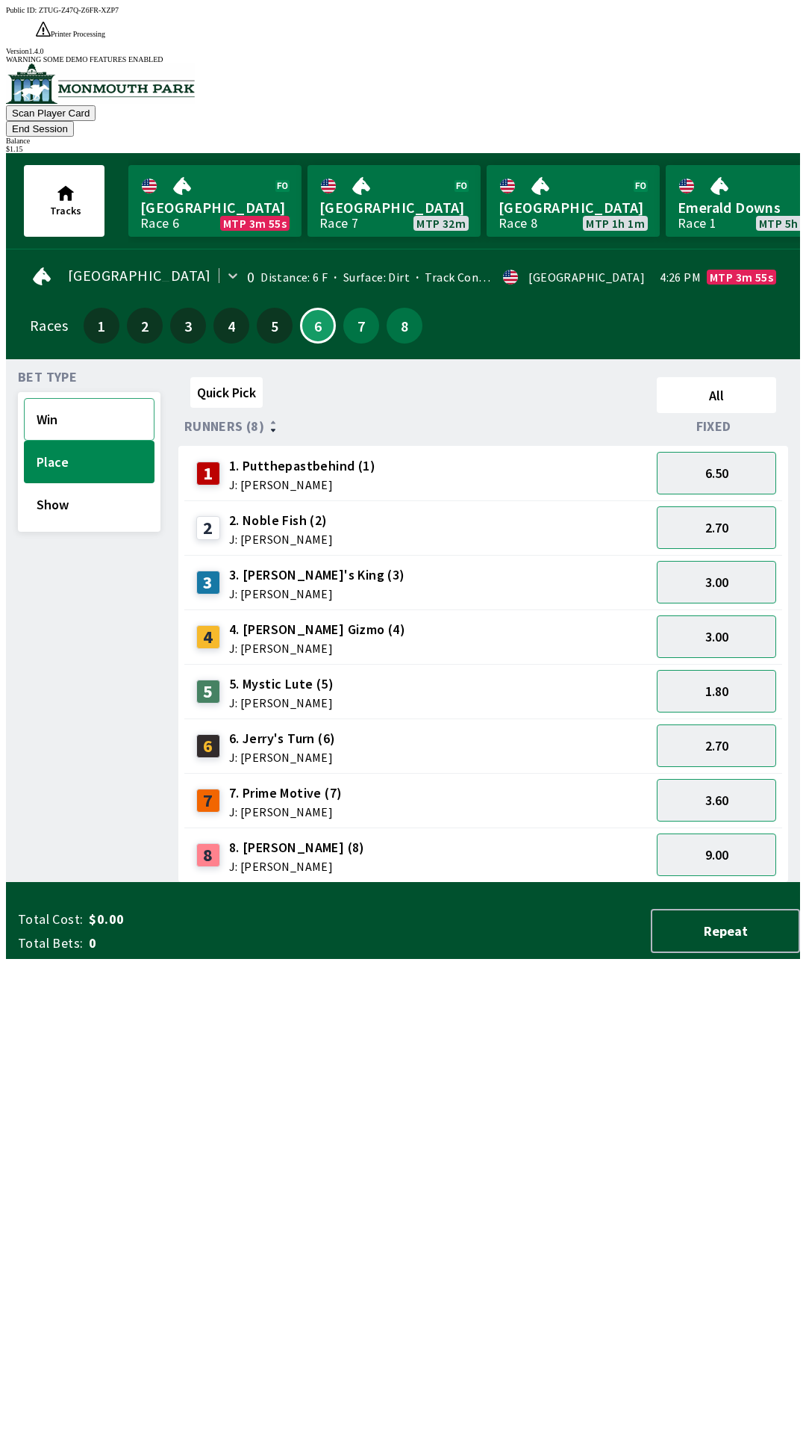
click at [71, 398] on button "Win" at bounding box center [89, 419] width 131 height 43
click at [735, 664] on div "3.10" at bounding box center [716, 691] width 131 height 55
click at [722, 615] on button "6.00" at bounding box center [716, 636] width 119 height 43
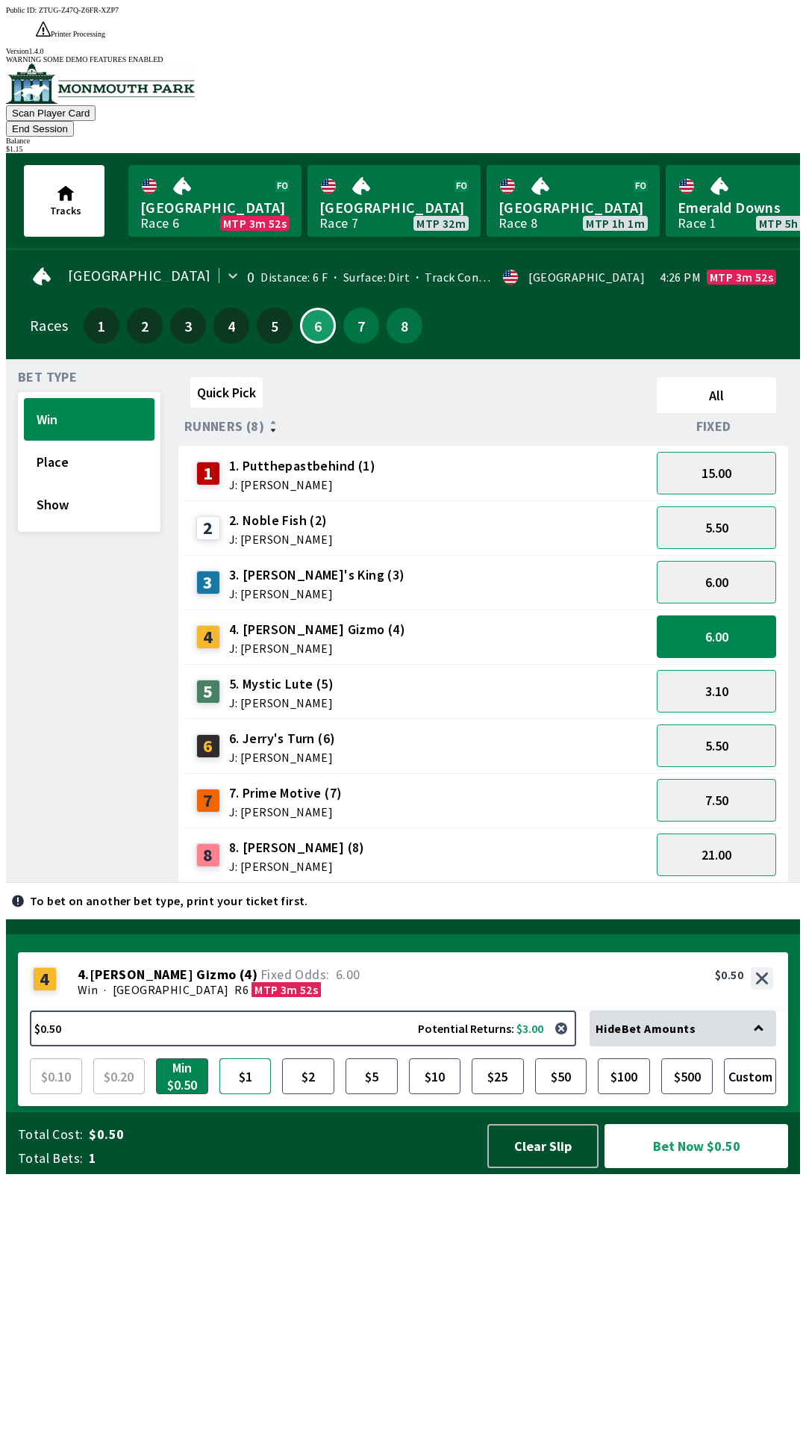
click at [245, 1094] on button "$1" at bounding box center [246, 1076] width 52 height 36
click at [702, 1168] on button "Bet Now $1.00" at bounding box center [697, 1146] width 184 height 44
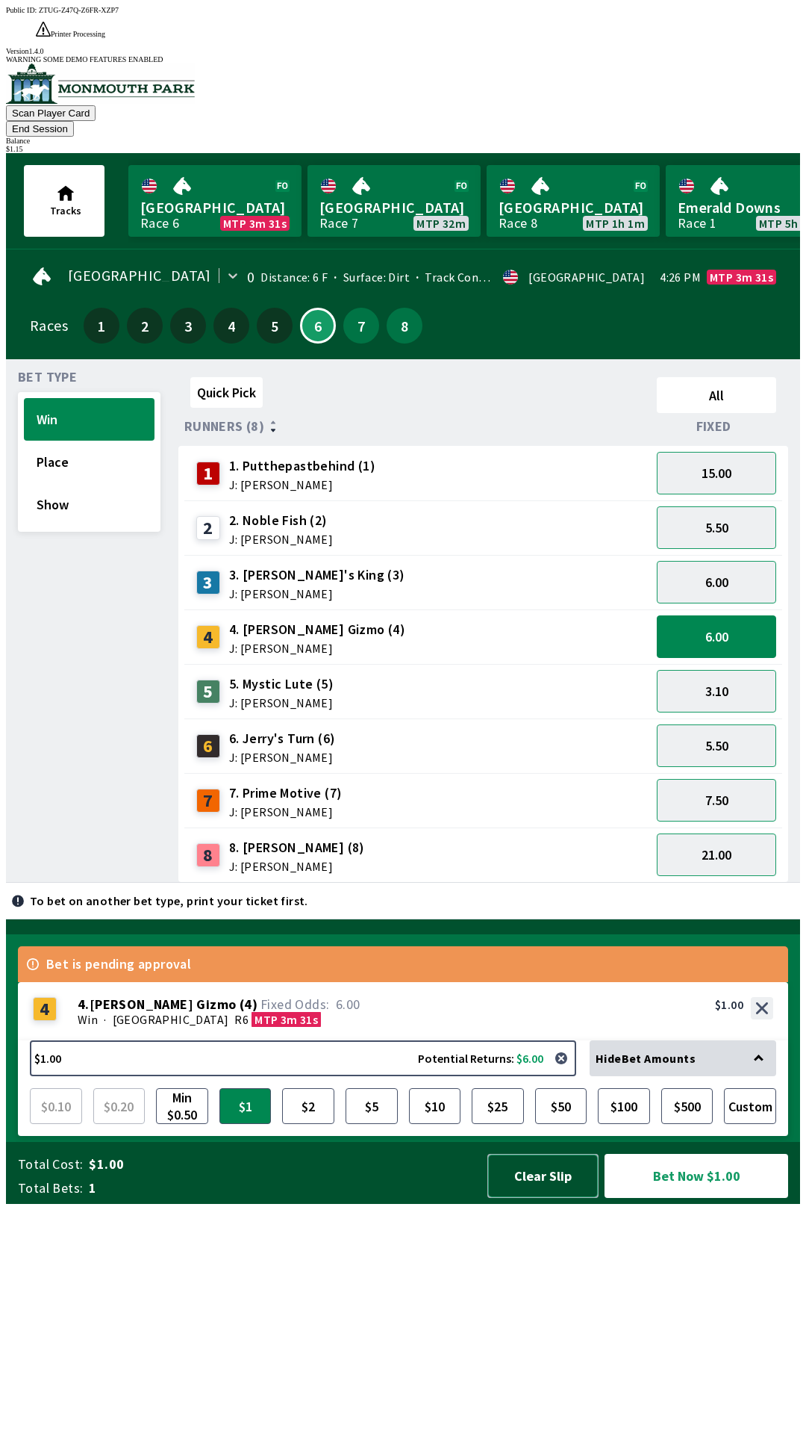
click at [555, 1198] on button "Clear Slip" at bounding box center [543, 1176] width 111 height 44
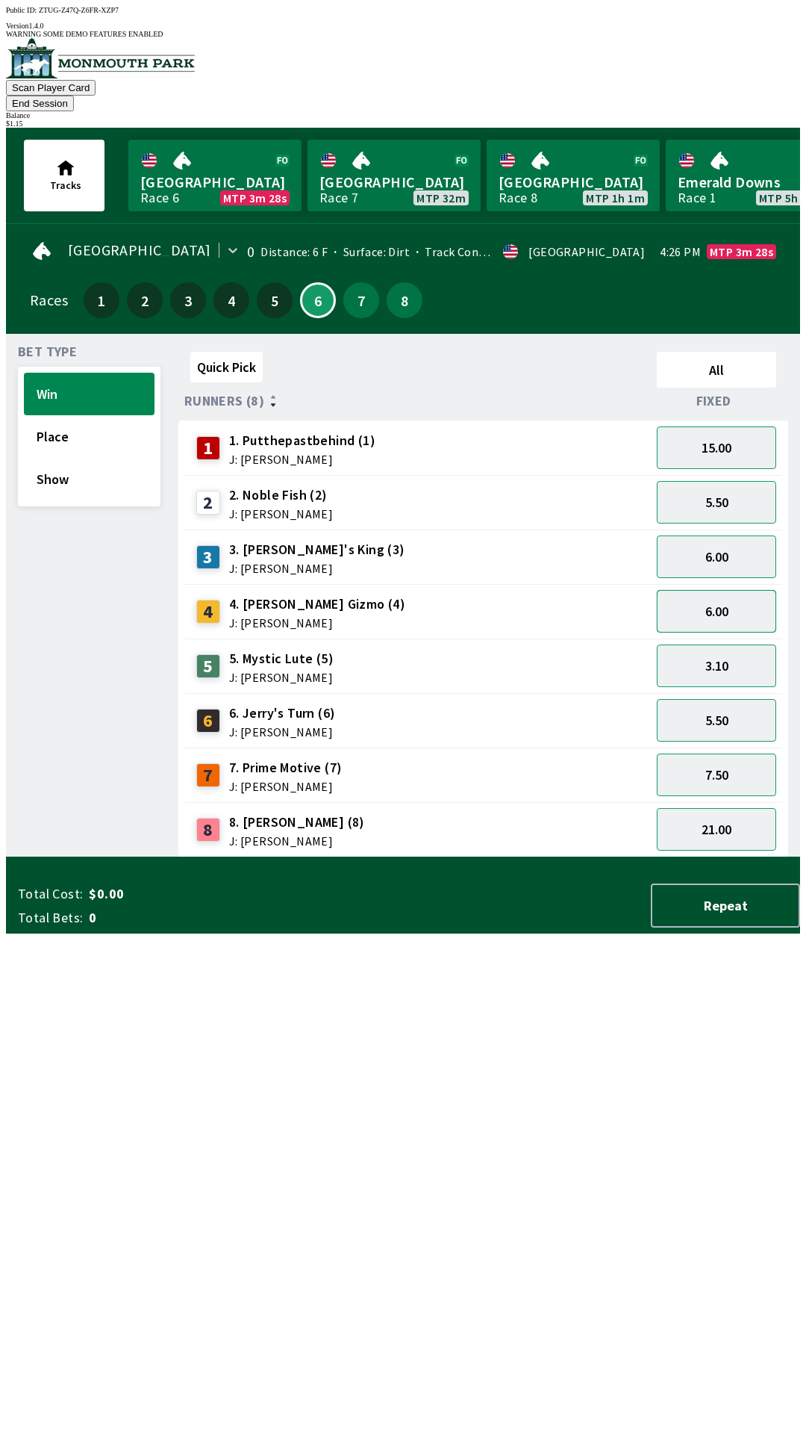
click at [736, 591] on button "6.00" at bounding box center [716, 611] width 119 height 43
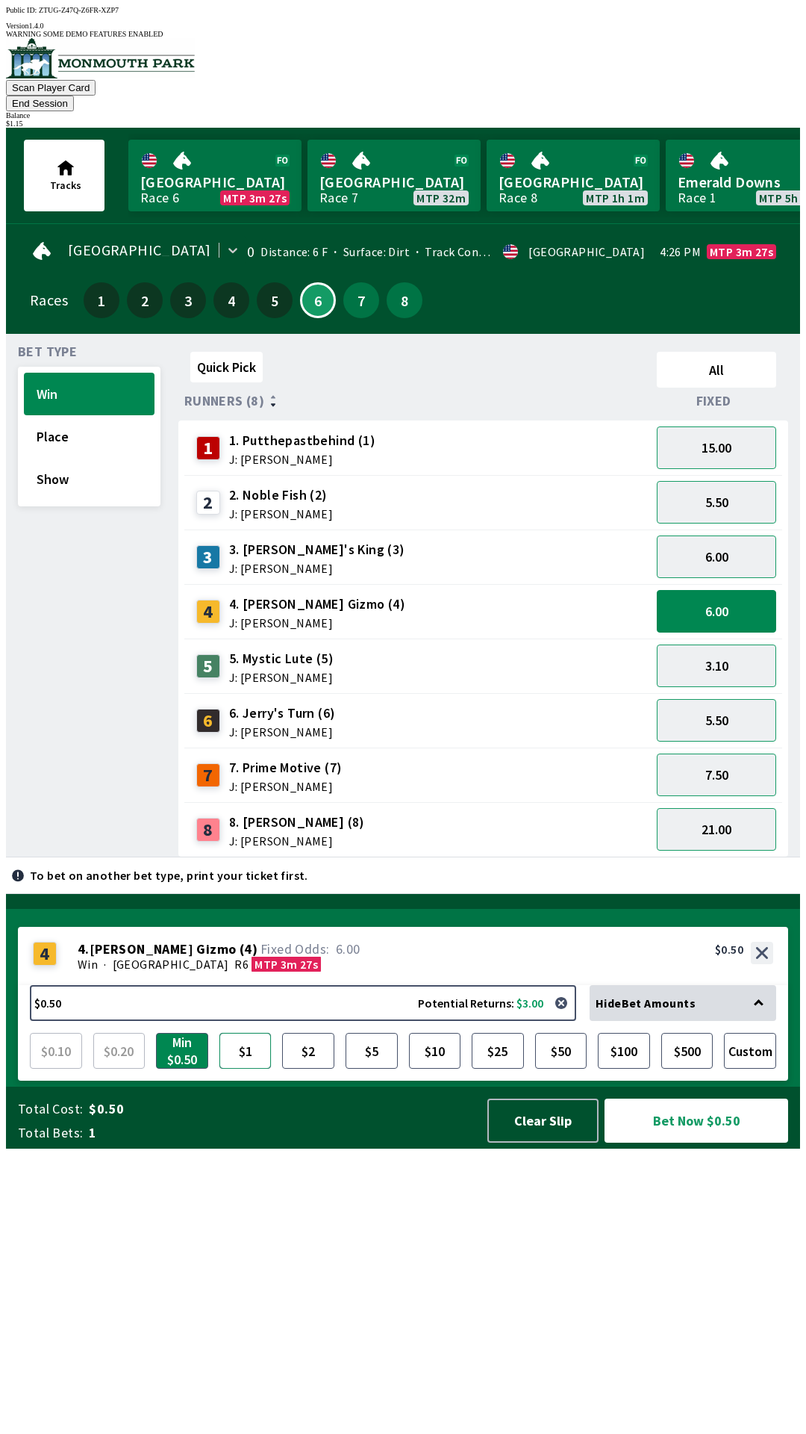
click at [244, 1069] on button "$1" at bounding box center [246, 1051] width 52 height 36
click at [711, 1142] on button "Bet Now $1.00" at bounding box center [697, 1120] width 184 height 44
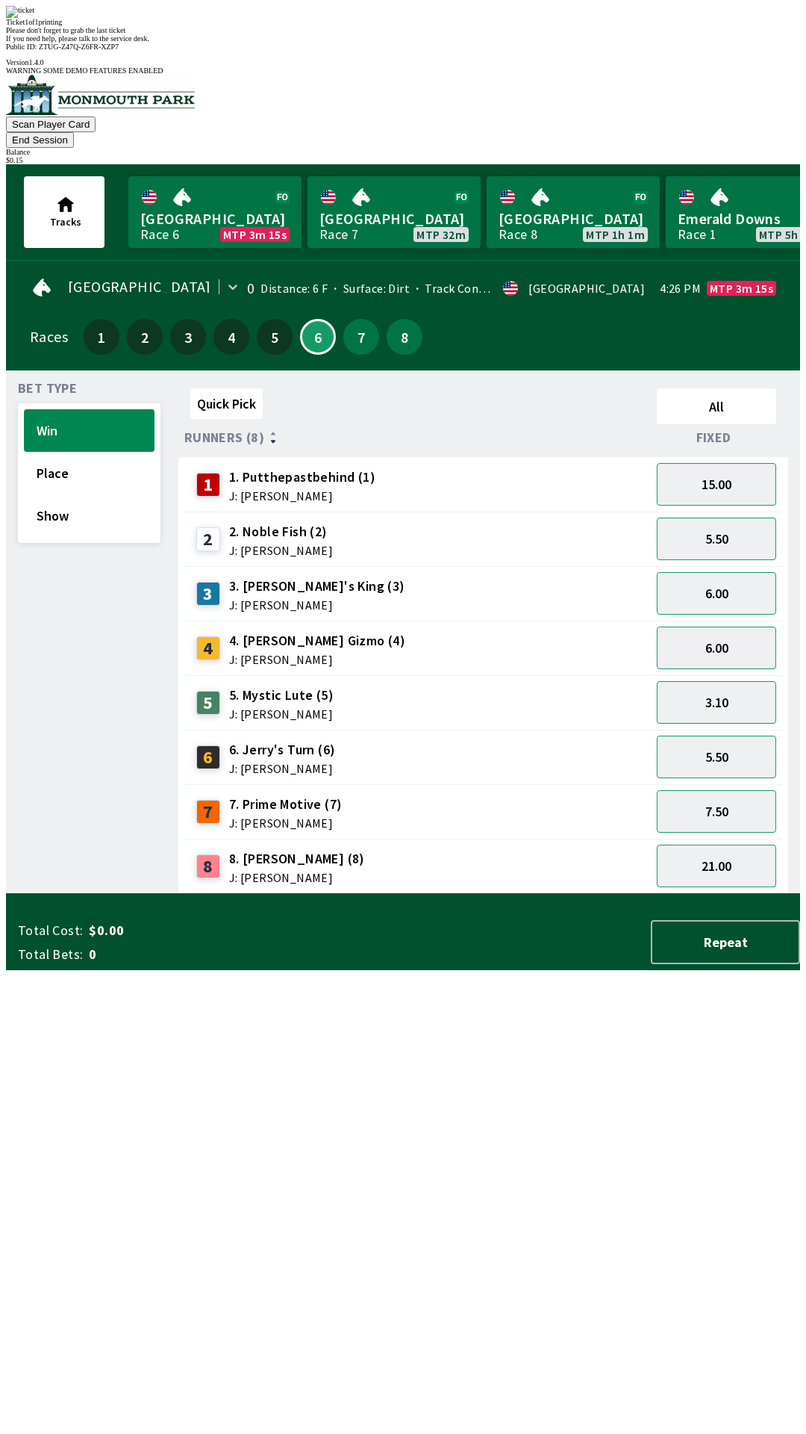
click at [500, 894] on div "Quick Pick All Runners (8) Fixed 1 1. Putthepastbehind (1) J: [PERSON_NAME] 15.…" at bounding box center [489, 638] width 622 height 512
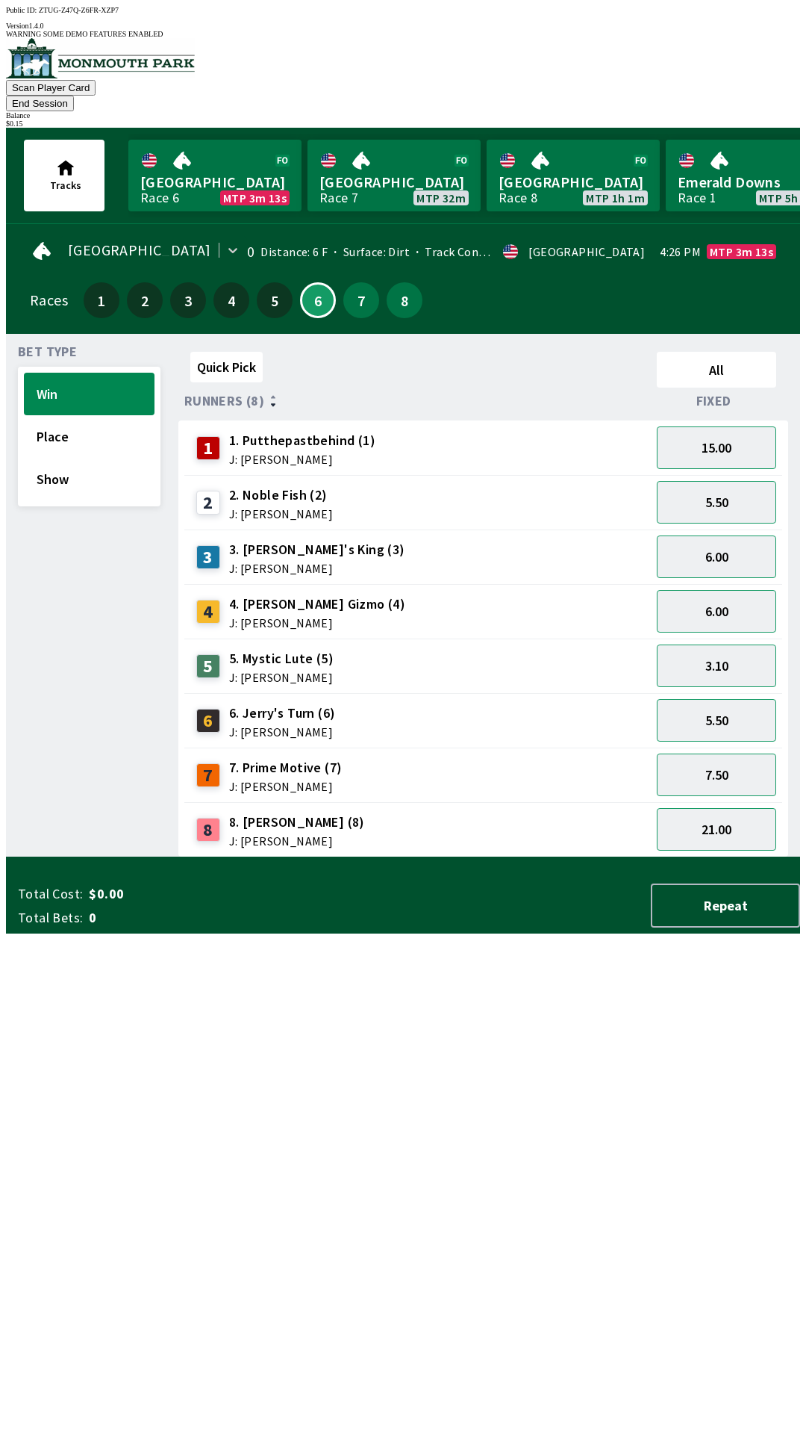
click at [74, 96] on button "End Session" at bounding box center [40, 104] width 68 height 16
